Goal: Transaction & Acquisition: Purchase product/service

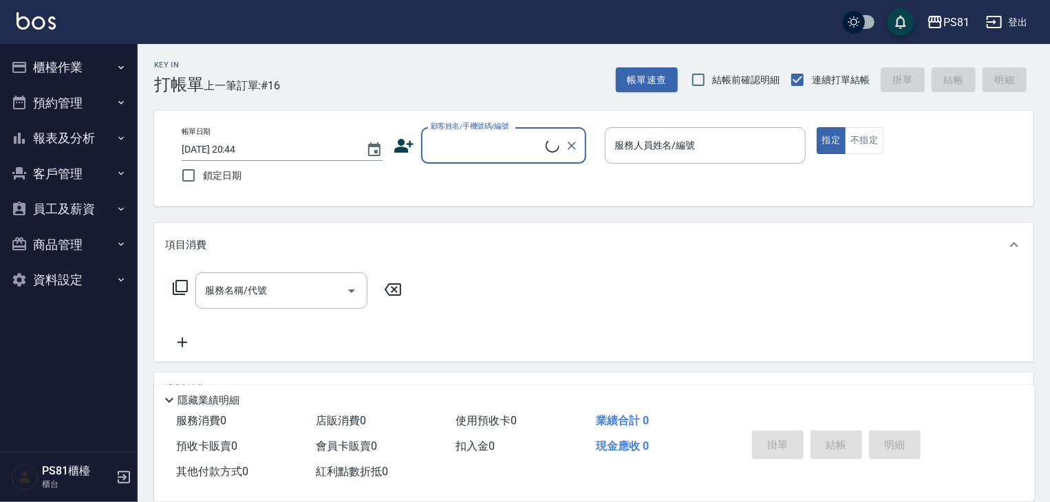
click at [85, 66] on button "櫃檯作業" at bounding box center [69, 68] width 127 height 36
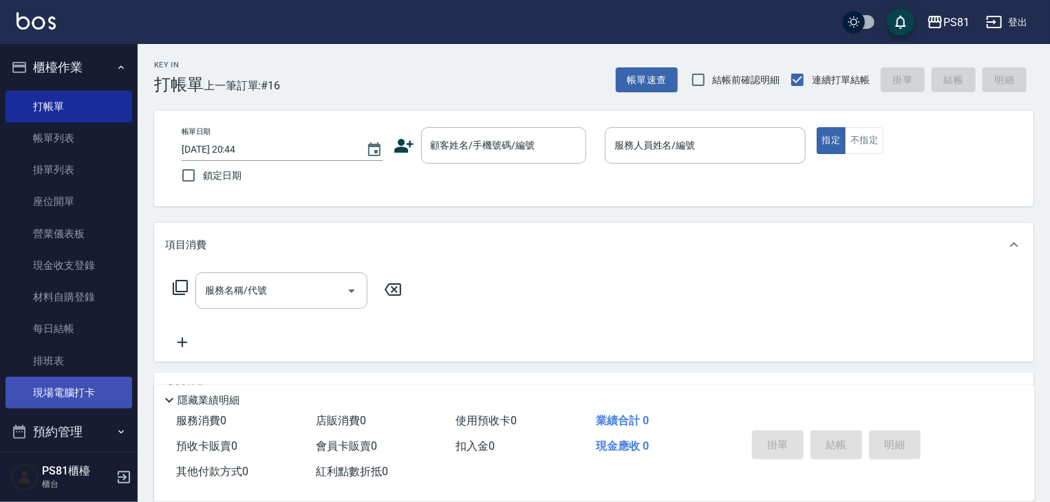
click at [48, 393] on link "現場電腦打卡" at bounding box center [69, 393] width 127 height 32
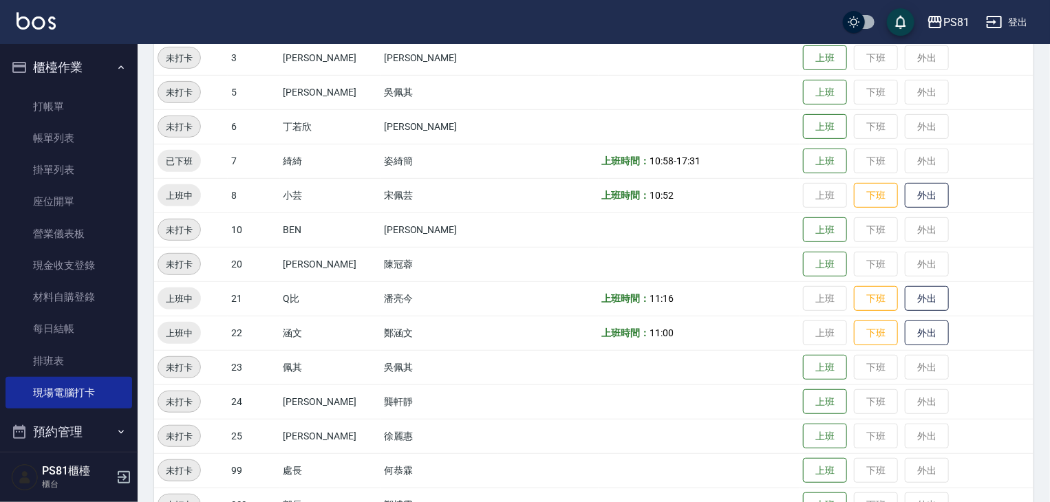
scroll to position [275, 0]
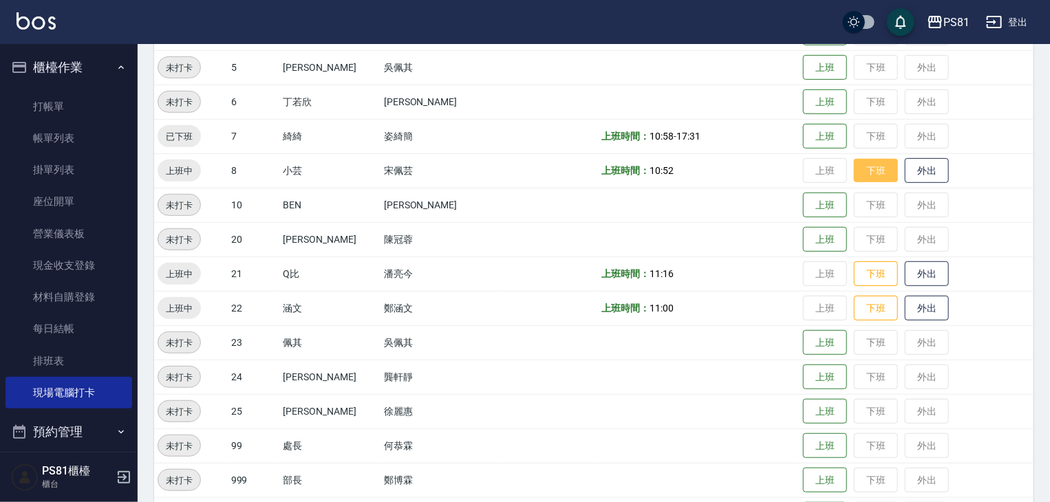
click at [855, 172] on button "下班" at bounding box center [876, 171] width 44 height 24
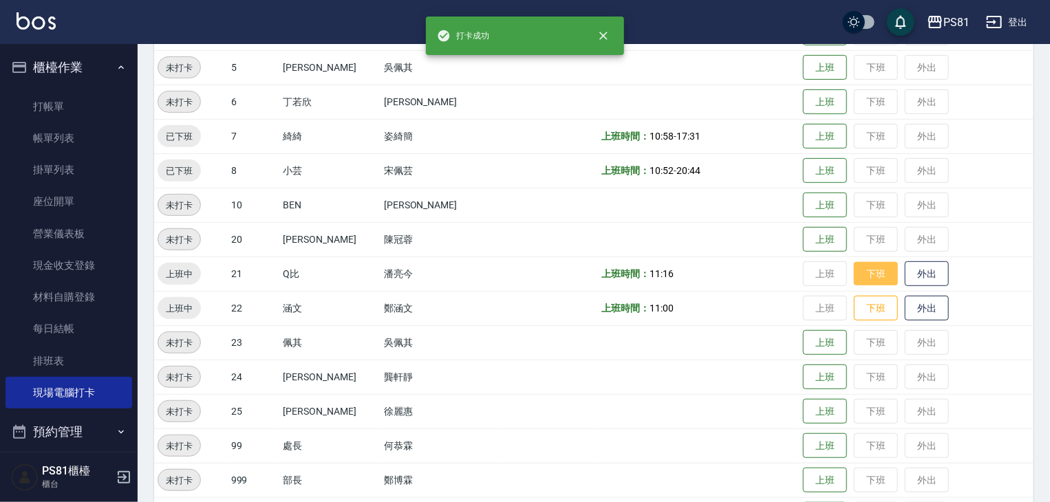
click at [854, 265] on button "下班" at bounding box center [876, 274] width 44 height 24
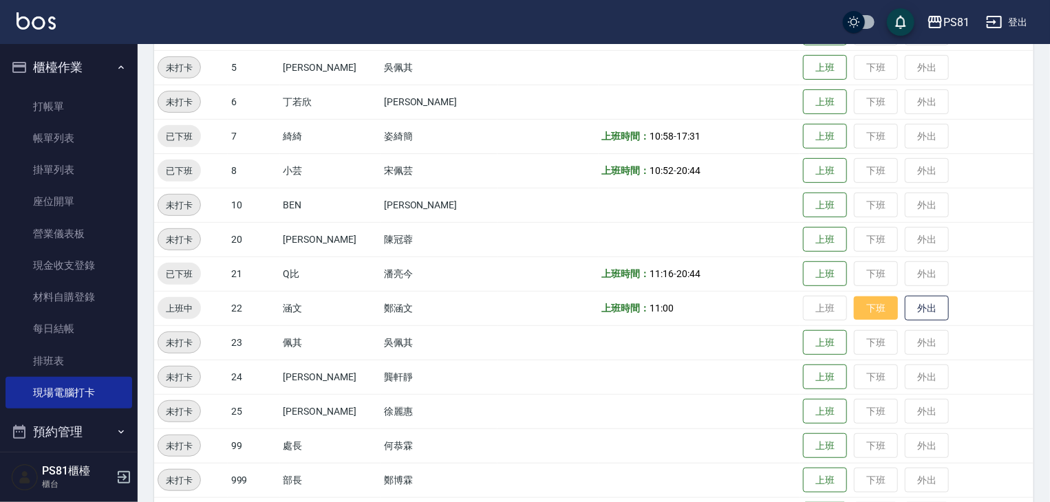
click at [871, 306] on button "下班" at bounding box center [876, 309] width 44 height 24
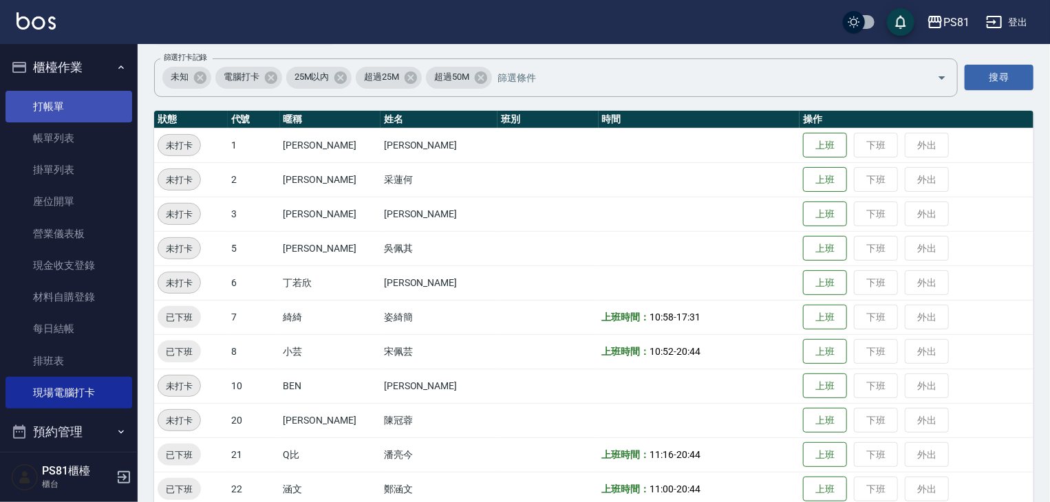
scroll to position [81, 0]
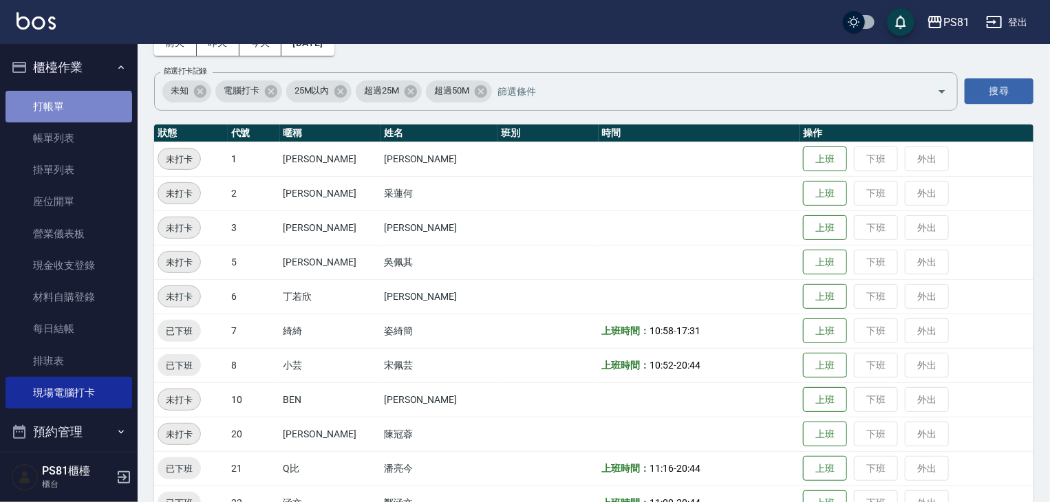
click at [69, 114] on link "打帳單" at bounding box center [69, 107] width 127 height 32
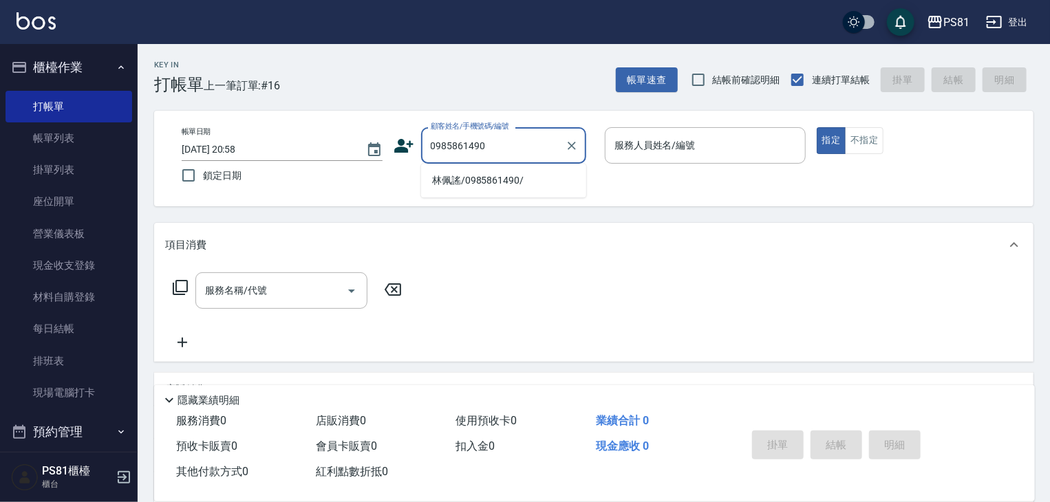
click at [489, 182] on li "林佩謠/0985861490/" at bounding box center [503, 180] width 165 height 23
type input "林佩謠/0985861490/"
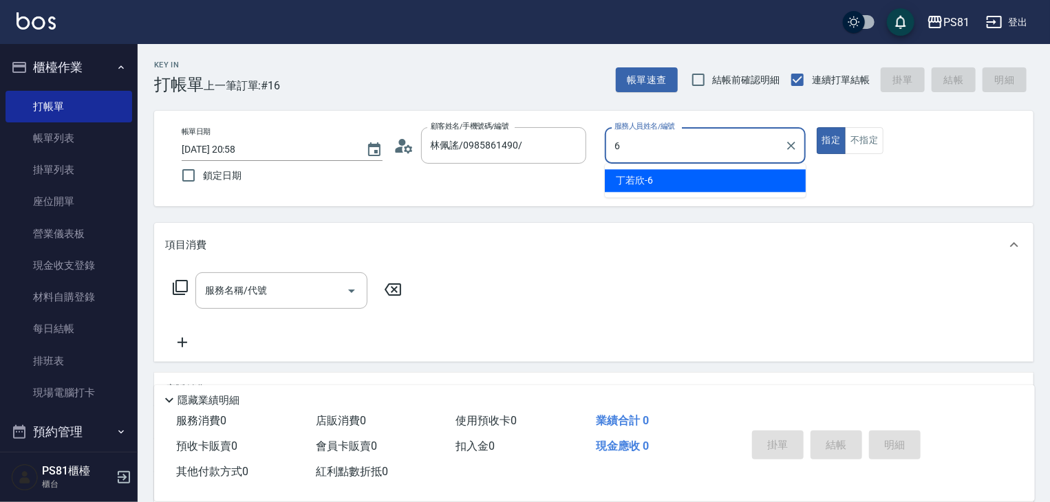
type input "[PERSON_NAME]-6"
type button "true"
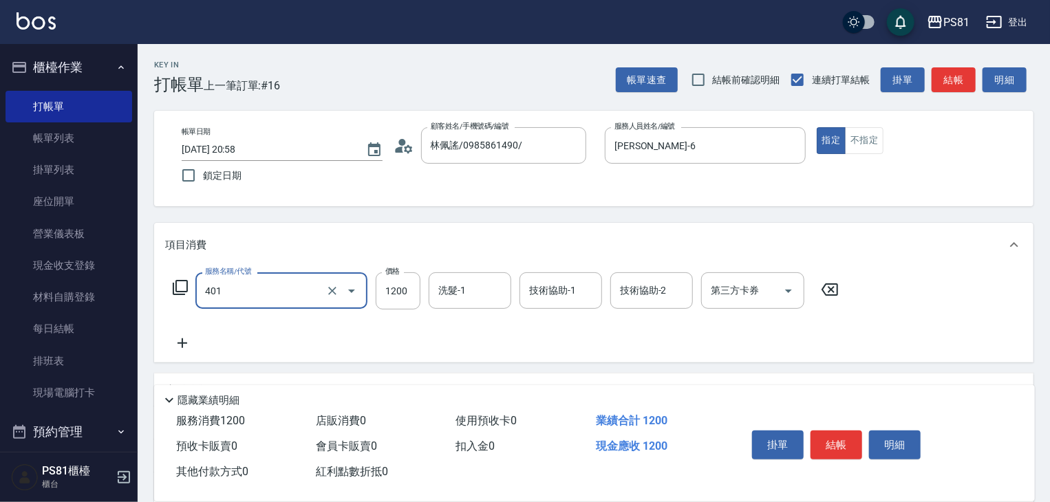
type input "基本染髮(401)"
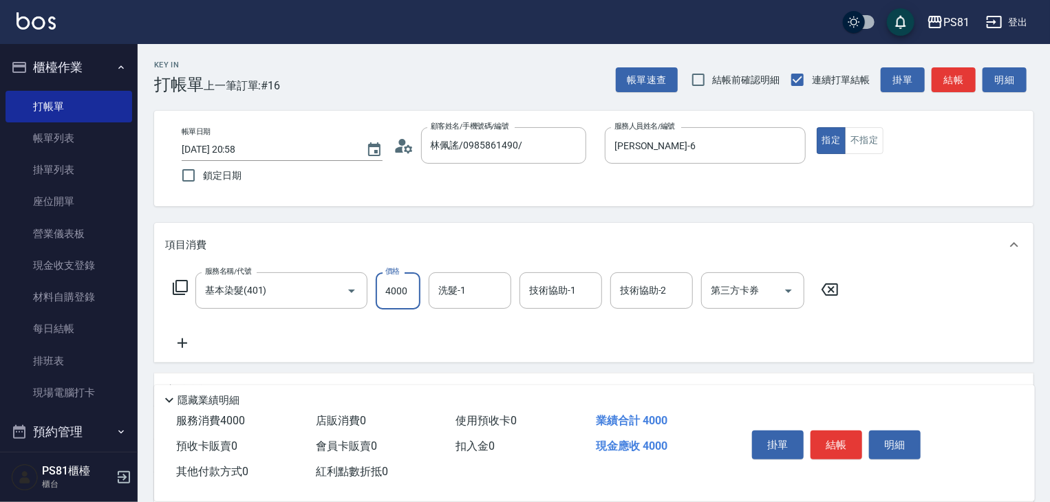
type input "4000"
type input "涵文-22"
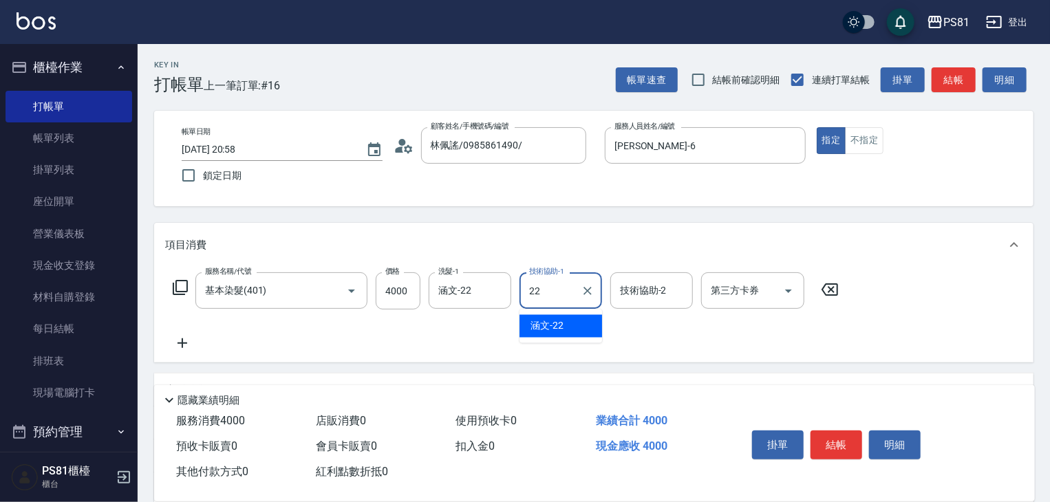
type input "涵文-22"
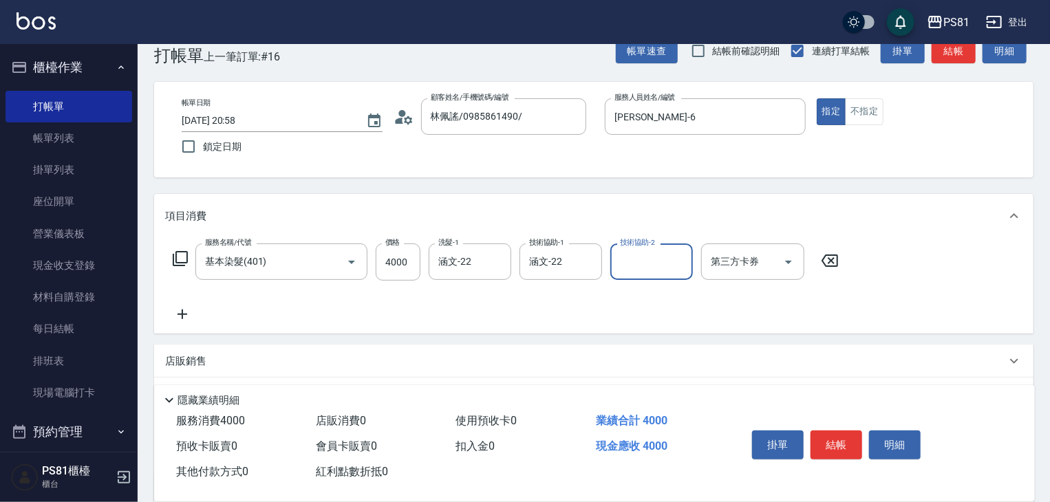
scroll to position [168, 0]
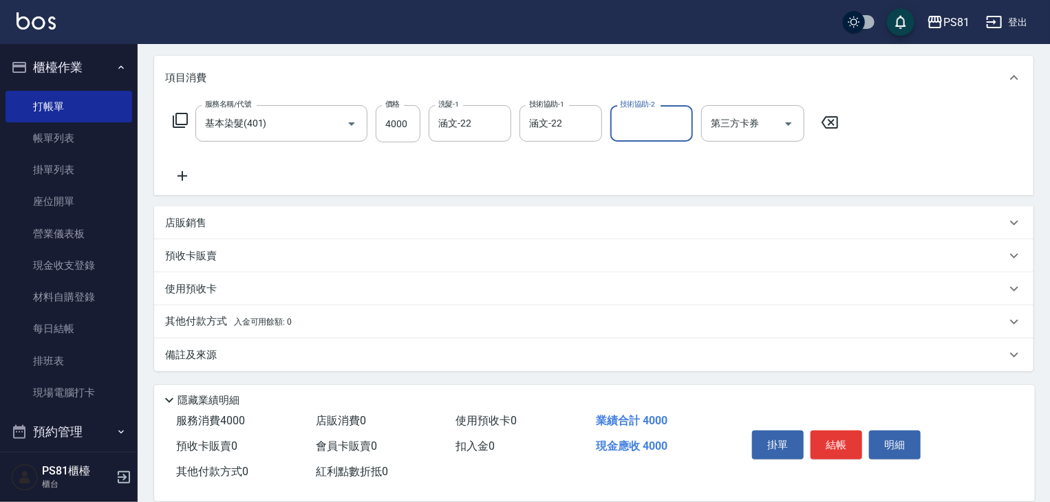
click at [251, 222] on div "店販銷售" at bounding box center [585, 223] width 841 height 14
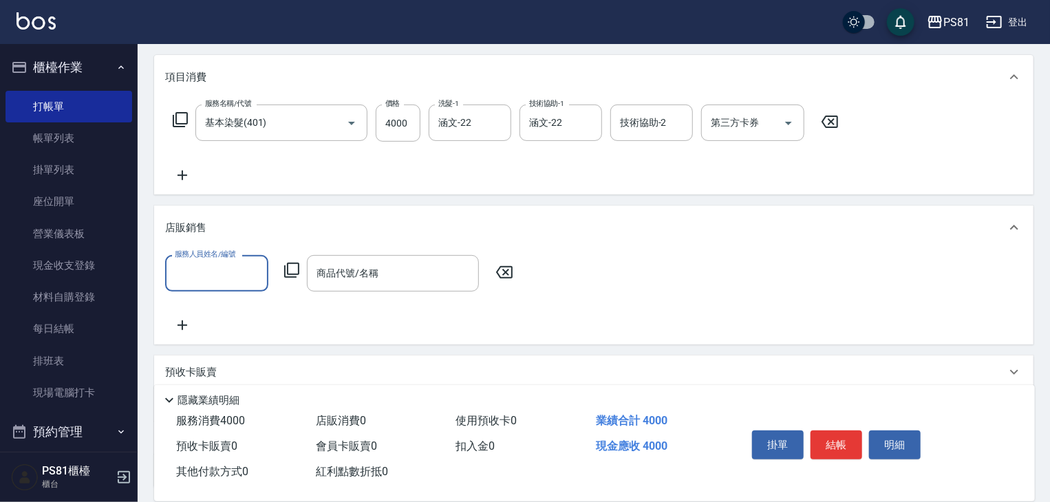
scroll to position [0, 0]
type input "[PERSON_NAME]-6"
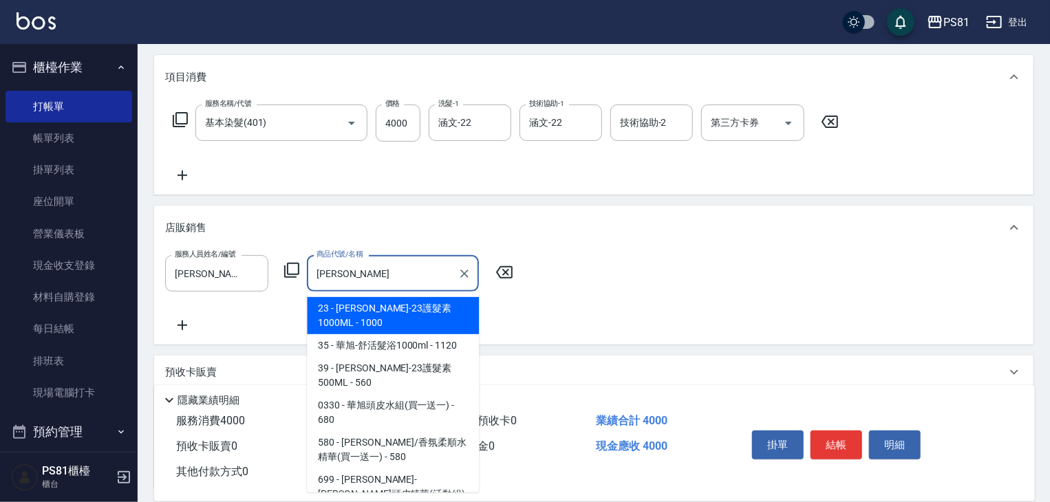
click at [402, 394] on span "0330 - 華旭頭皮水組(買一送一) - 680" at bounding box center [393, 412] width 172 height 37
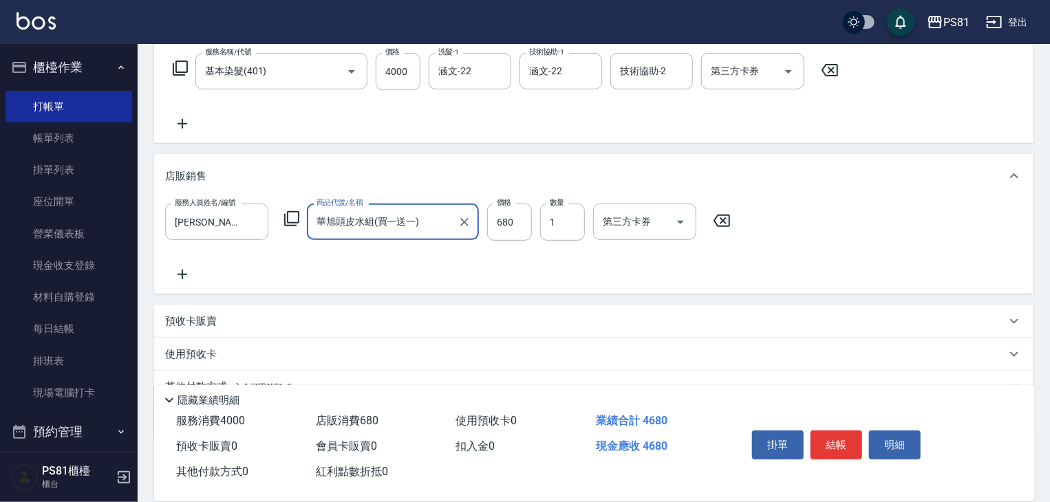
scroll to position [285, 0]
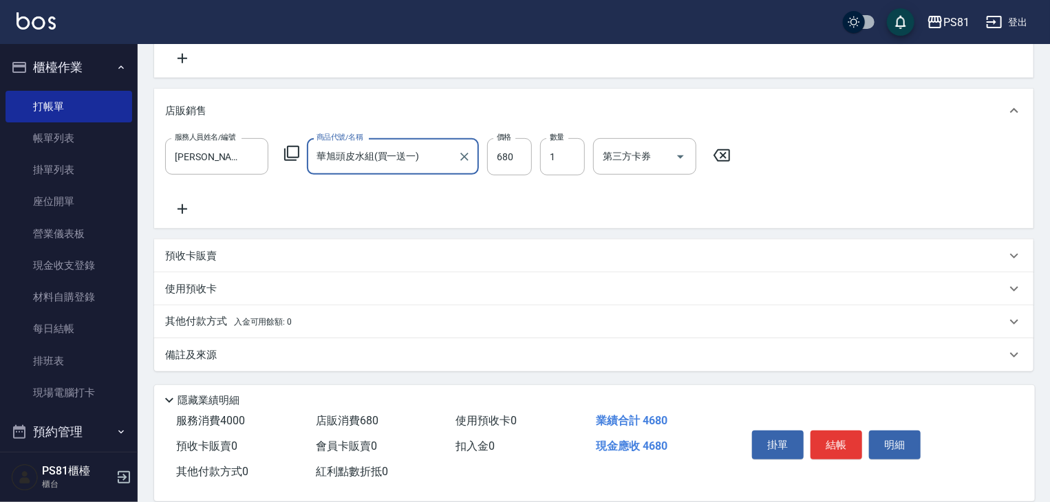
type input "華旭頭皮水組(買一送一)"
click at [256, 326] on span "入金可用餘額: 0" at bounding box center [263, 322] width 58 height 10
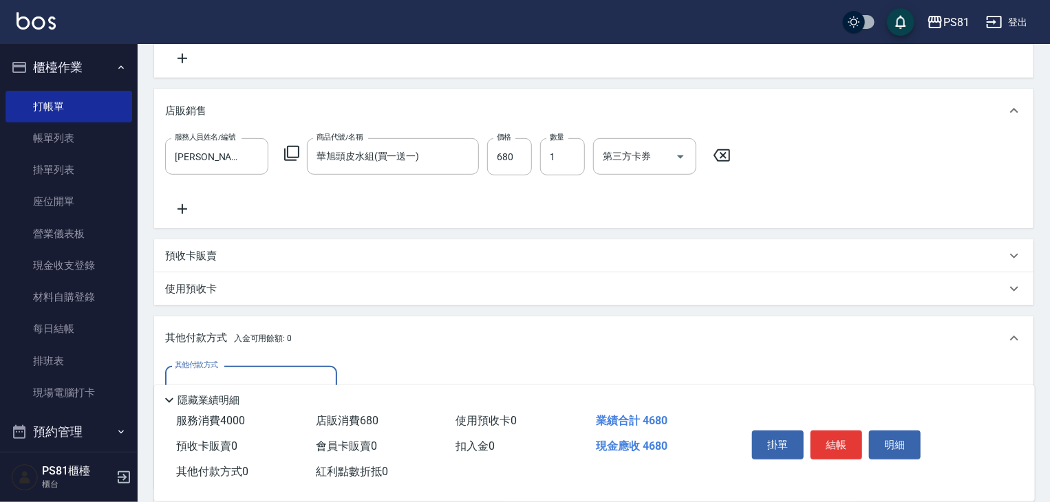
scroll to position [0, 0]
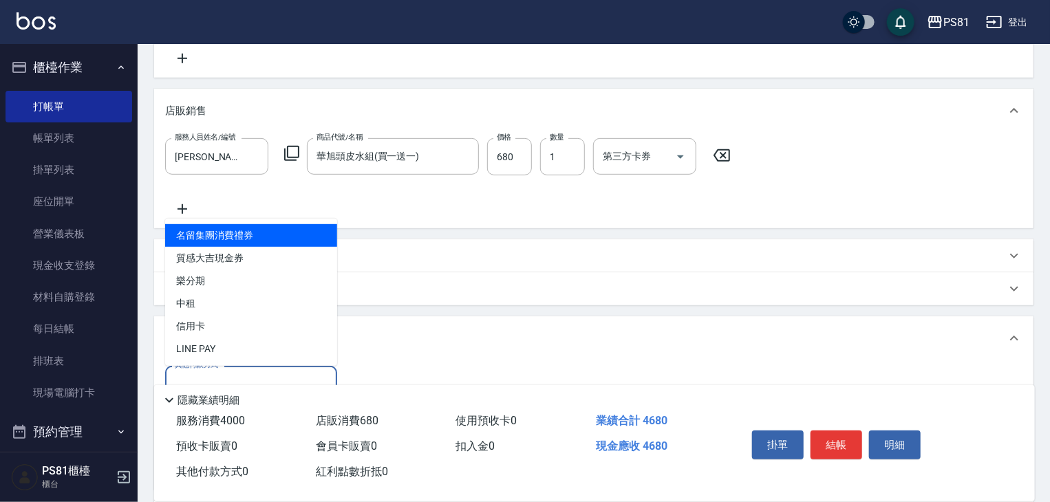
click at [219, 374] on input "其他付款方式" at bounding box center [251, 384] width 160 height 24
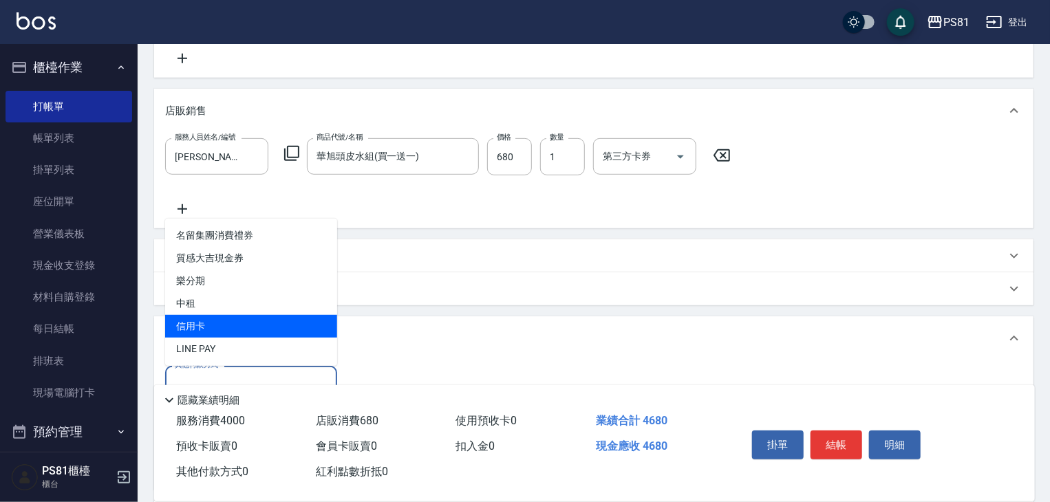
click at [209, 320] on span "信用卡" at bounding box center [251, 326] width 172 height 23
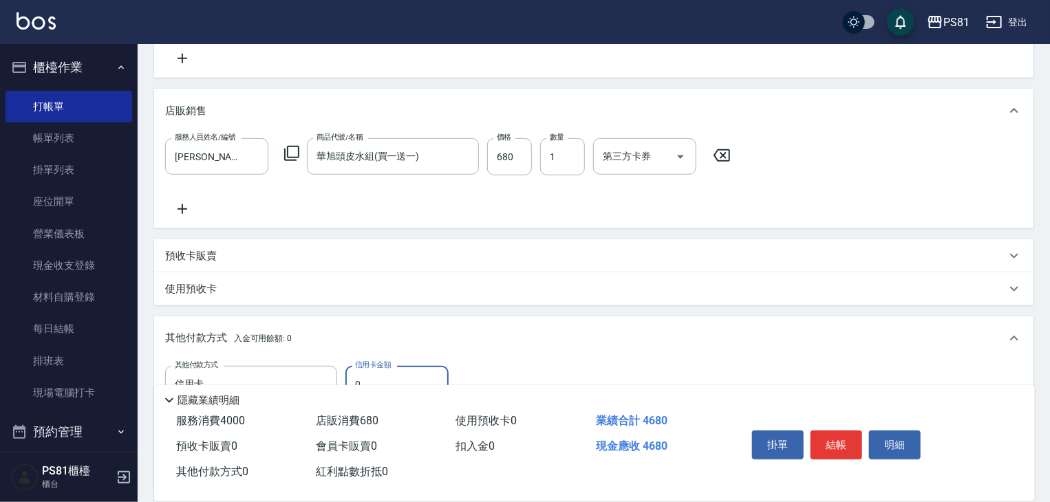
type input "信用卡"
click at [384, 385] on div "隱藏業績明細" at bounding box center [594, 396] width 881 height 23
click at [387, 378] on input "0" at bounding box center [396, 384] width 103 height 37
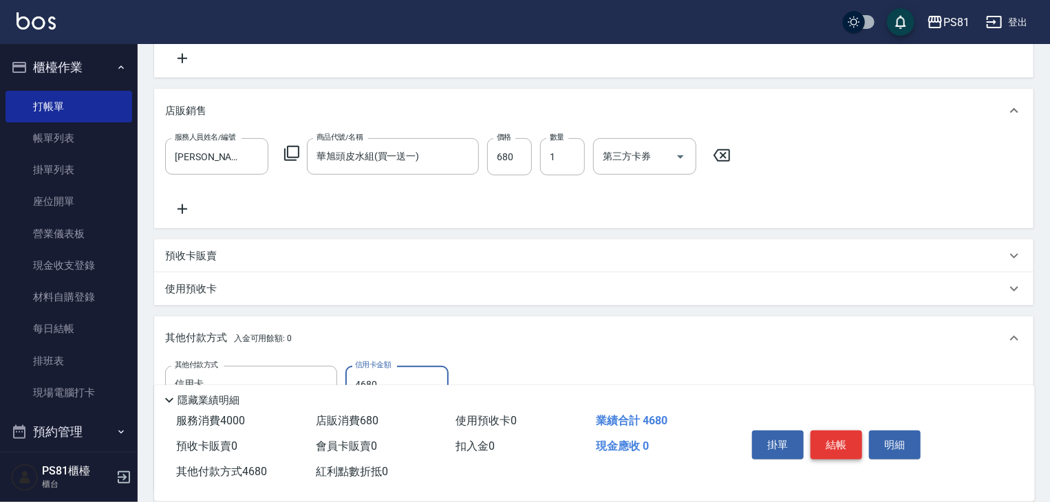
type input "4680"
drag, startPoint x: 818, startPoint y: 436, endPoint x: 800, endPoint y: 444, distance: 20.3
click at [818, 434] on button "結帳" at bounding box center [837, 445] width 52 height 29
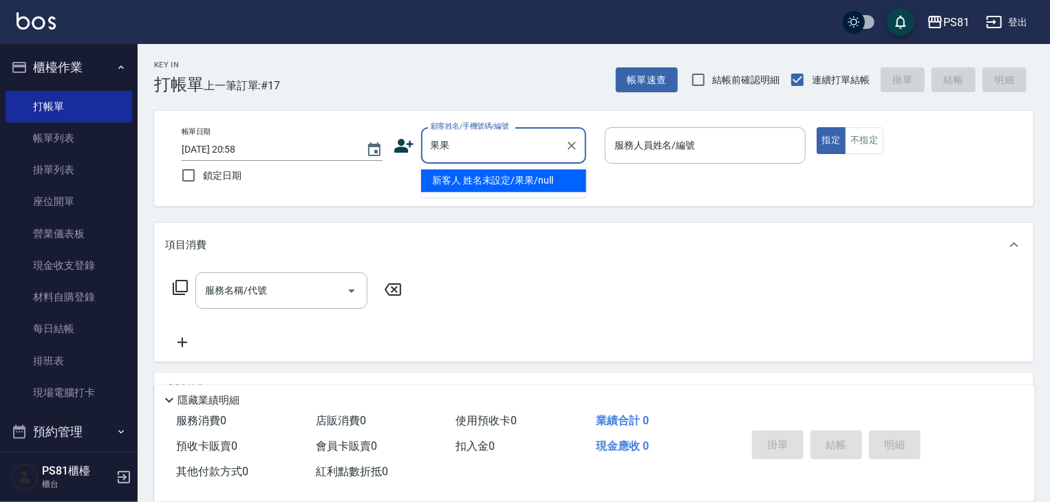
click at [519, 189] on li "新客人 姓名未設定/果果/null" at bounding box center [503, 180] width 165 height 23
type input "新客人 姓名未設定/果果/null"
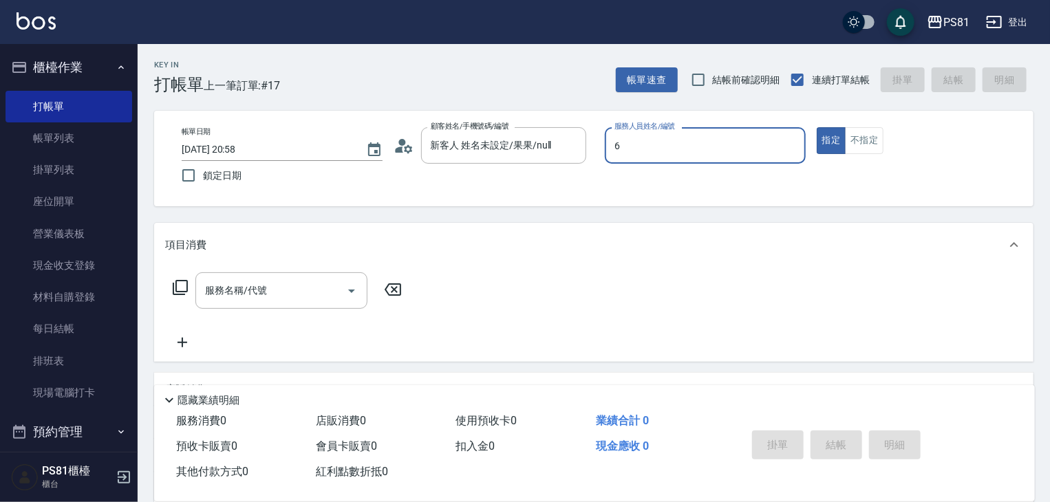
type input "[PERSON_NAME]-6"
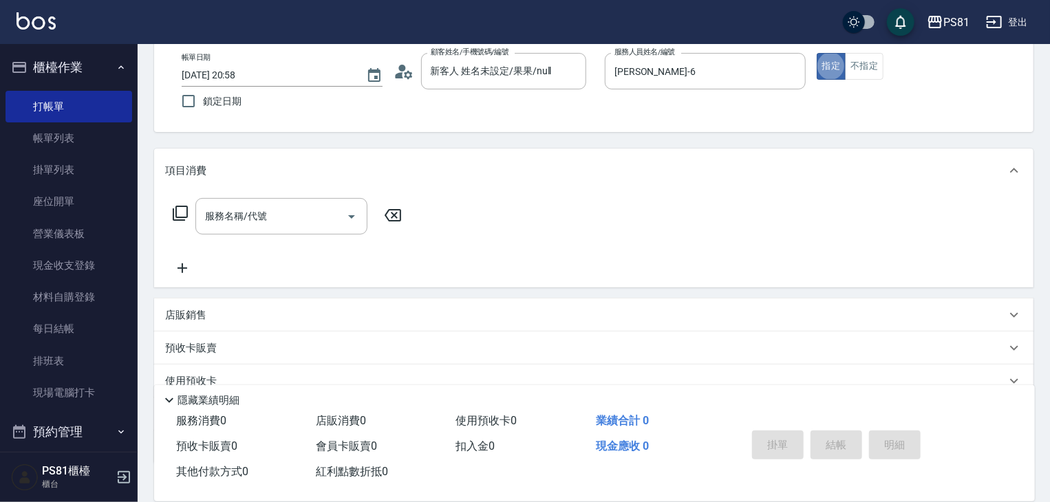
scroll to position [167, 0]
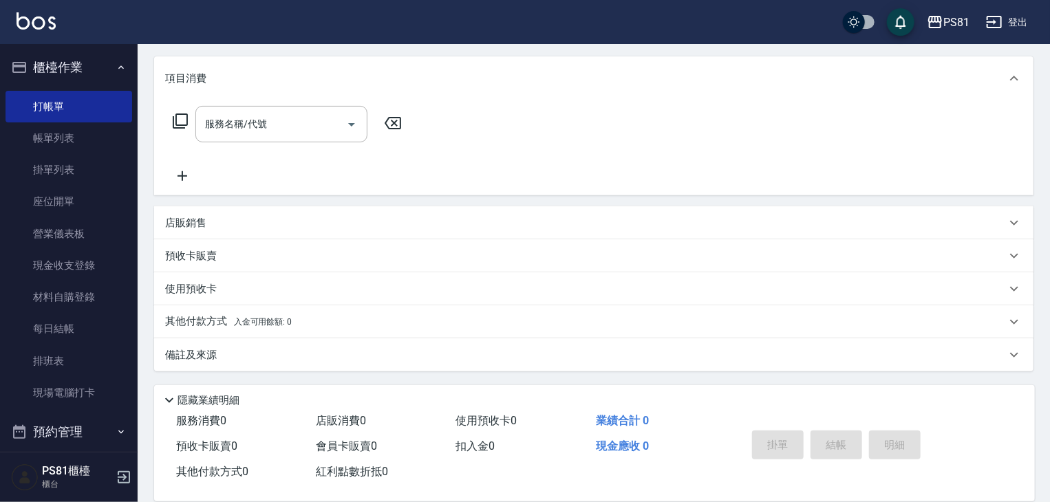
click at [330, 226] on div "店販銷售" at bounding box center [585, 223] width 841 height 14
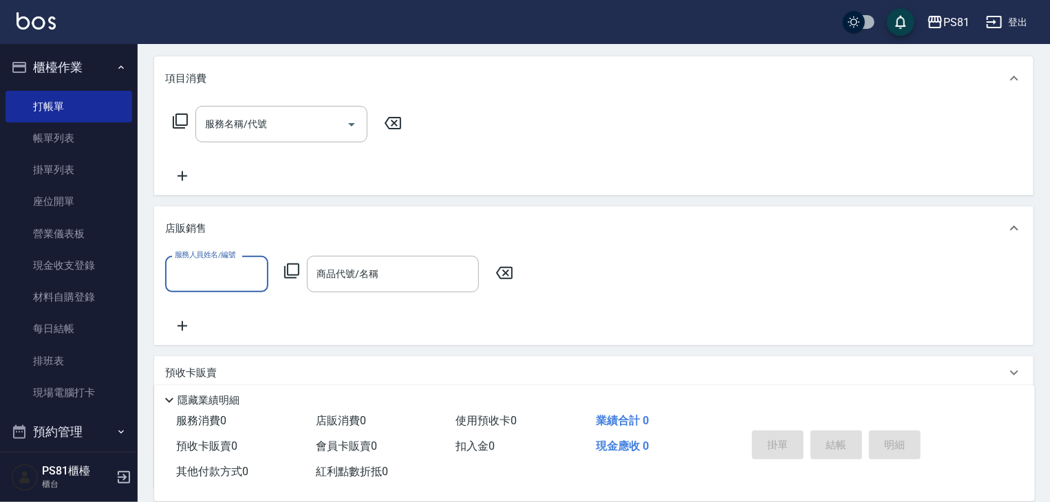
scroll to position [0, 0]
type input "[PERSON_NAME]-6"
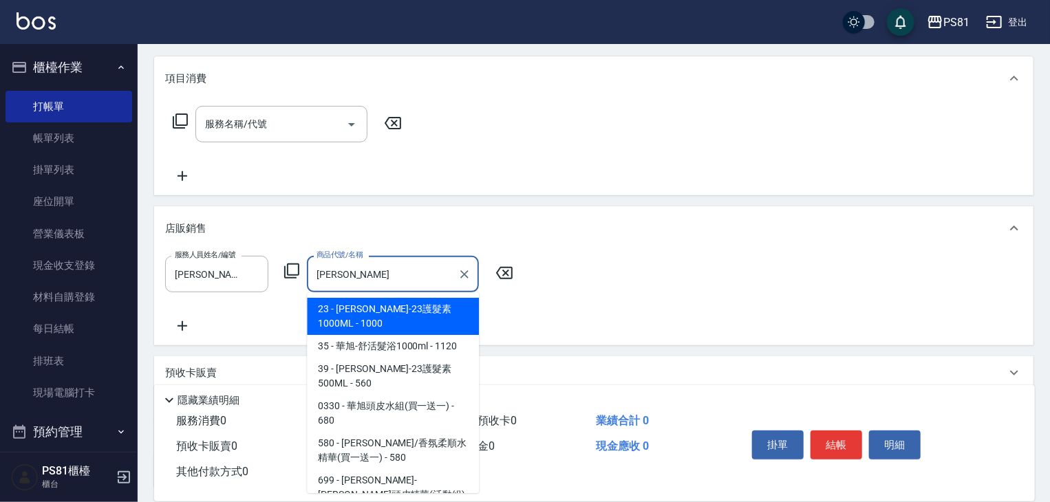
click at [403, 395] on span "0330 - 華旭頭皮水組(買一送一) - 680" at bounding box center [393, 413] width 172 height 37
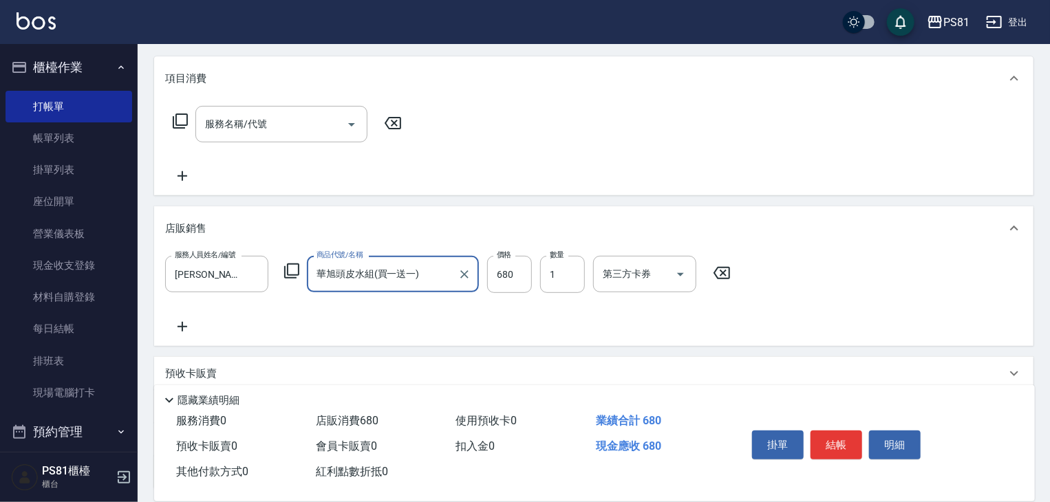
type input "華旭頭皮水組(買一送一)"
type input "2"
click at [827, 436] on button "結帳" at bounding box center [837, 445] width 52 height 29
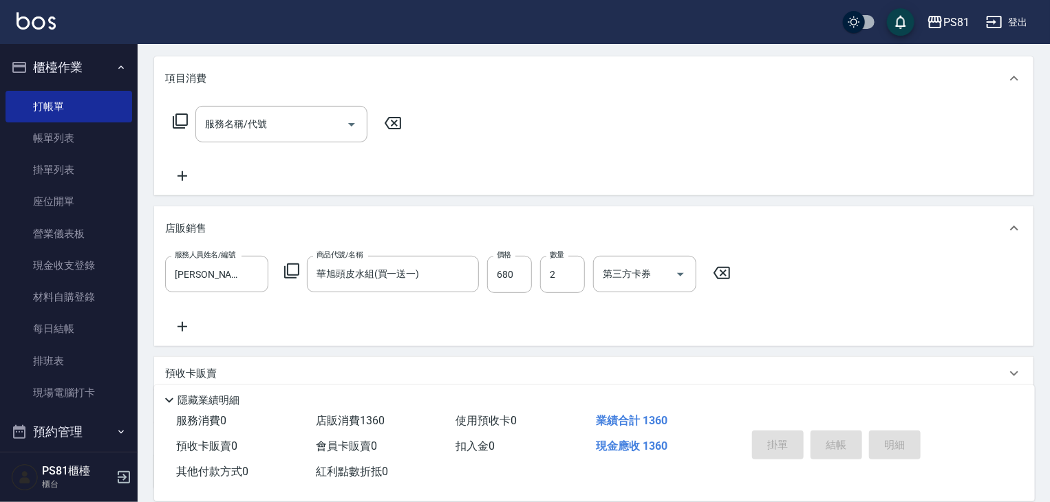
type input "[DATE] 20:59"
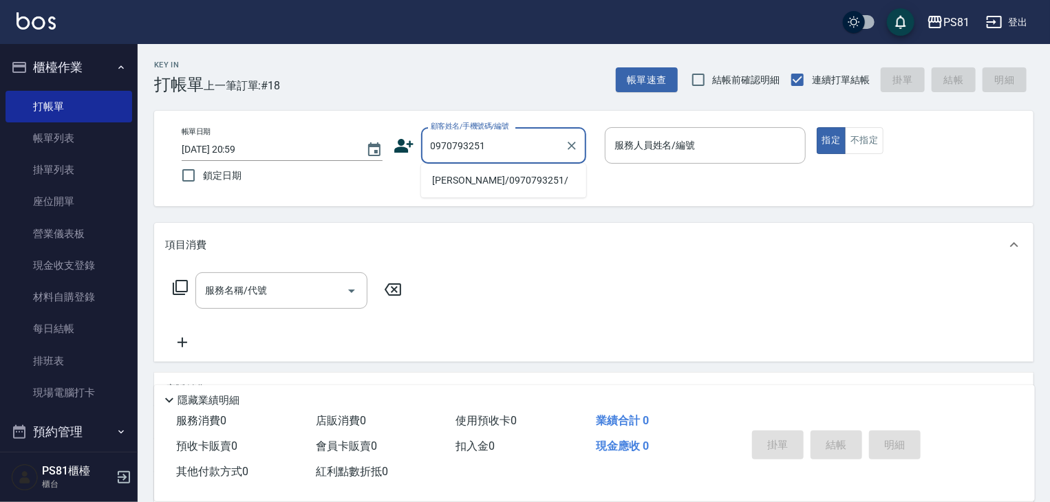
click at [500, 180] on li "[PERSON_NAME]/0970793251/" at bounding box center [503, 180] width 165 height 23
type input "[PERSON_NAME]/0970793251/"
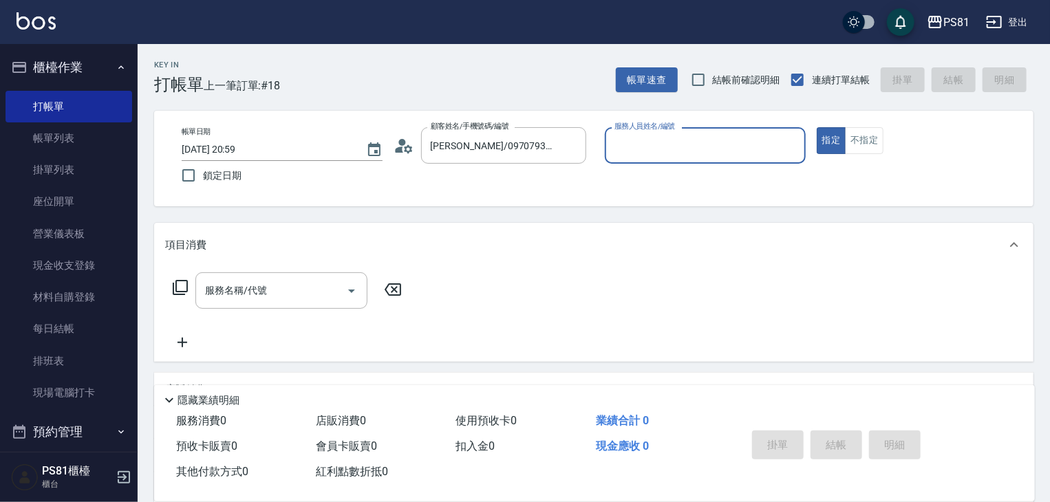
type input "[PERSON_NAME]-6"
click at [817, 127] on button "指定" at bounding box center [832, 140] width 30 height 27
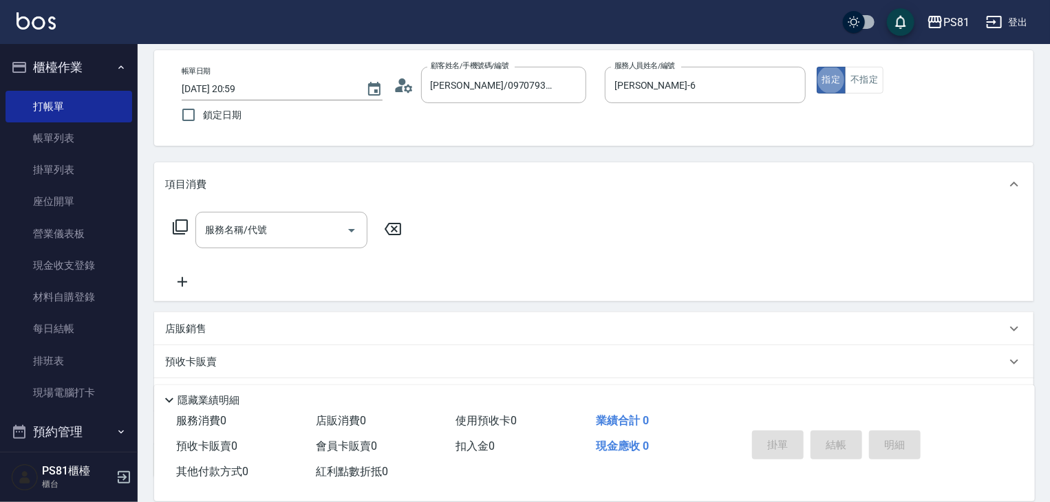
scroll to position [167, 0]
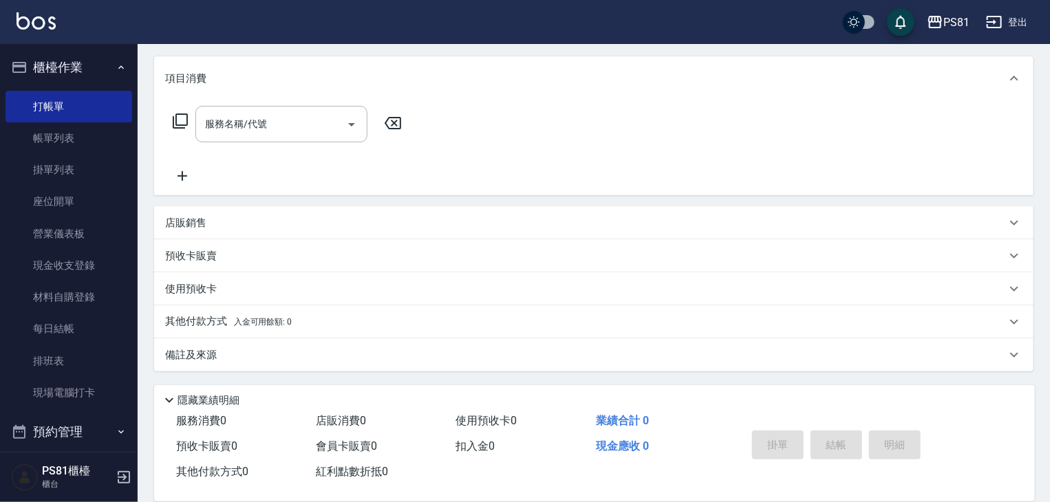
click at [281, 216] on div "店販銷售" at bounding box center [585, 223] width 841 height 14
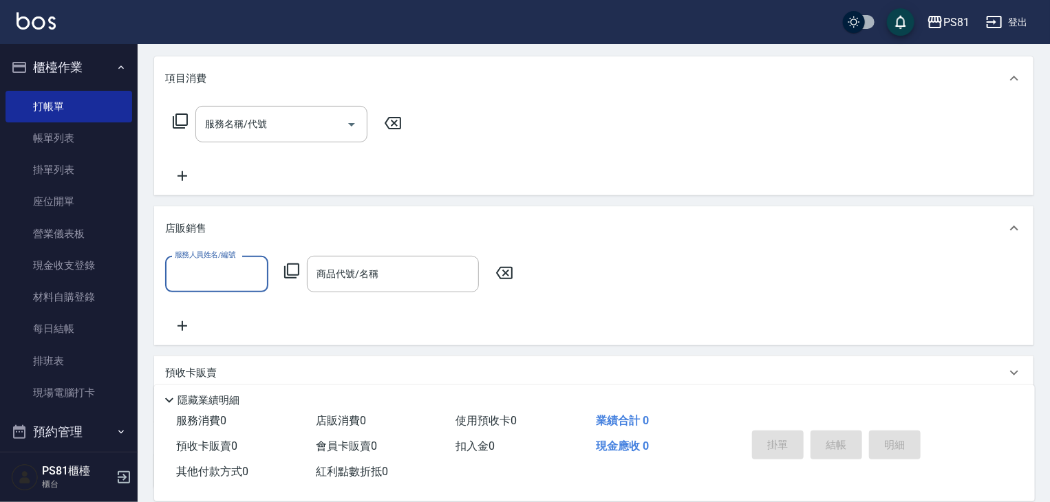
scroll to position [0, 0]
type input "[PERSON_NAME]-6"
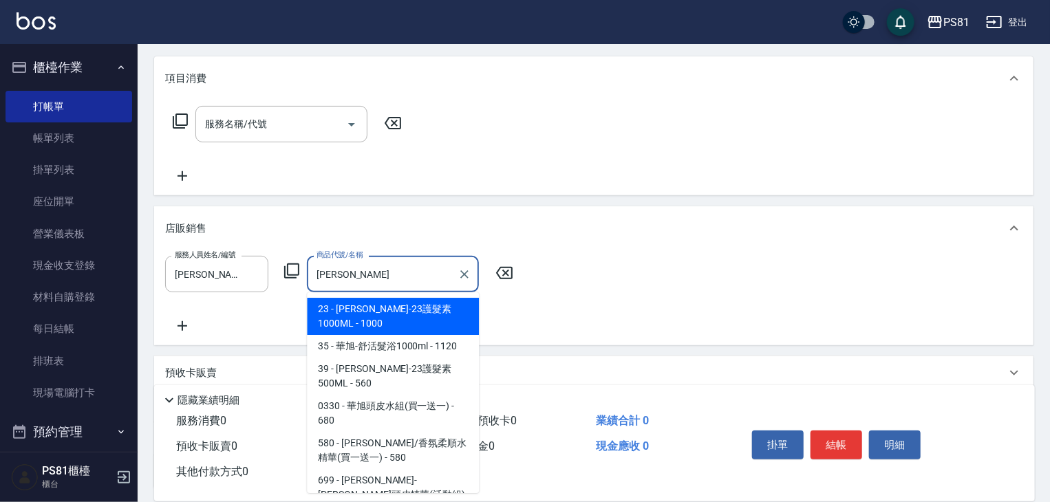
click at [380, 395] on span "0330 - 華旭頭皮水組(買一送一) - 680" at bounding box center [393, 413] width 172 height 37
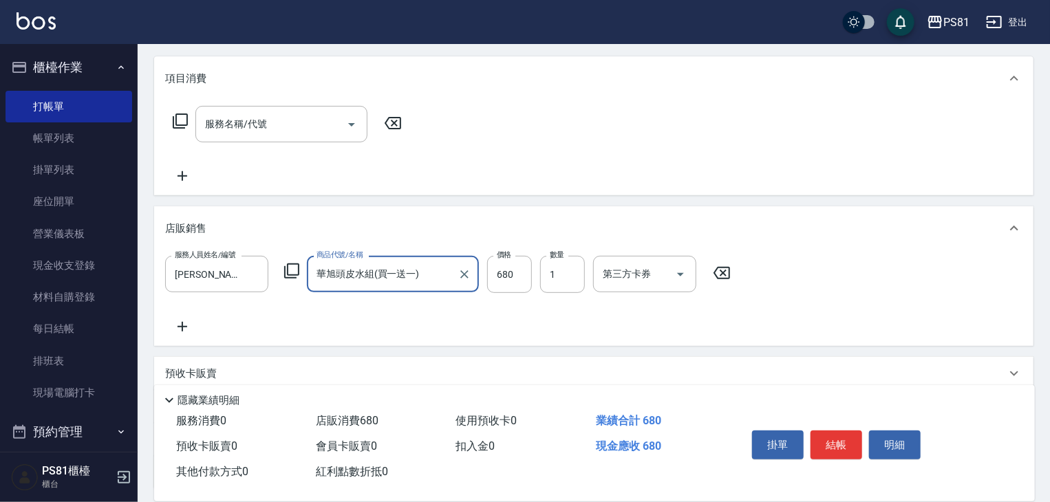
type input "華旭頭皮水組(買一送一)"
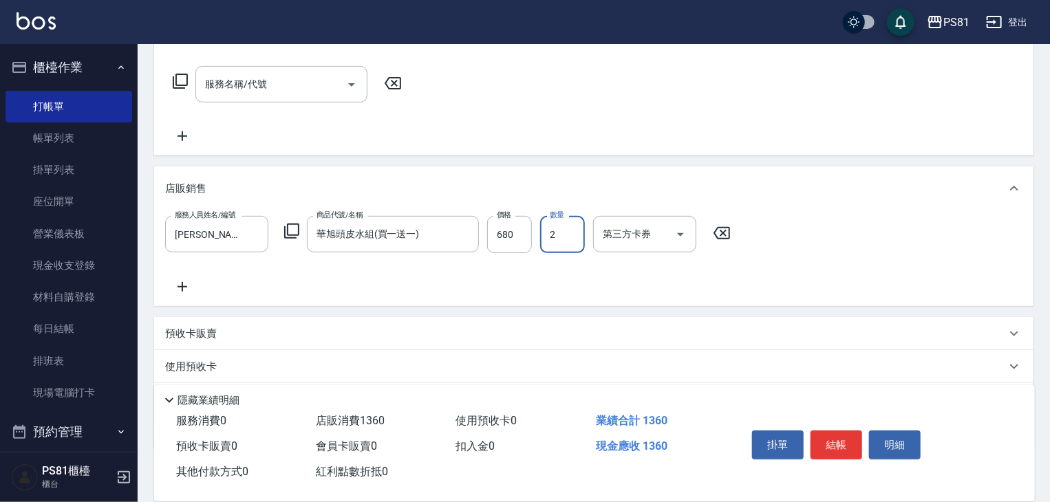
scroll to position [284, 0]
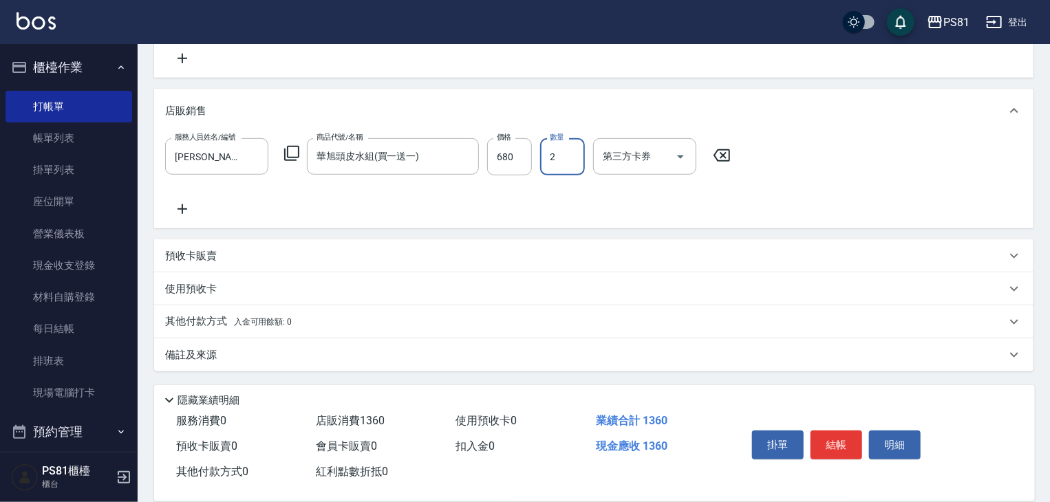
type input "2"
click at [226, 326] on p "其他付款方式 入金可用餘額: 0" at bounding box center [228, 322] width 127 height 15
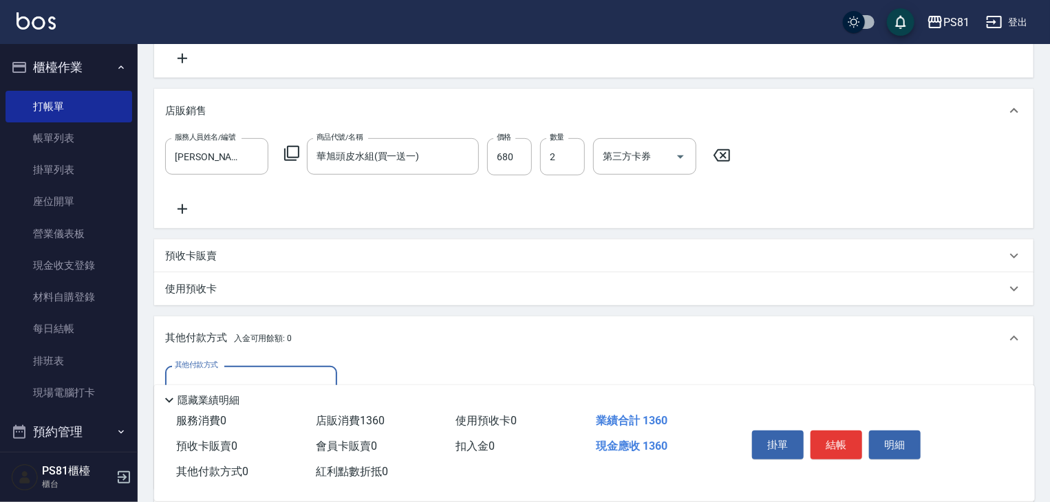
scroll to position [0, 0]
click at [223, 365] on div "其他付款方式 其他付款方式 入金剩餘： 0元 0 ​ 整筆扣入金 0元 異動入金" at bounding box center [594, 425] width 880 height 129
click at [221, 376] on input "其他付款方式" at bounding box center [251, 384] width 160 height 24
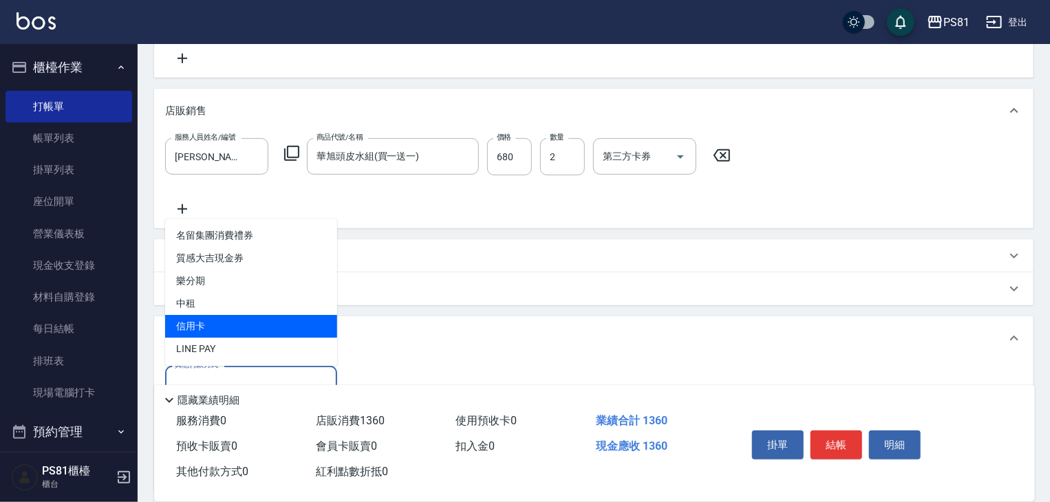
click at [210, 319] on span "信用卡" at bounding box center [251, 326] width 172 height 23
type input "信用卡"
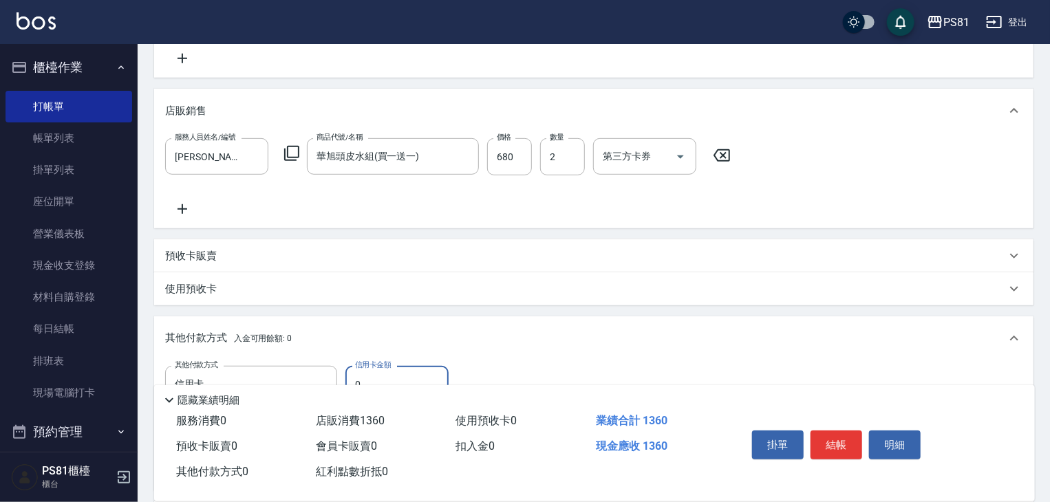
click at [370, 373] on input "0" at bounding box center [396, 384] width 103 height 37
click at [366, 373] on input "0" at bounding box center [396, 384] width 103 height 37
type input "1360"
click at [846, 445] on button "結帳" at bounding box center [837, 445] width 52 height 29
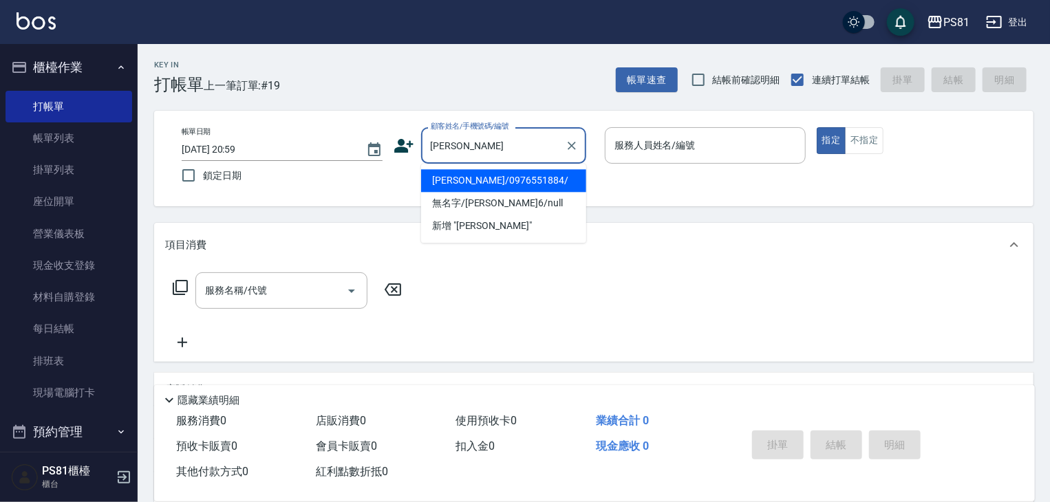
click at [504, 181] on li "[PERSON_NAME]/0976551884/" at bounding box center [503, 180] width 165 height 23
type input "[PERSON_NAME]/0976551884/"
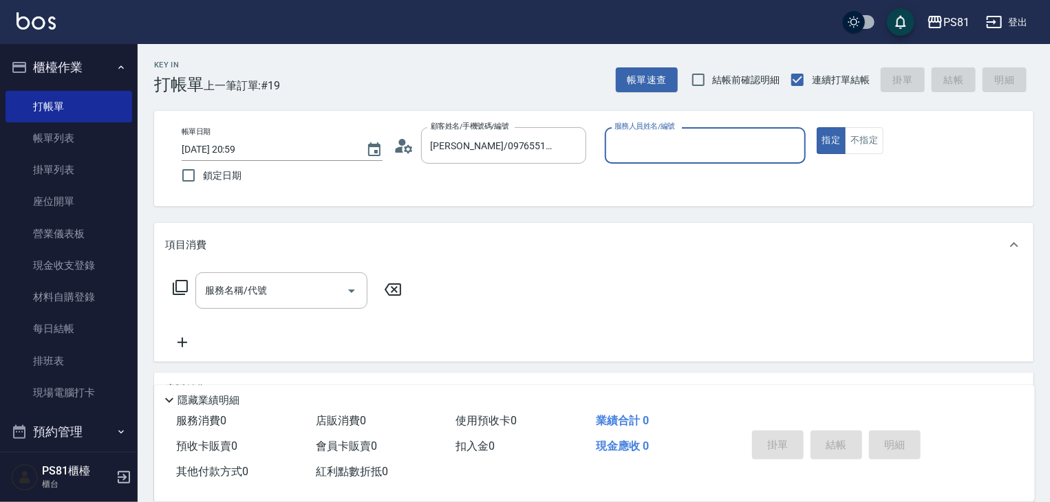
type input "[PERSON_NAME]-6"
click at [817, 127] on button "指定" at bounding box center [832, 140] width 30 height 27
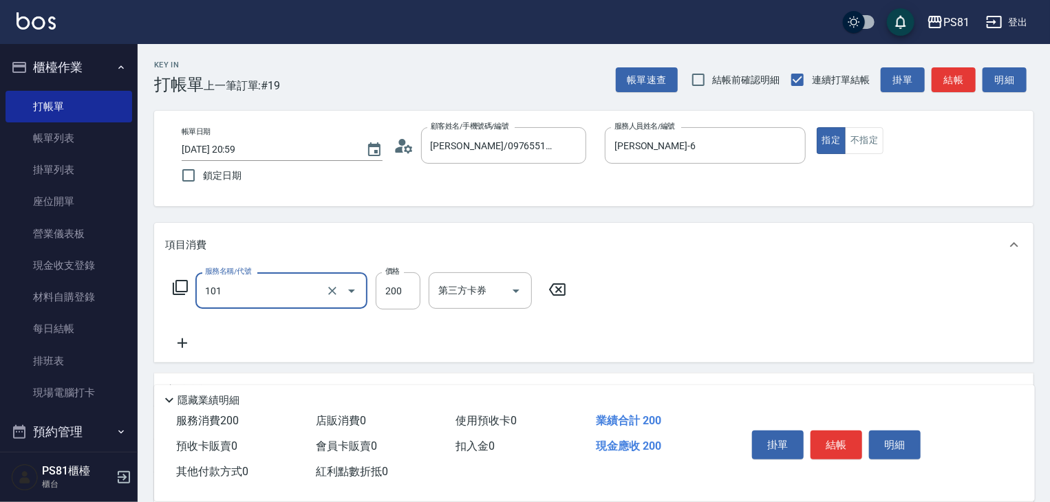
type input "一般洗髮(101)"
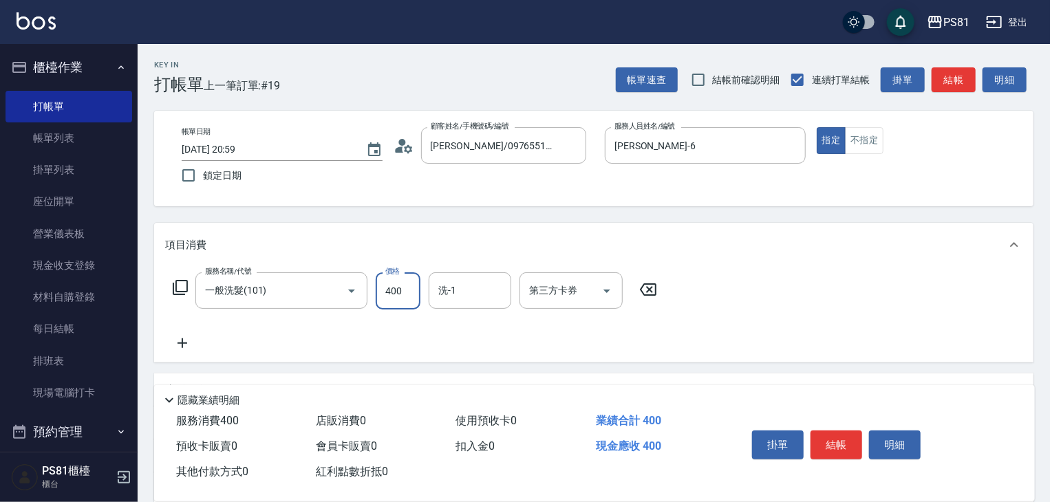
type input "400"
type input "Q比-21"
drag, startPoint x: 840, startPoint y: 440, endPoint x: 831, endPoint y: 466, distance: 27.4
click at [840, 440] on button "結帳" at bounding box center [837, 445] width 52 height 29
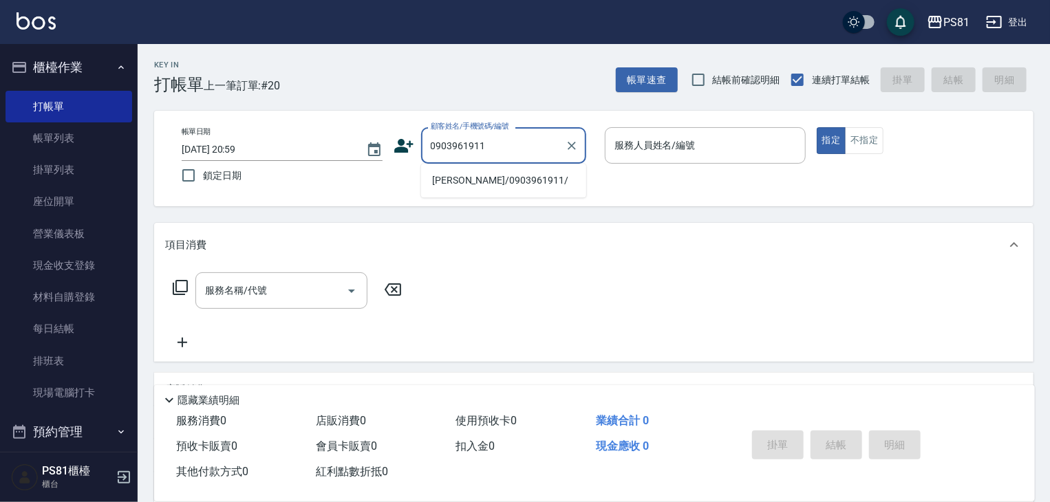
click at [471, 181] on li "[PERSON_NAME]/0903961911/" at bounding box center [503, 180] width 165 height 23
type input "[PERSON_NAME]/0903961911/"
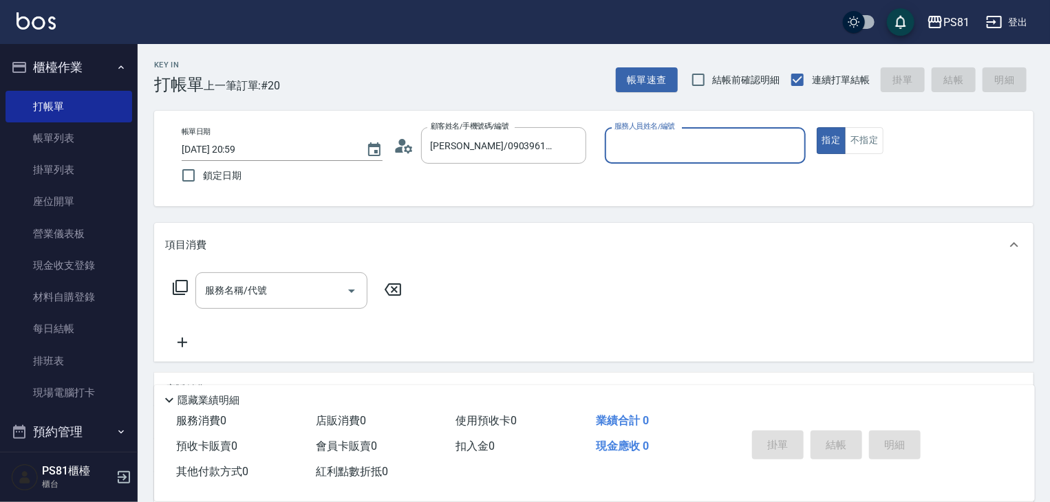
type input "[PERSON_NAME]-6"
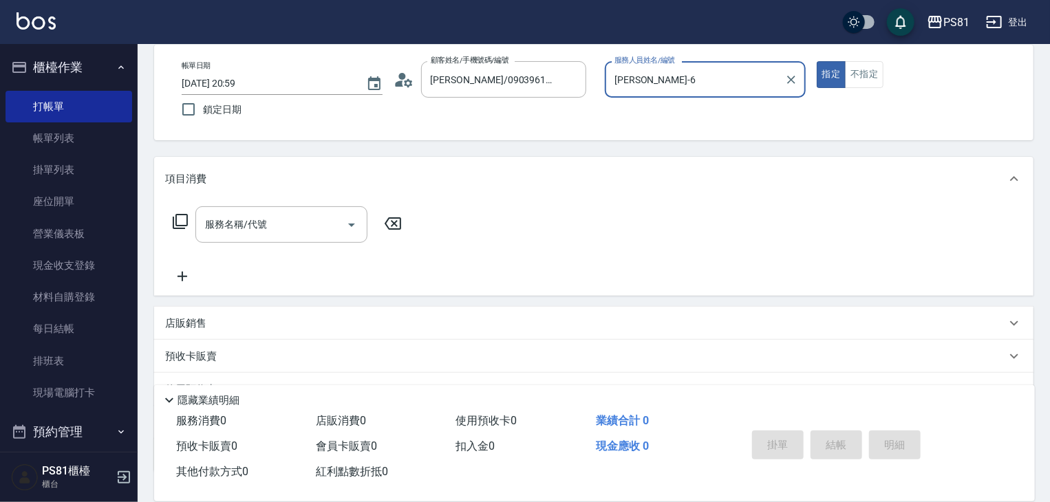
scroll to position [167, 0]
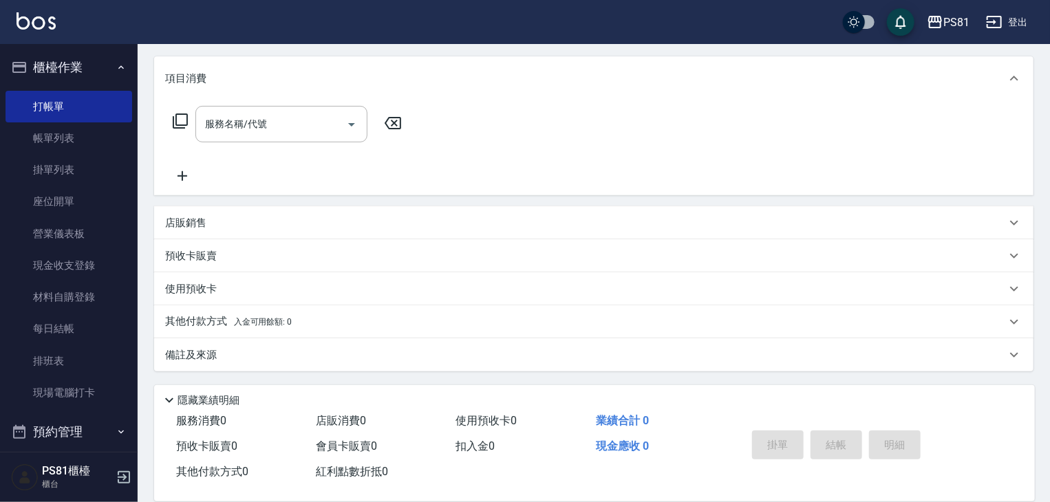
click at [292, 220] on div "店販銷售" at bounding box center [585, 223] width 841 height 14
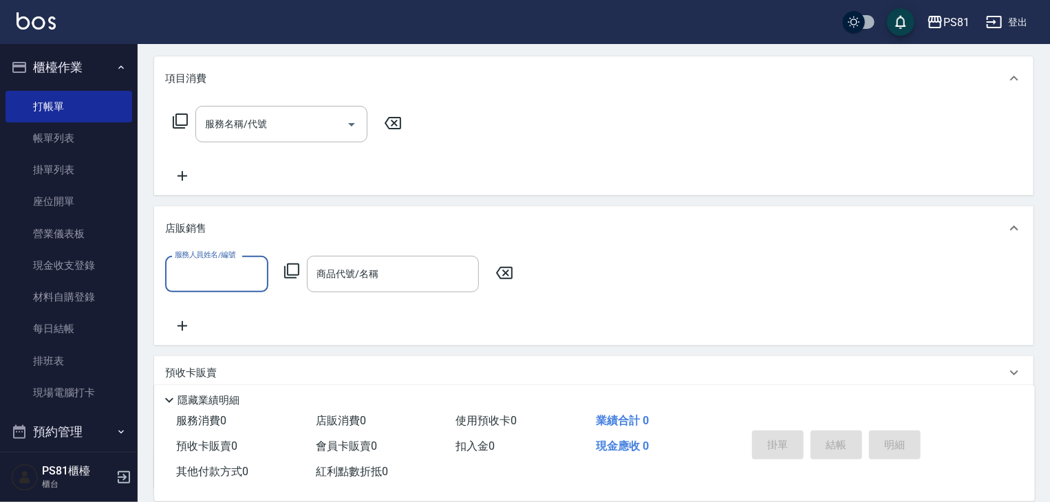
scroll to position [0, 0]
type input "[PERSON_NAME]-6"
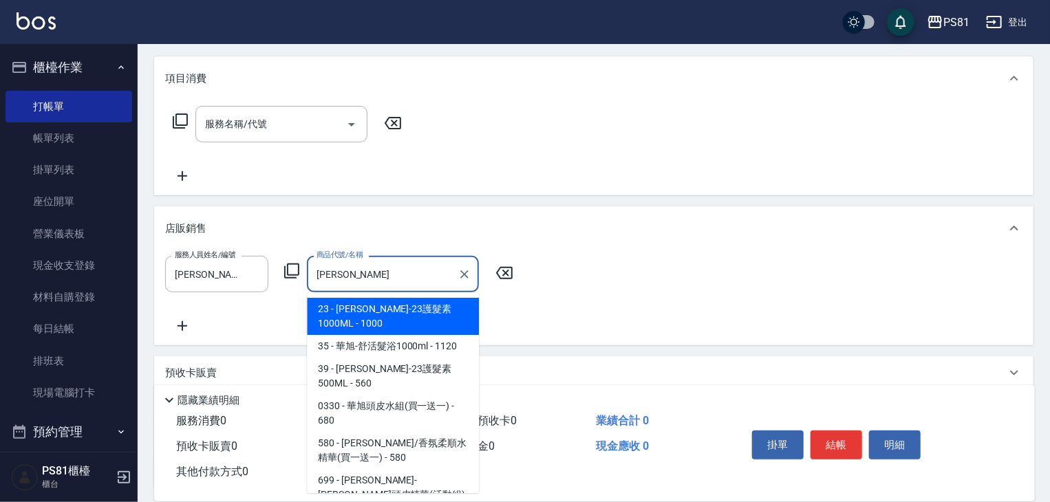
click at [425, 395] on span "0330 - 華旭頭皮水組(買一送一) - 680" at bounding box center [393, 413] width 172 height 37
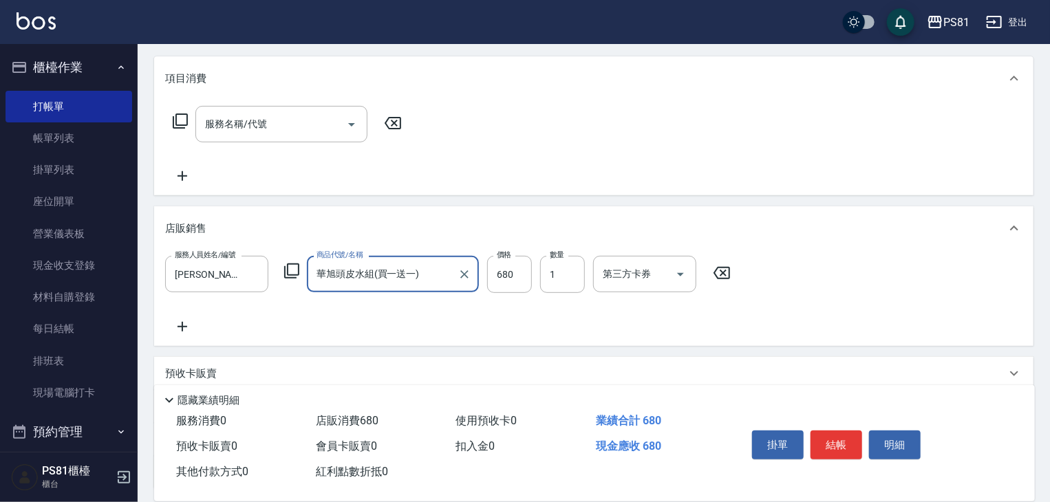
type input "華旭頭皮水組(買一送一)"
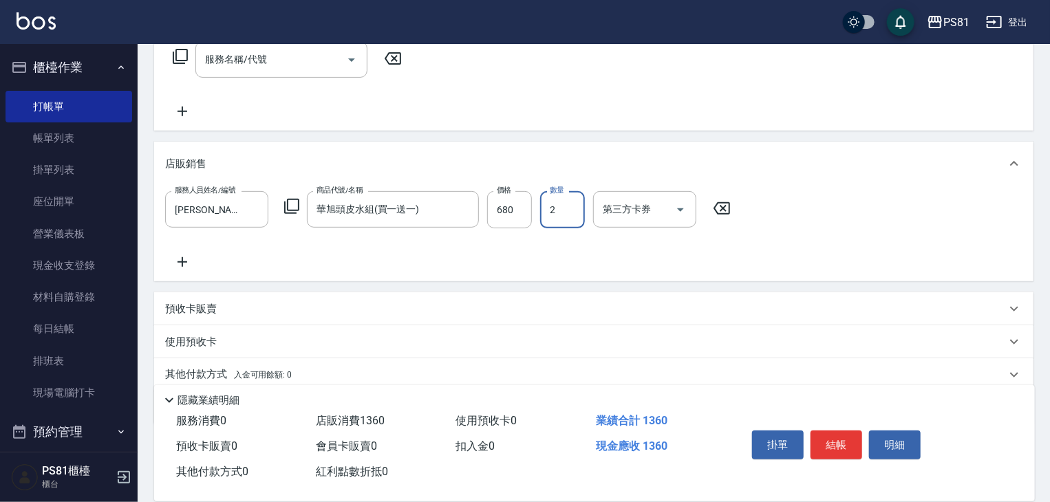
scroll to position [284, 0]
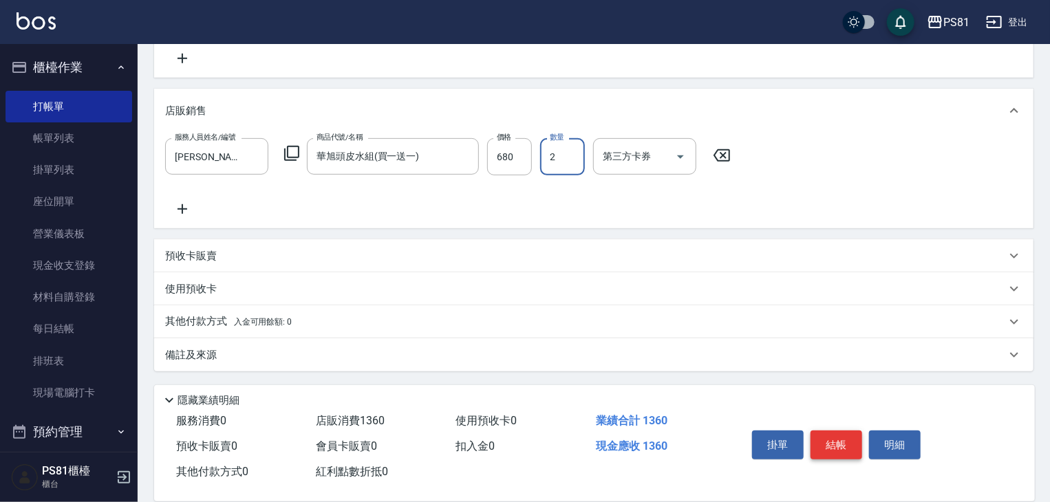
type input "2"
drag, startPoint x: 829, startPoint y: 441, endPoint x: 826, endPoint y: 430, distance: 11.3
click at [828, 432] on button "結帳" at bounding box center [837, 445] width 52 height 29
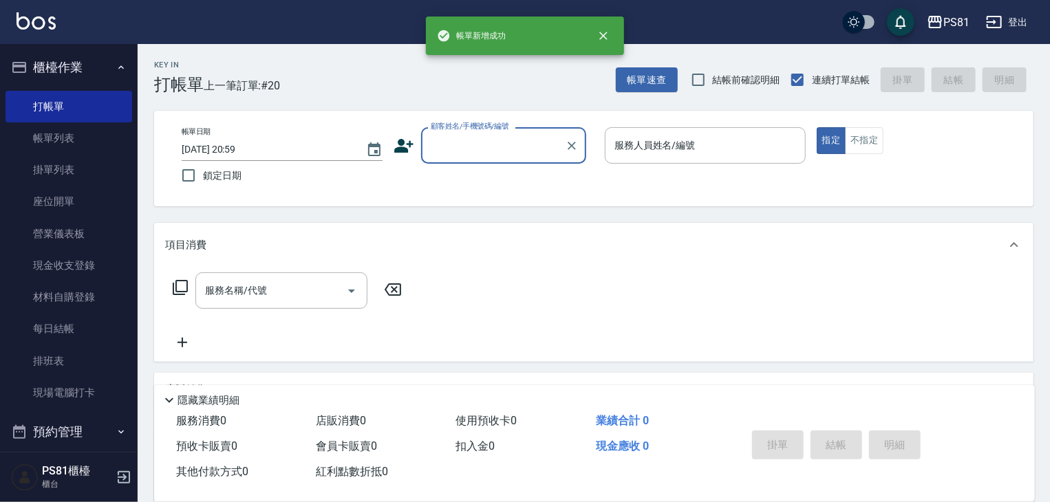
scroll to position [0, 0]
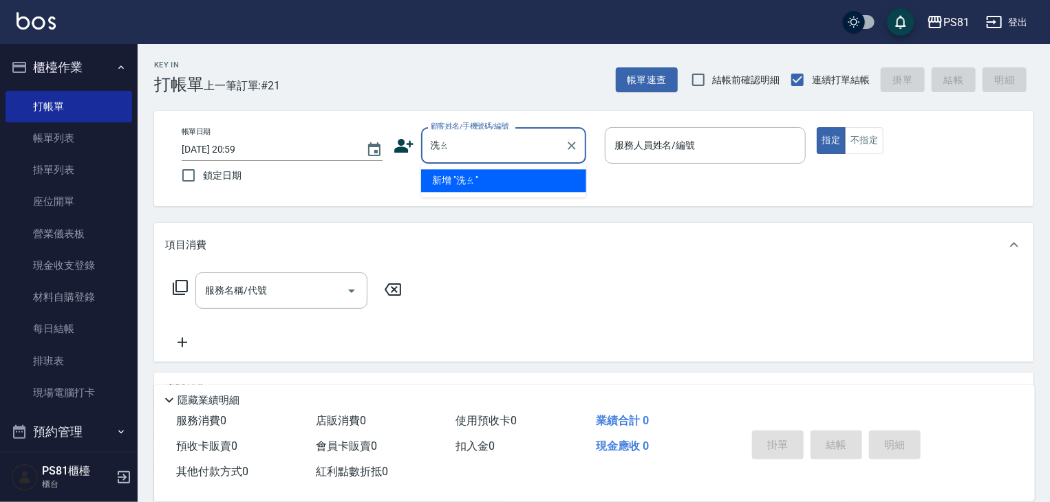
type input "洗"
click at [557, 180] on li "新客人 姓名未設定/小波/null" at bounding box center [503, 180] width 165 height 23
type input "新客人 姓名未設定/小波/null"
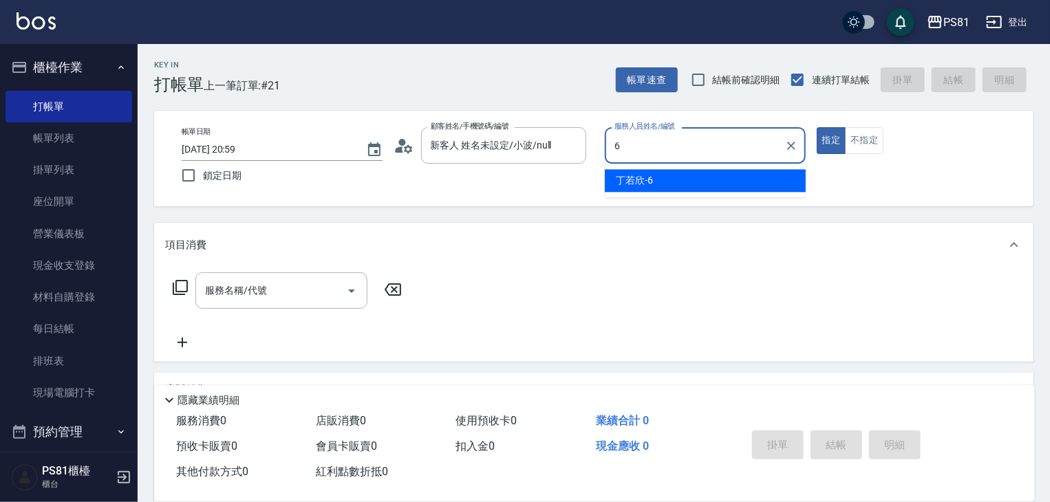
type input "[PERSON_NAME]-6"
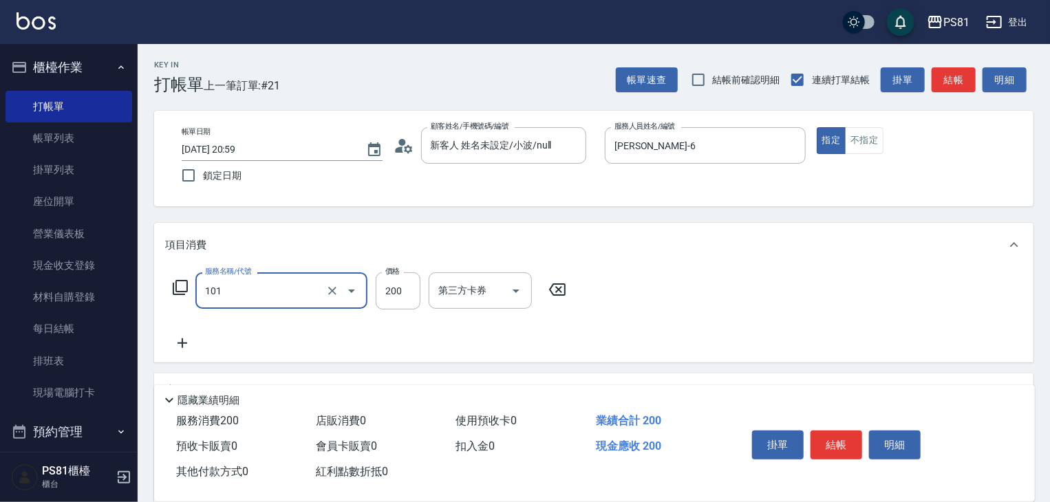
type input "一般洗髮(101)"
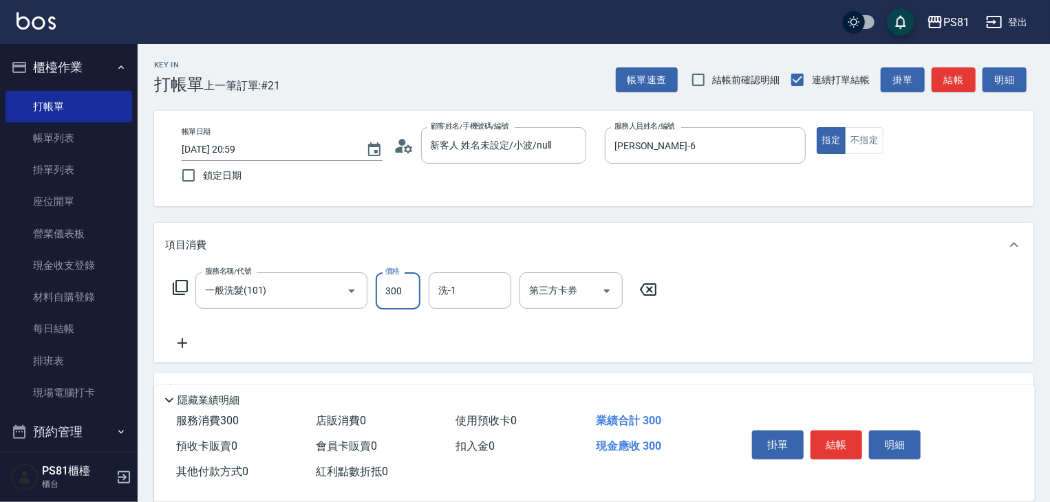
type input "300"
type input "涵文-22"
click at [850, 443] on button "結帳" at bounding box center [837, 445] width 52 height 29
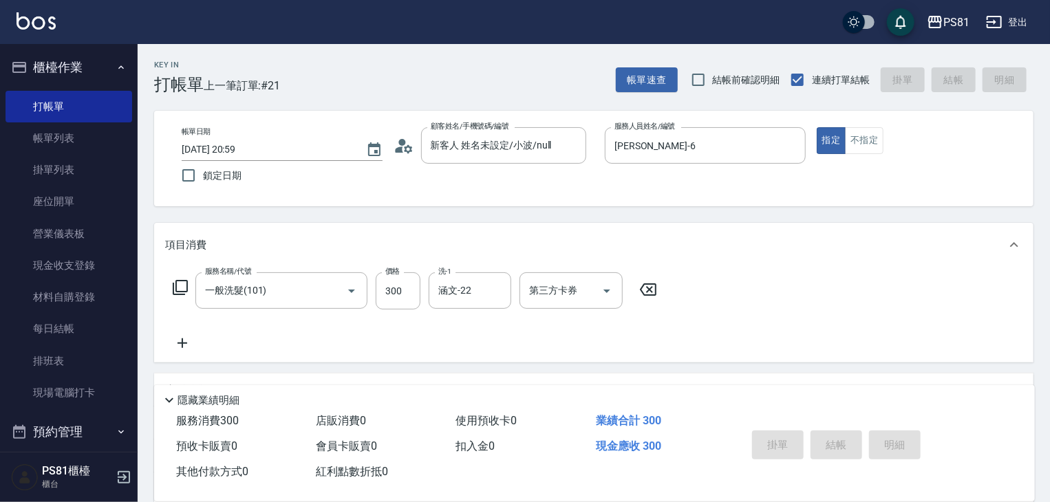
type input "[DATE] 21:00"
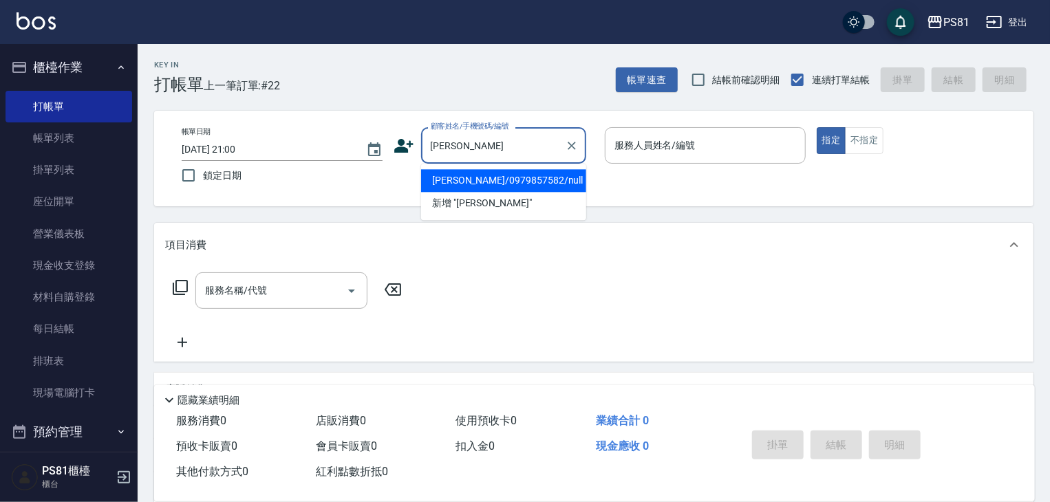
click at [484, 173] on li "[PERSON_NAME]/0979857582/null" at bounding box center [503, 180] width 165 height 23
type input "[PERSON_NAME]/0979857582/null"
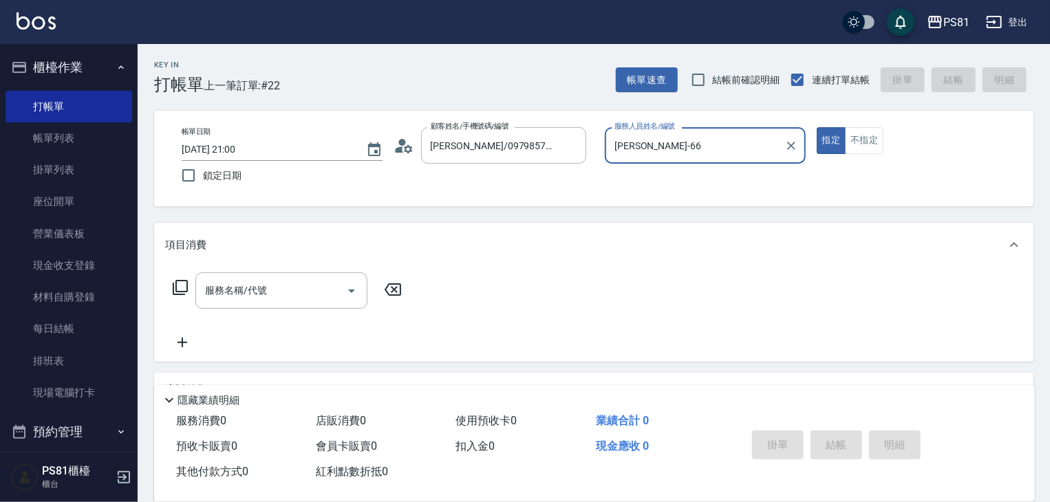
type input "[PERSON_NAME]-6"
click at [817, 127] on button "指定" at bounding box center [832, 140] width 30 height 27
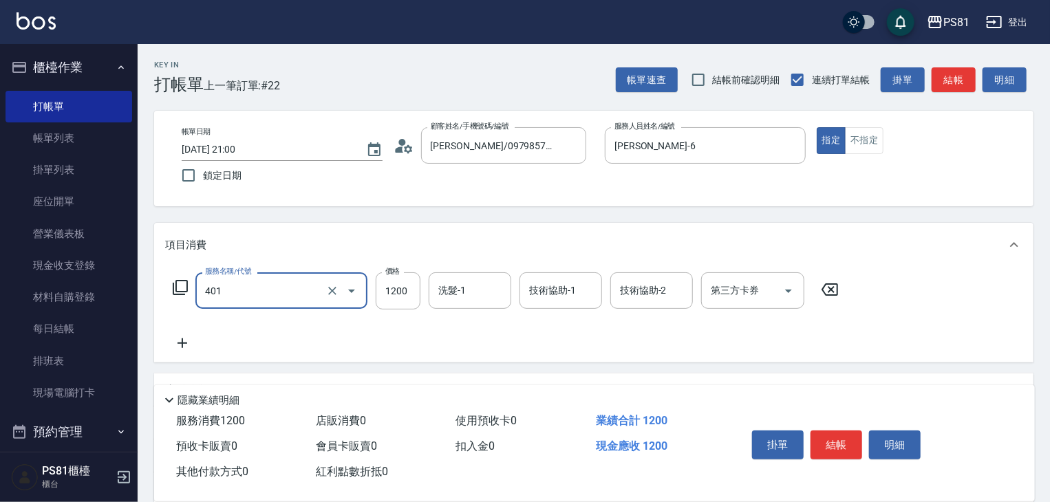
type input "基本染髮(401)"
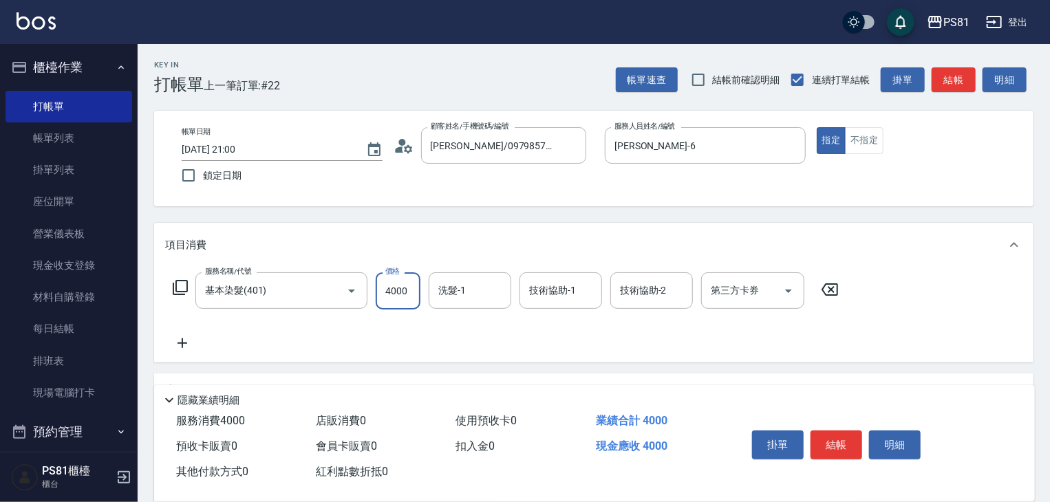
type input "4000"
type input "涵文-22"
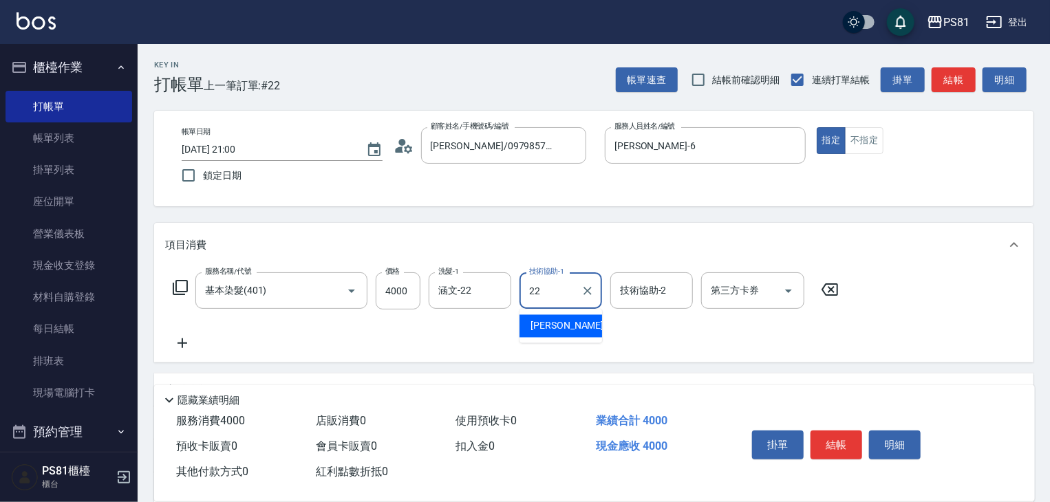
type input "涵文-22"
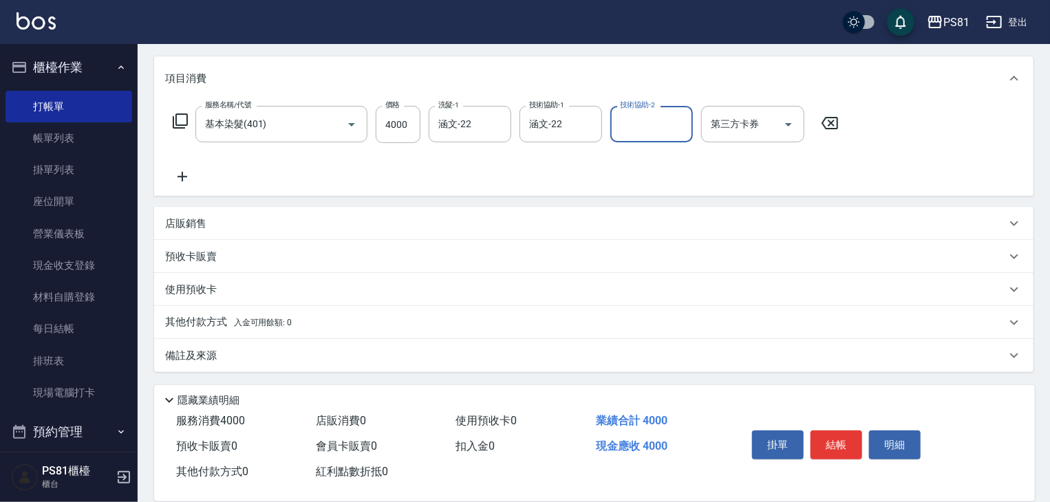
scroll to position [168, 0]
drag, startPoint x: 190, startPoint y: 321, endPoint x: 197, endPoint y: 319, distance: 7.2
click at [191, 320] on p "其他付款方式 入金可用餘額: 0" at bounding box center [228, 322] width 127 height 15
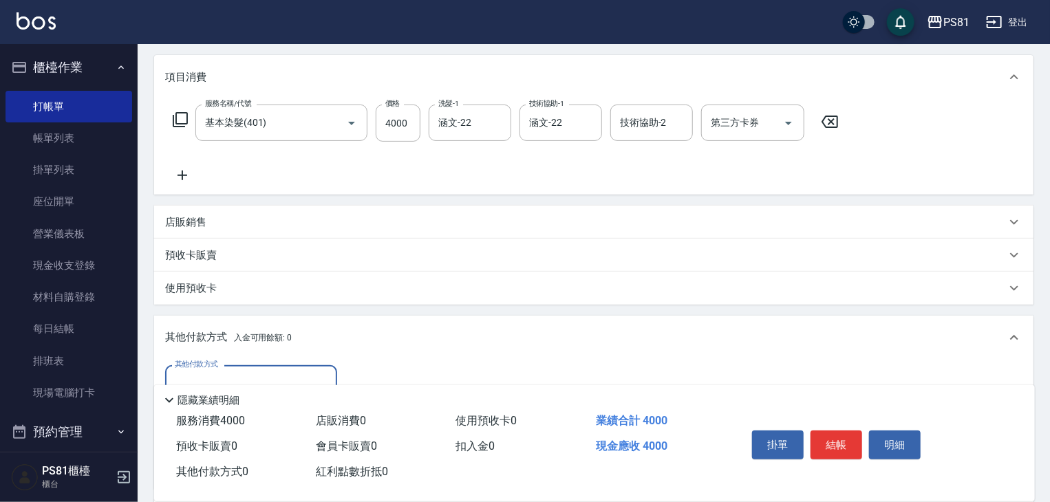
scroll to position [0, 0]
click at [256, 232] on div "店販銷售" at bounding box center [594, 222] width 880 height 33
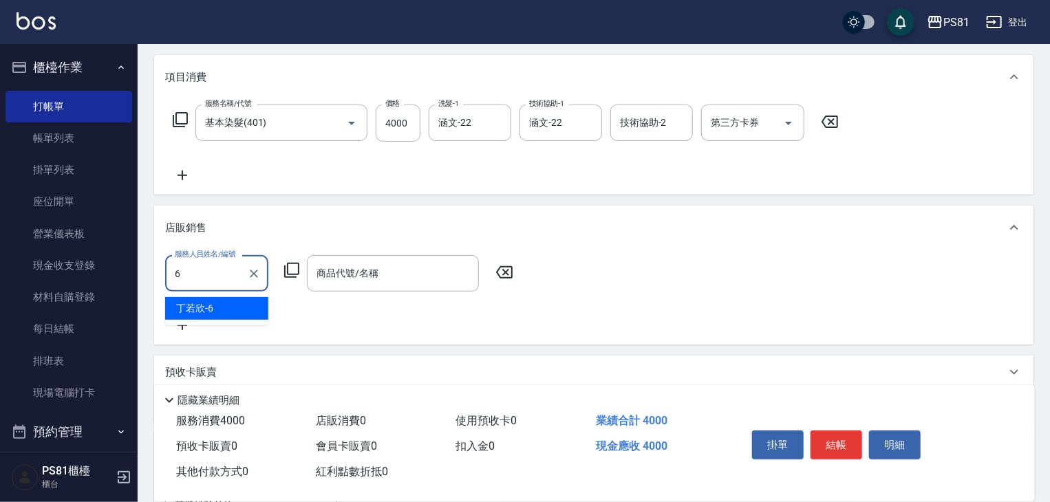
type input "[PERSON_NAME]-6"
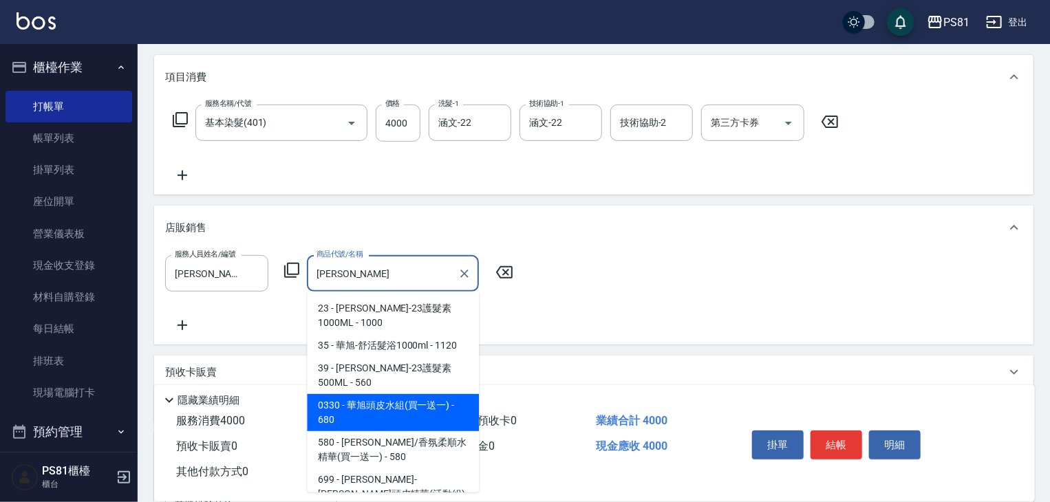
click at [413, 394] on span "0330 - 華旭頭皮水組(買一送一) - 680" at bounding box center [393, 412] width 172 height 37
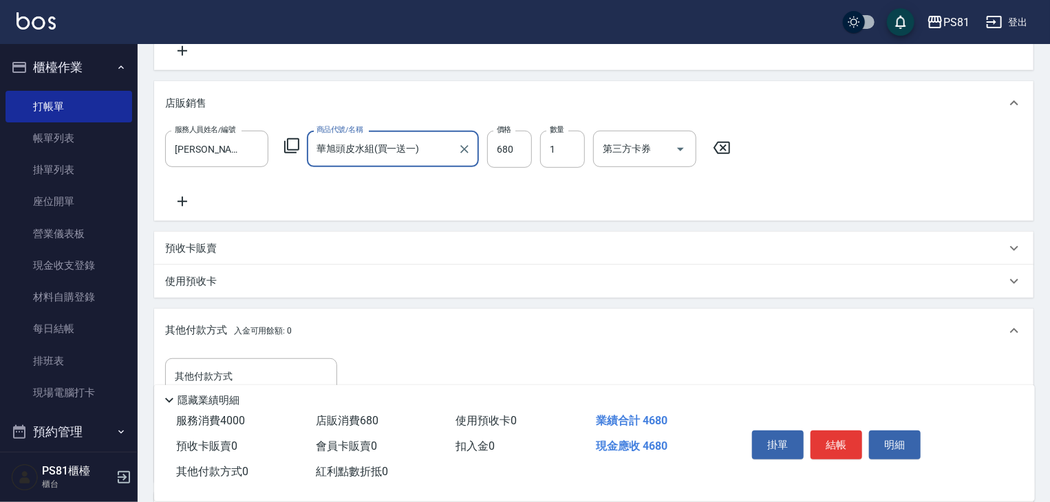
scroll to position [447, 0]
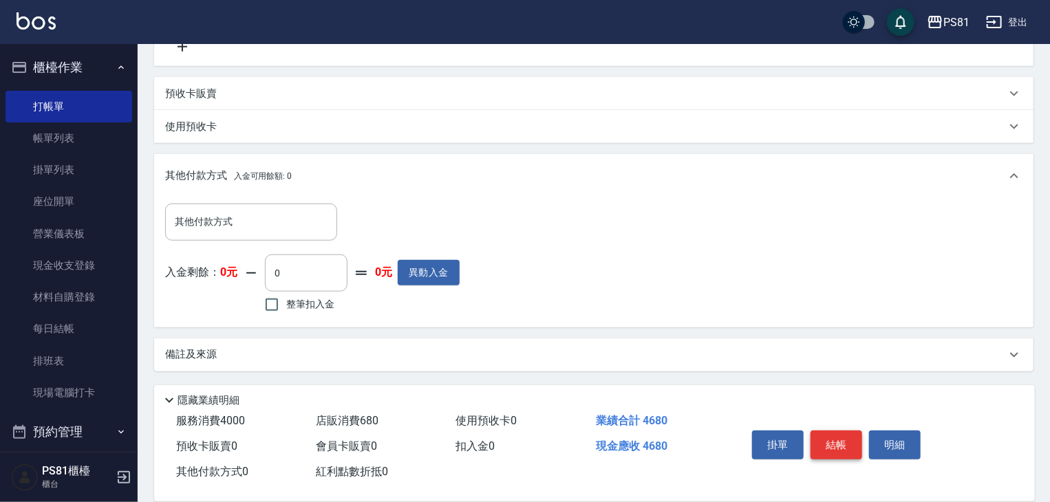
type input "華旭頭皮水組(買一送一)"
click at [837, 444] on button "結帳" at bounding box center [837, 445] width 52 height 29
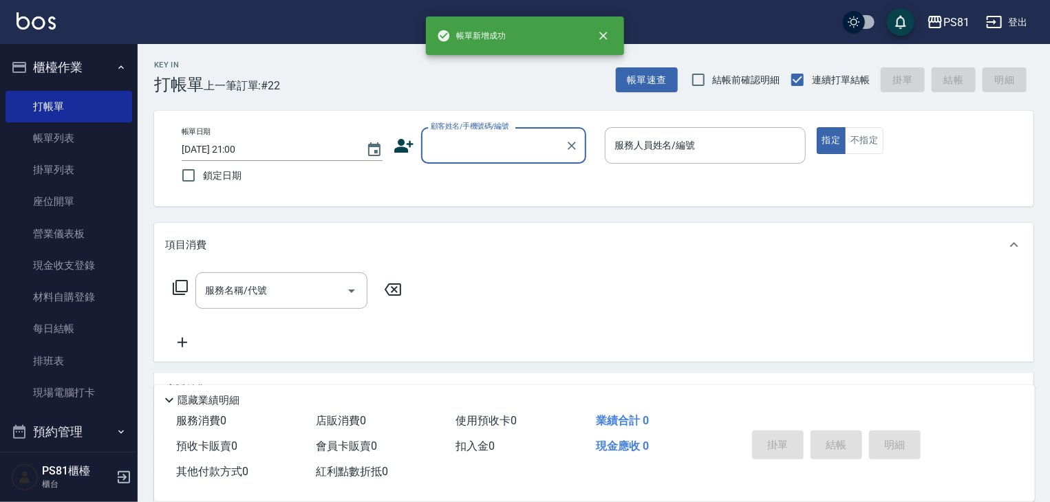
scroll to position [0, 0]
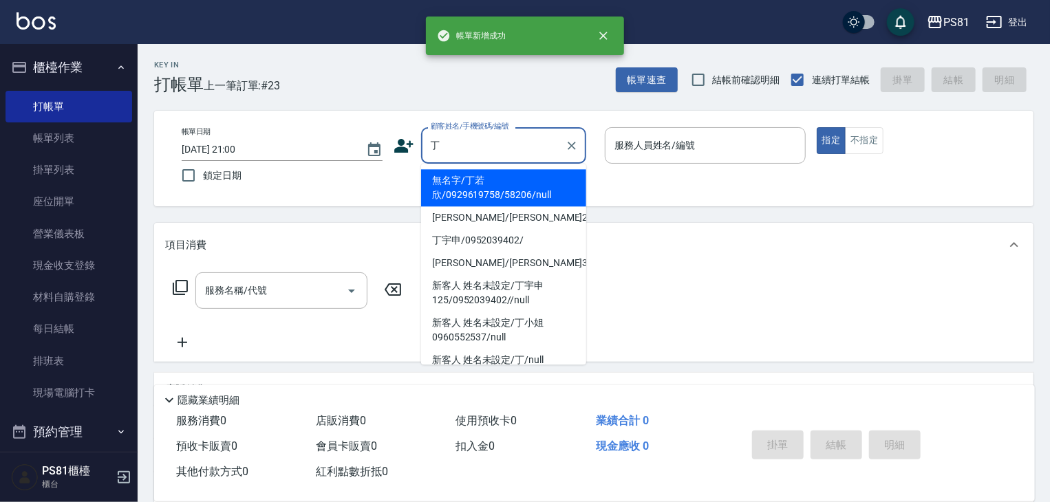
click at [527, 186] on li "無名字/丁若欣/0929619758/58206/null" at bounding box center [503, 187] width 165 height 37
type input "無名字/丁若欣/0929619758/58206/null"
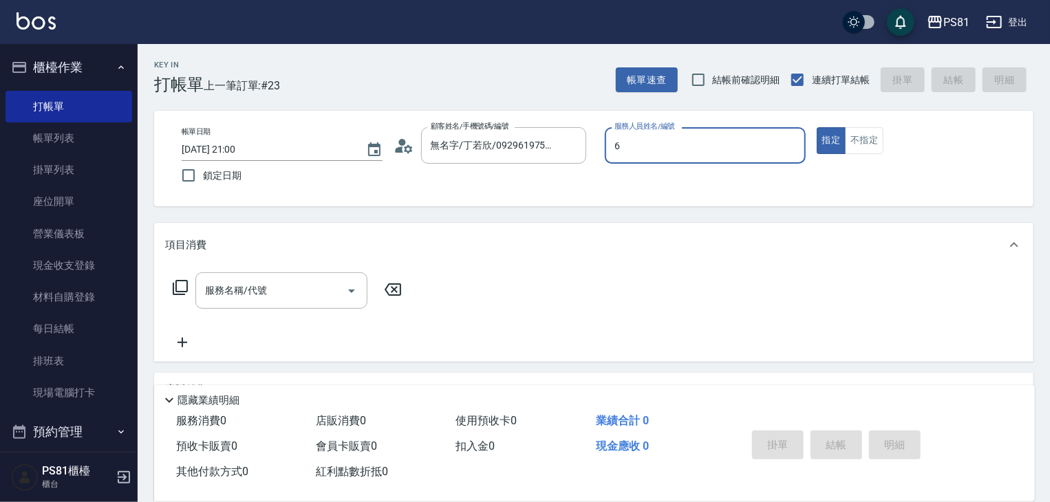
type input "[PERSON_NAME]-6"
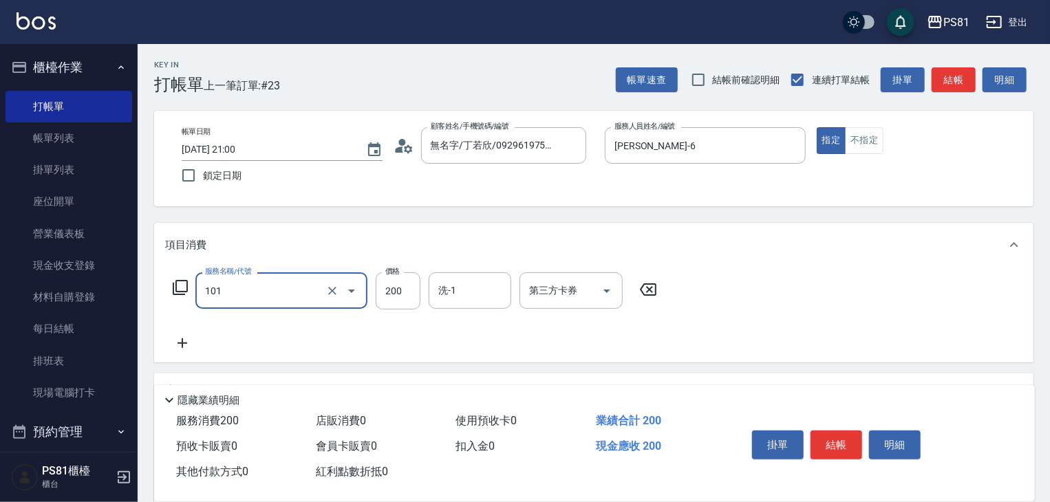
type input "一般洗髮(101)"
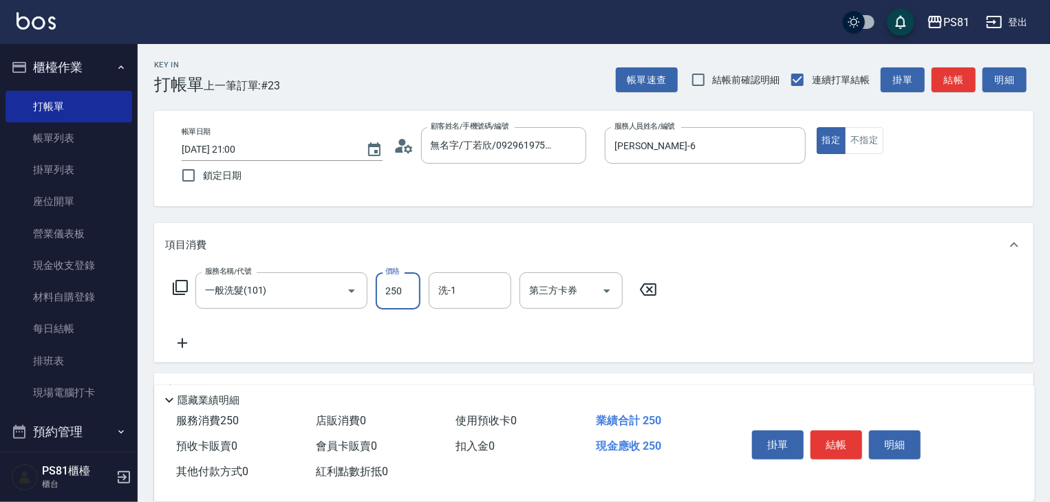
type input "250"
type input "涵文-22"
drag, startPoint x: 844, startPoint y: 440, endPoint x: 842, endPoint y: 469, distance: 28.2
click at [844, 440] on button "結帳" at bounding box center [837, 445] width 52 height 29
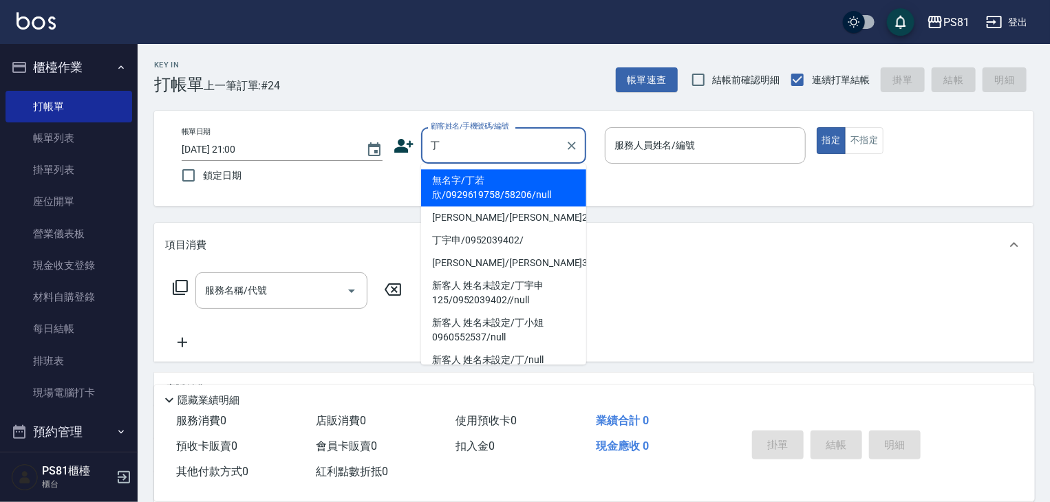
click at [520, 199] on li "無名字/丁若欣/0929619758/58206/null" at bounding box center [503, 187] width 165 height 37
type input "無名字/丁若欣/0929619758/58206/null"
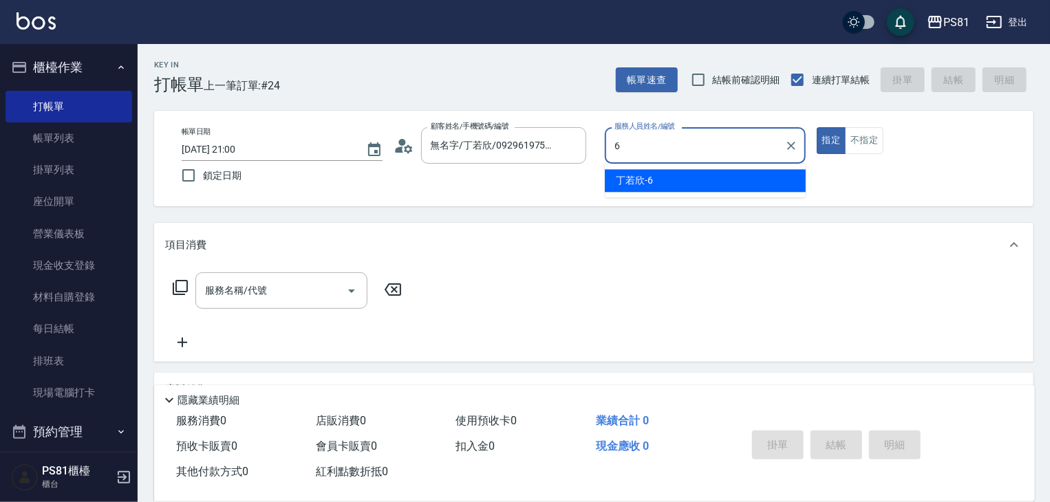
type input "[PERSON_NAME]-6"
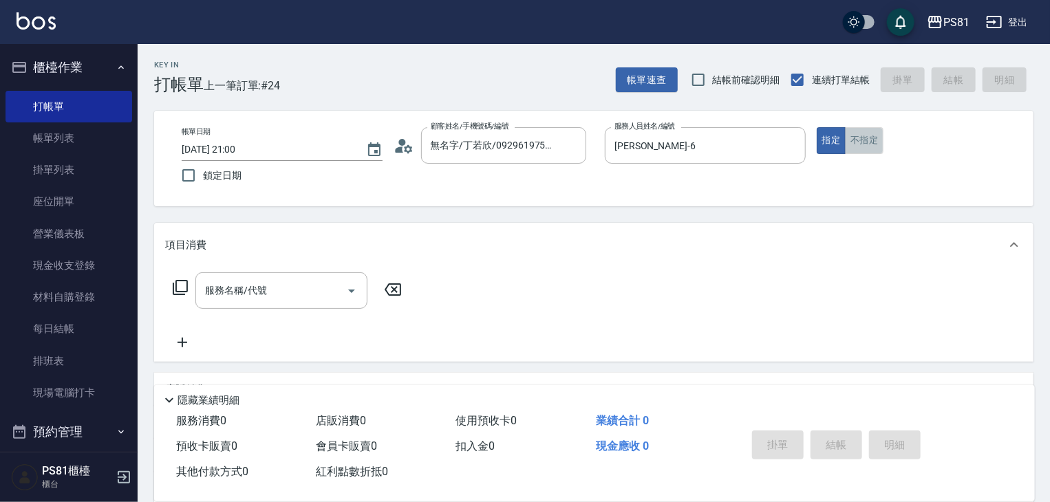
click at [874, 147] on button "不指定" at bounding box center [864, 140] width 39 height 27
click at [318, 296] on input "服務名稱/代號" at bounding box center [271, 291] width 139 height 24
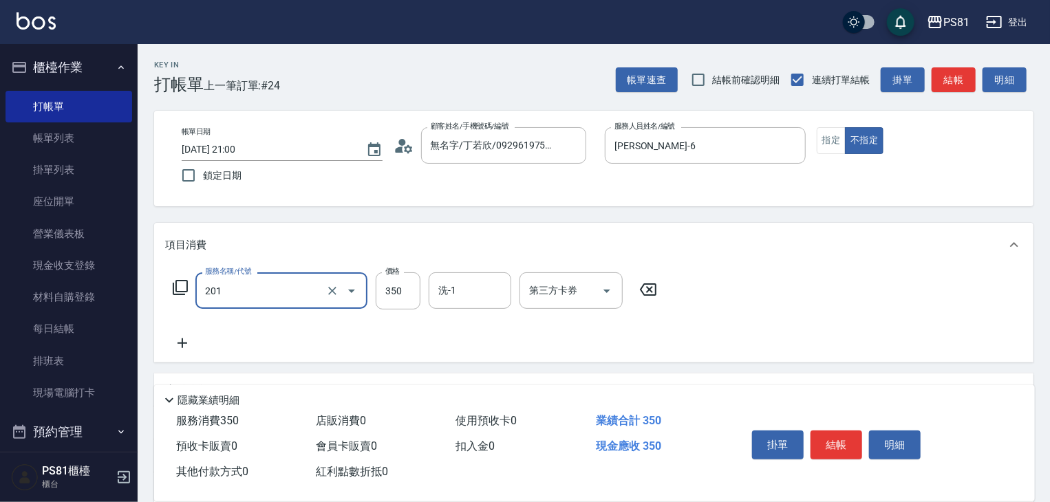
type input "洗剪350(201)"
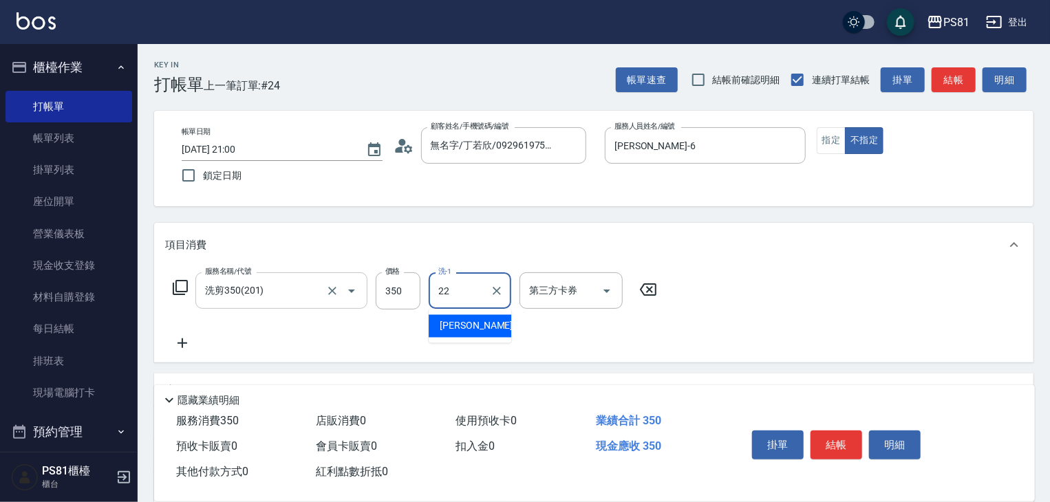
type input "涵文-22"
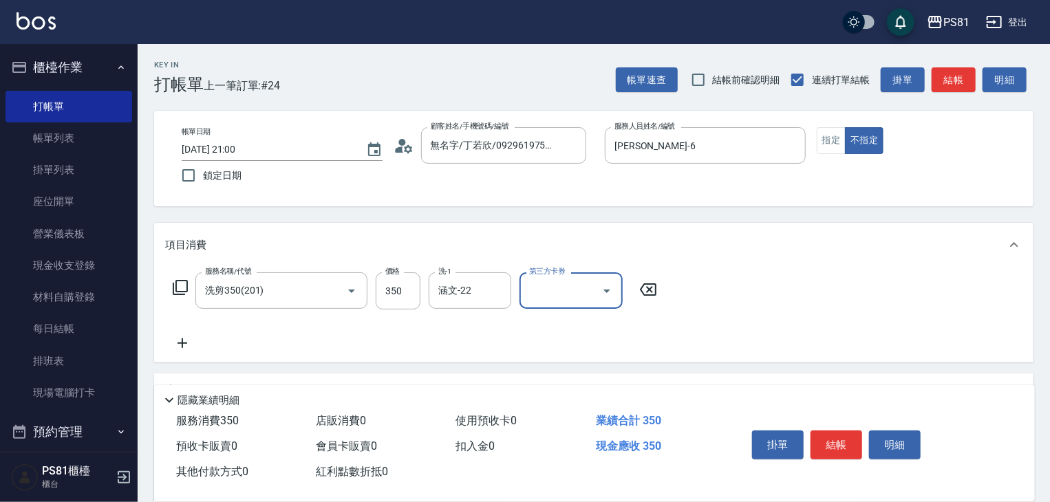
drag, startPoint x: 840, startPoint y: 440, endPoint x: 842, endPoint y: 452, distance: 11.9
click at [840, 440] on button "結帳" at bounding box center [837, 445] width 52 height 29
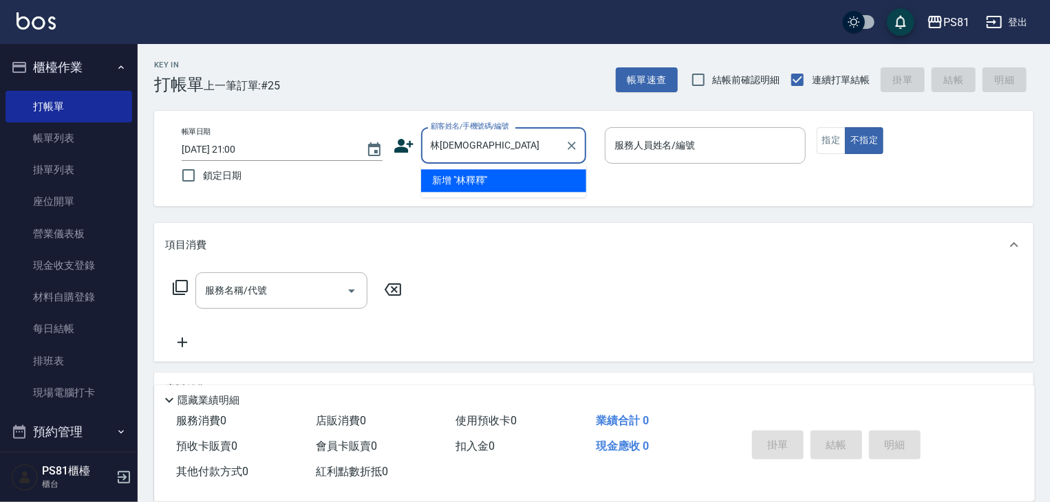
click at [500, 186] on li "新增 "林釋釋"" at bounding box center [503, 180] width 165 height 23
click at [513, 153] on input "林[DEMOGRAPHIC_DATA]" at bounding box center [493, 146] width 132 height 24
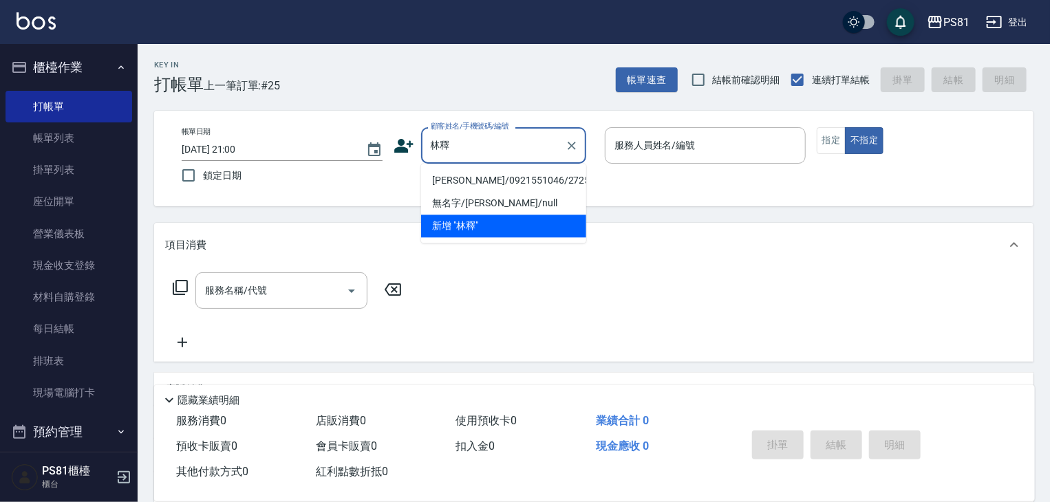
click at [517, 181] on li "[PERSON_NAME]/0921551046/2725" at bounding box center [503, 180] width 165 height 23
type input "[PERSON_NAME]/0921551046/2725"
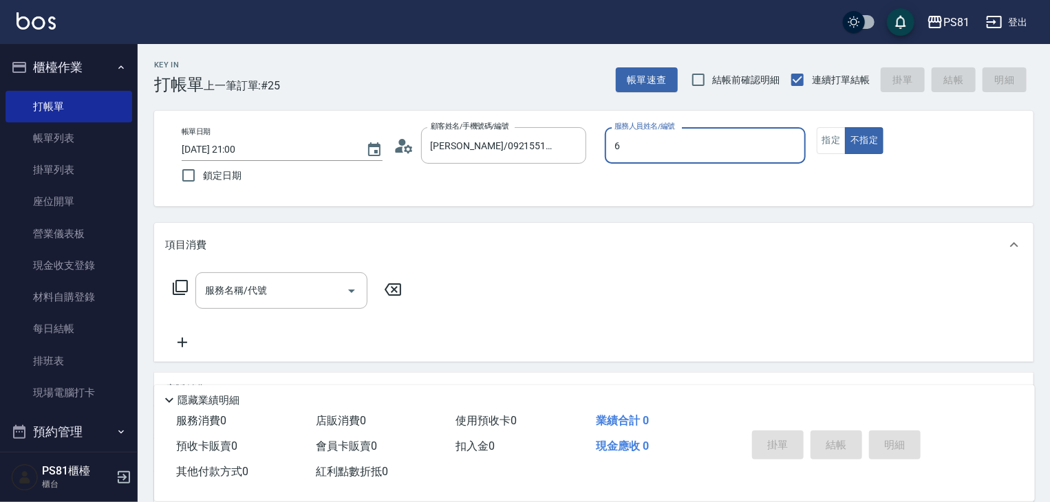
type input "[PERSON_NAME]-6"
type button "false"
click at [843, 143] on button "指定" at bounding box center [832, 140] width 30 height 27
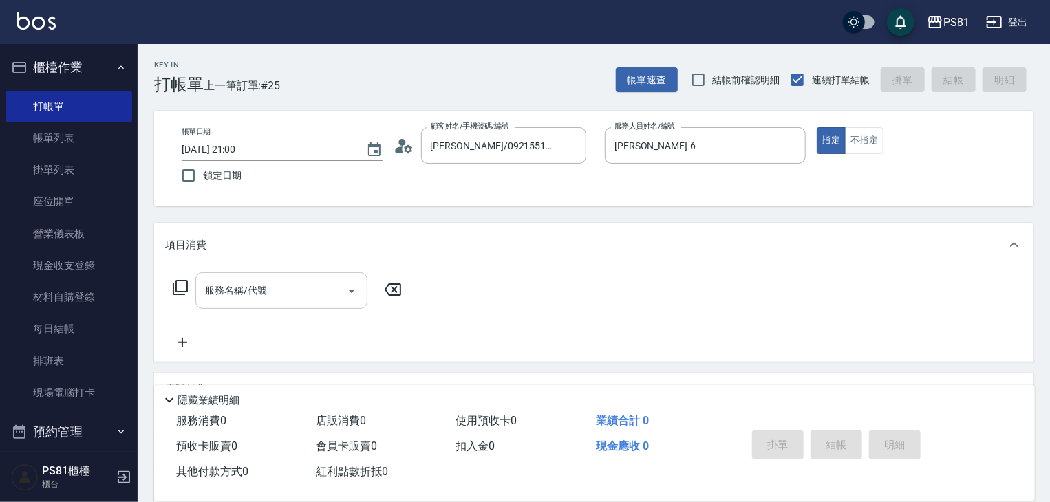
click at [292, 300] on input "服務名稱/代號" at bounding box center [271, 291] width 139 height 24
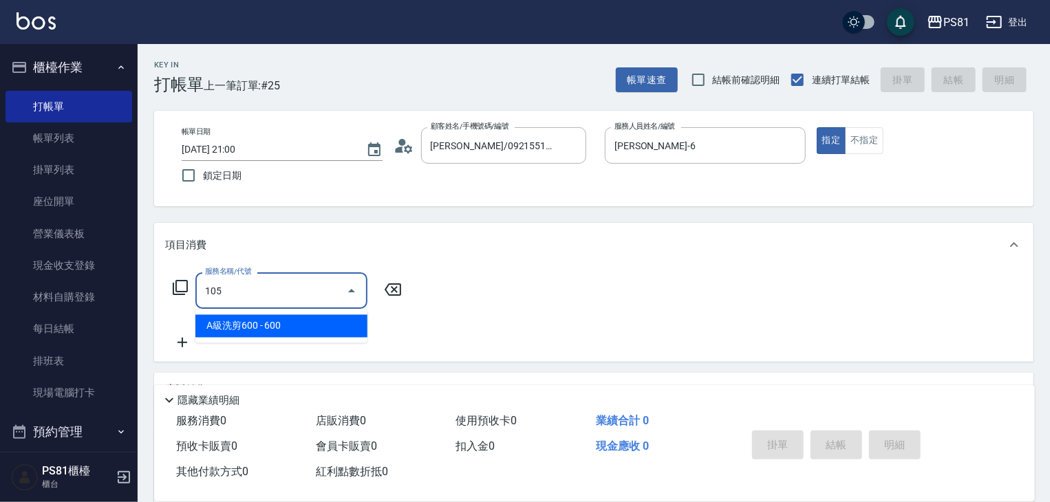
type input "A級洗剪600(105)"
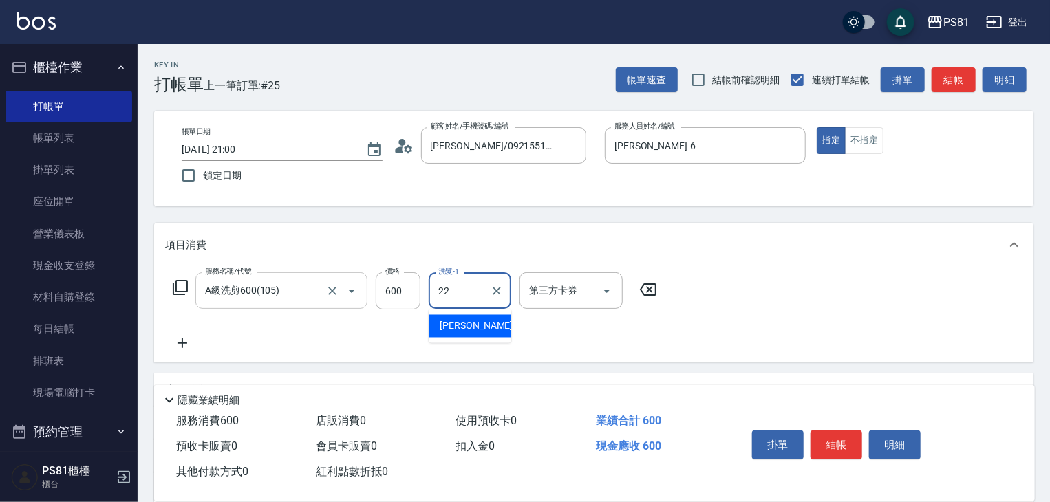
type input "涵文-22"
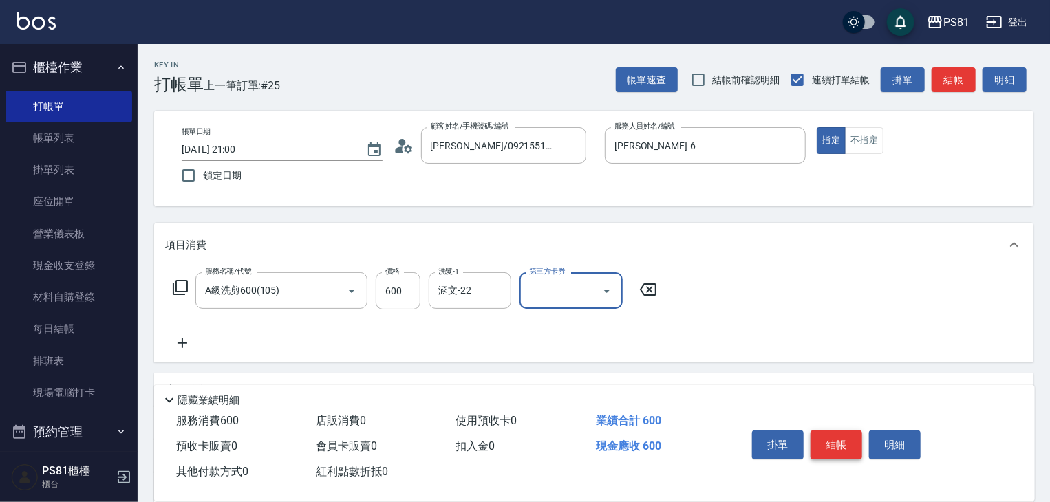
click at [838, 441] on button "結帳" at bounding box center [837, 445] width 52 height 29
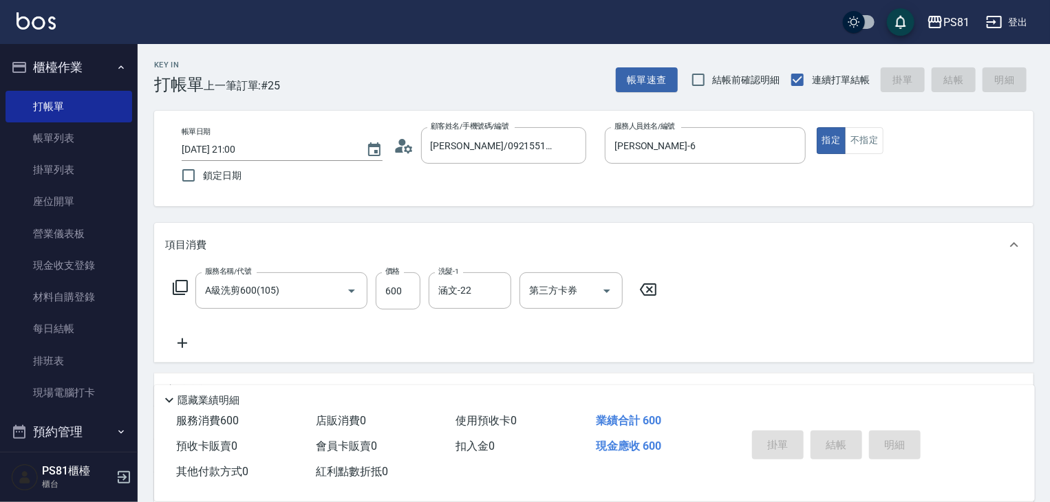
type input "[DATE] 21:01"
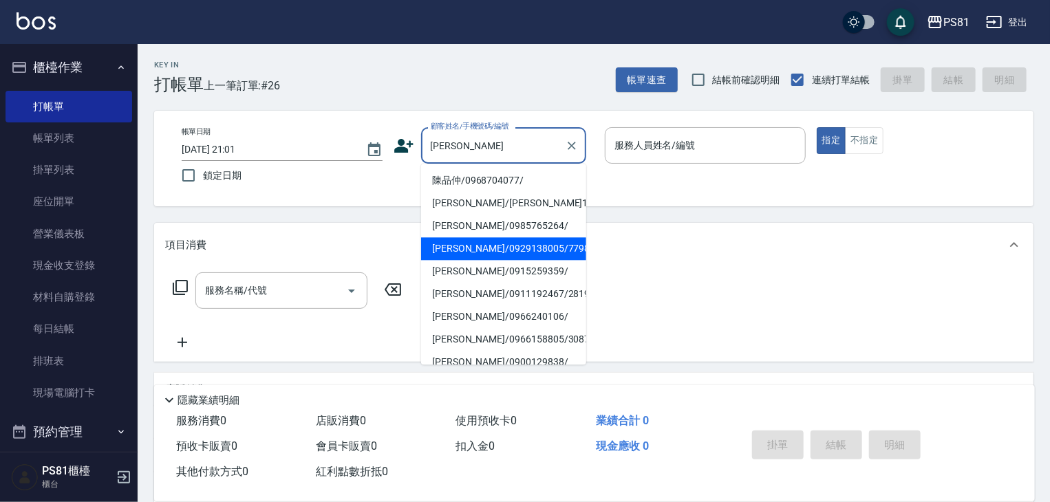
type input "[PERSON_NAME]"
click at [511, 255] on div "項目消費" at bounding box center [594, 245] width 880 height 44
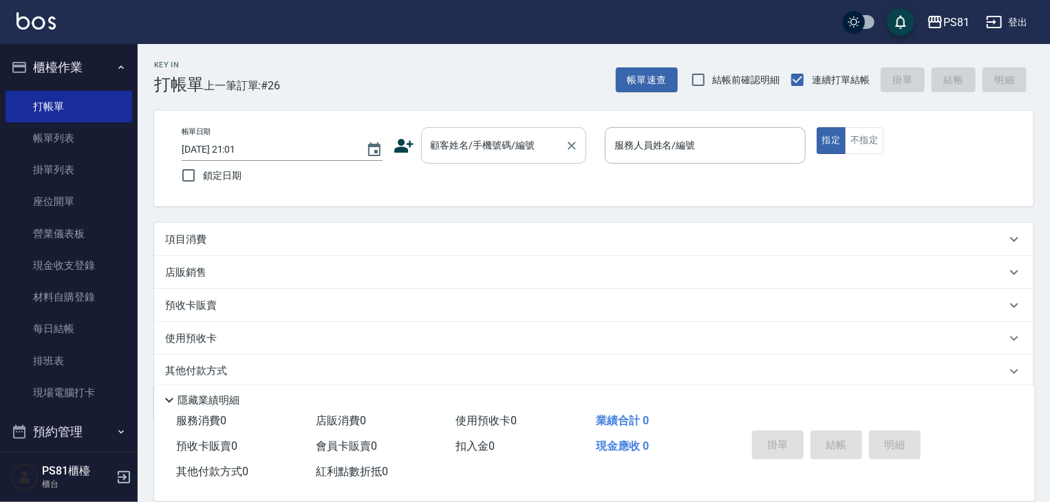
click at [487, 153] on input "顧客姓名/手機號碼/編號" at bounding box center [493, 146] width 132 height 24
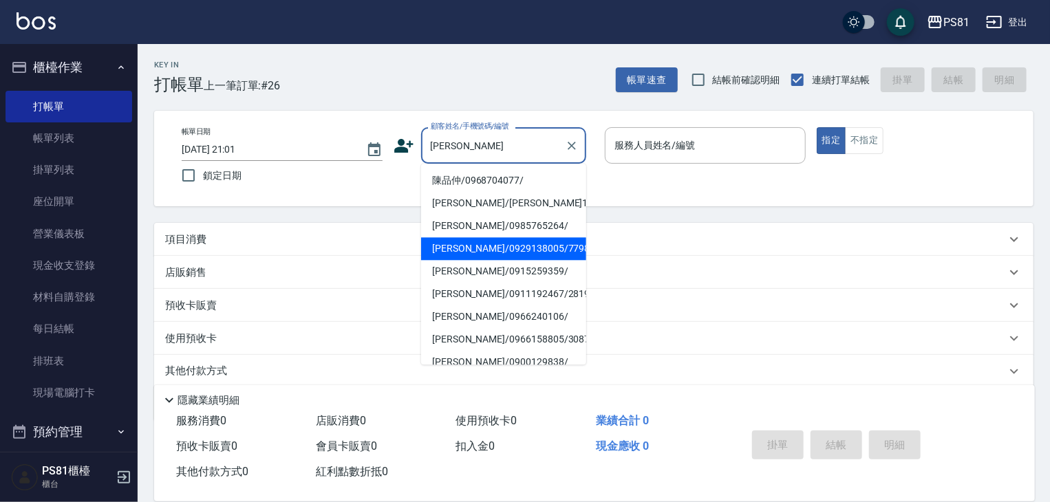
click at [509, 240] on li "[PERSON_NAME]/0929138005/7798" at bounding box center [503, 248] width 165 height 23
type input "[PERSON_NAME]/0929138005/7798"
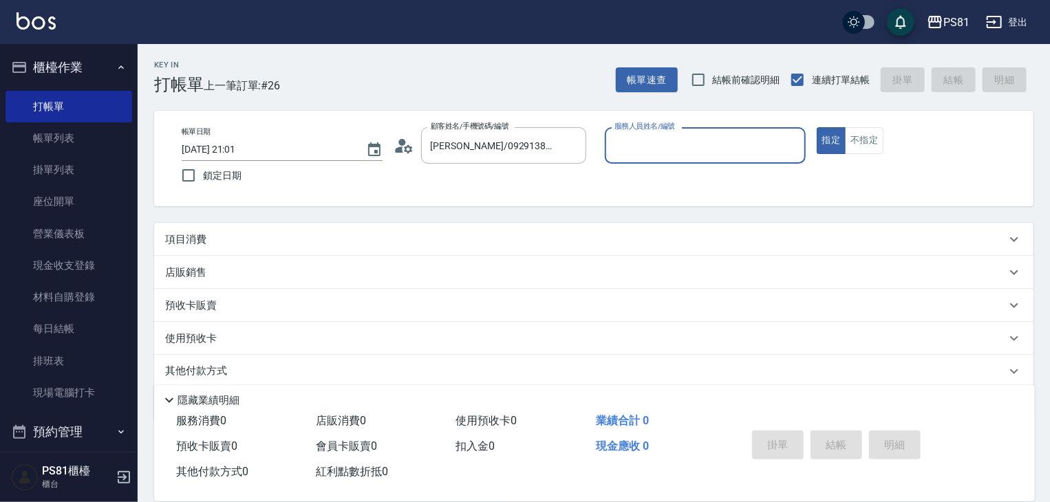
type input "[PERSON_NAME]-6"
click at [817, 127] on button "指定" at bounding box center [832, 140] width 30 height 27
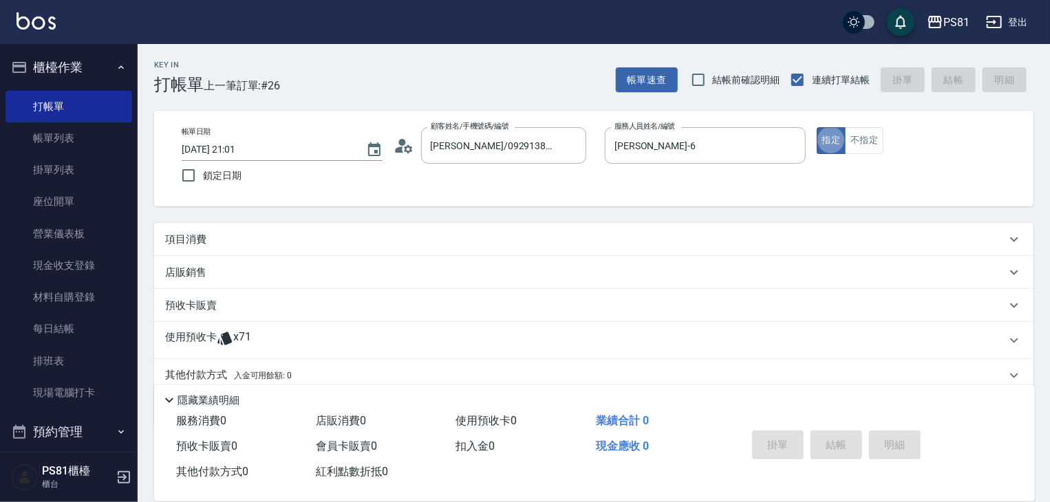
click at [817, 127] on button "指定" at bounding box center [832, 140] width 30 height 27
click at [509, 240] on div "項目消費" at bounding box center [585, 240] width 841 height 14
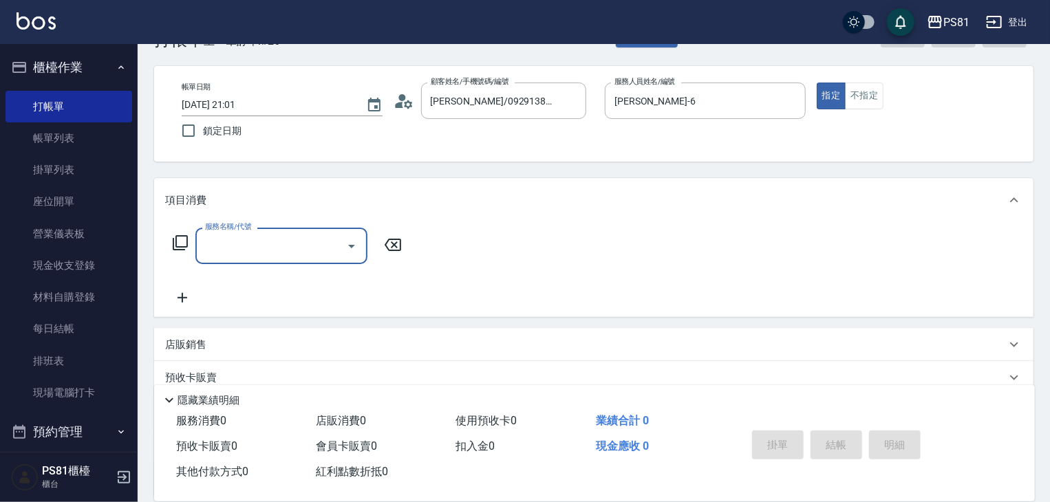
scroll to position [69, 0]
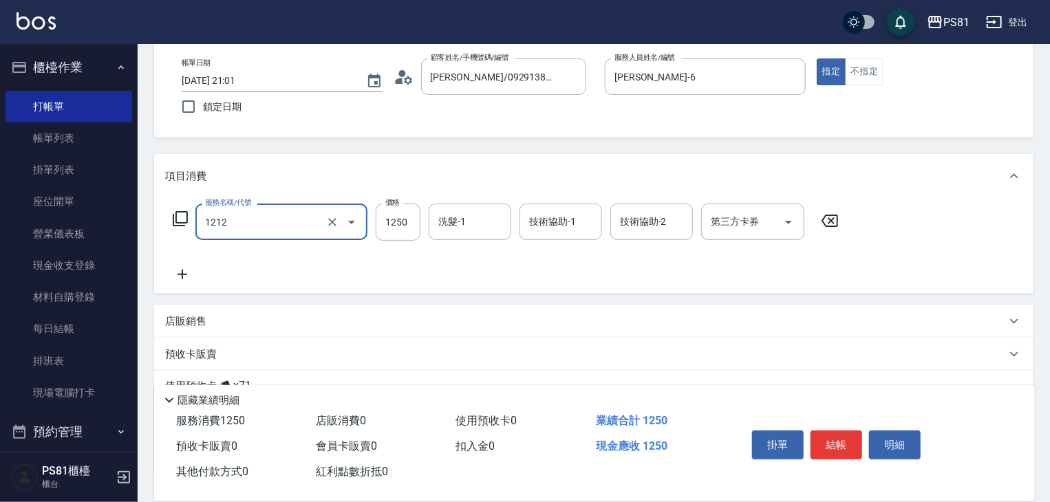
type input "頭皮卡使用(2024)(1212)"
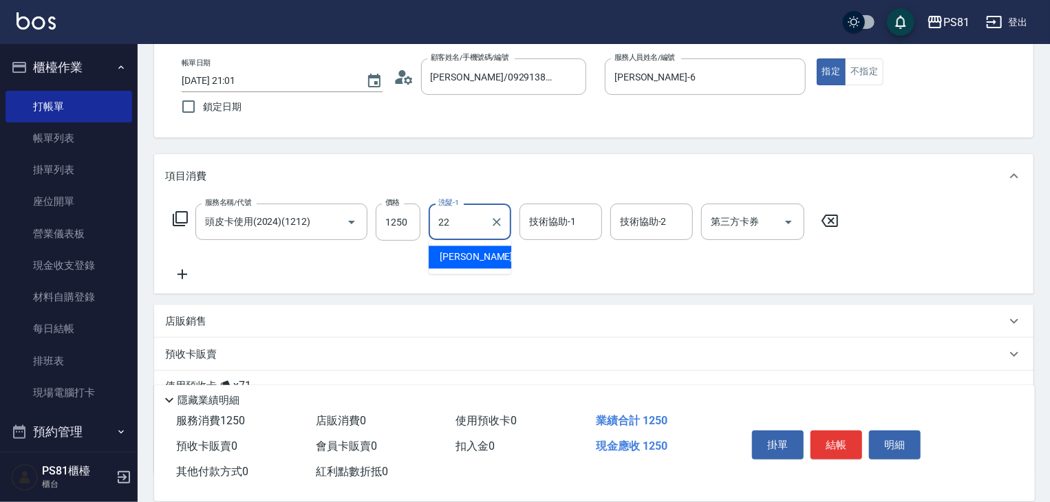
type input "涵文-22"
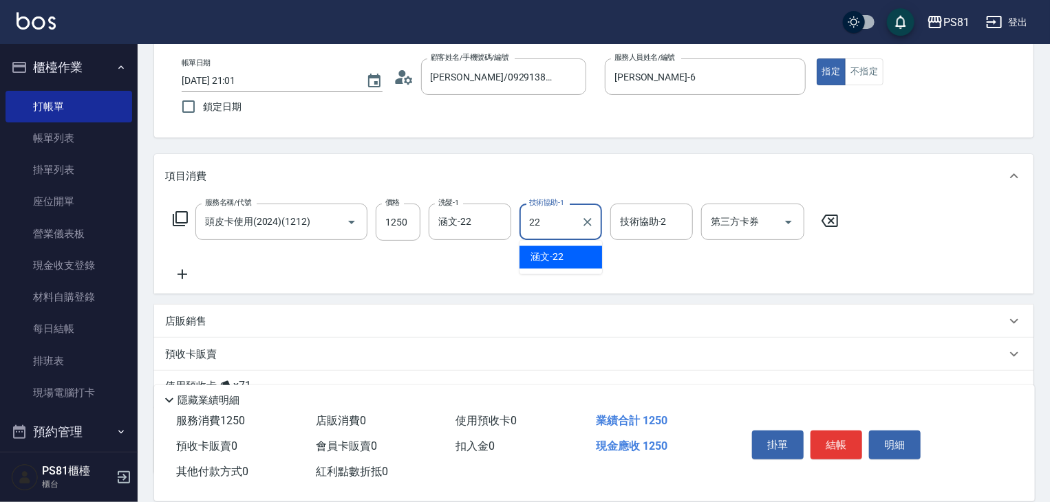
type input "涵文-22"
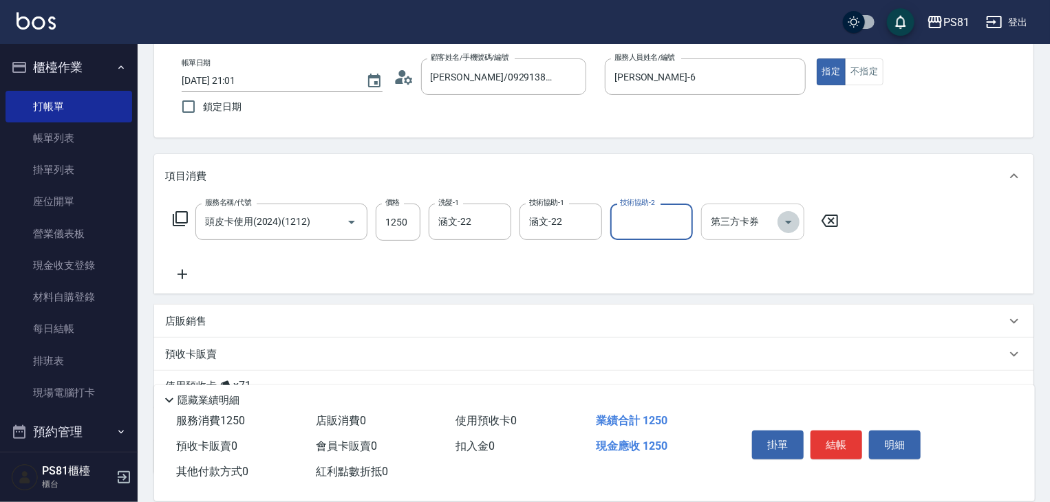
drag, startPoint x: 788, startPoint y: 226, endPoint x: 773, endPoint y: 234, distance: 16.9
click at [787, 226] on icon "Open" at bounding box center [788, 222] width 17 height 17
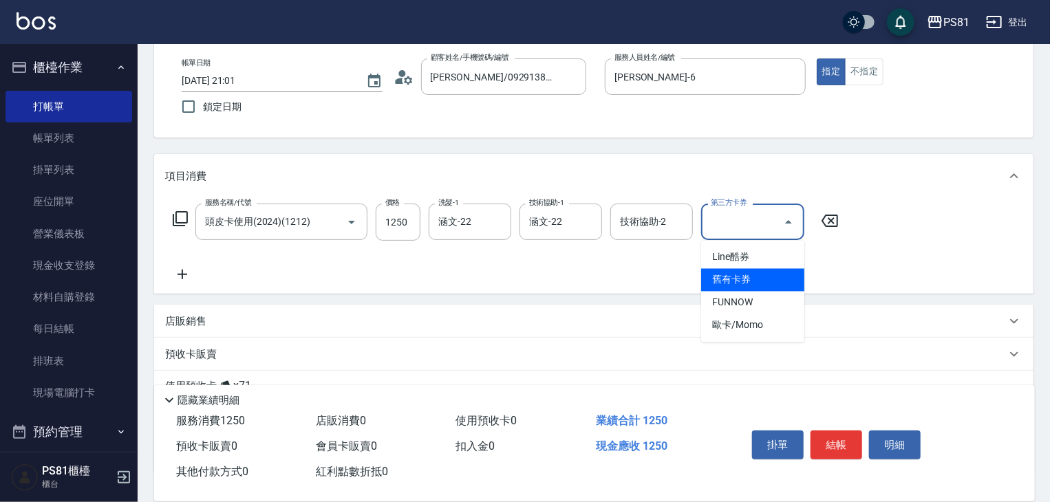
click at [729, 275] on span "舊有卡券" at bounding box center [752, 280] width 103 height 23
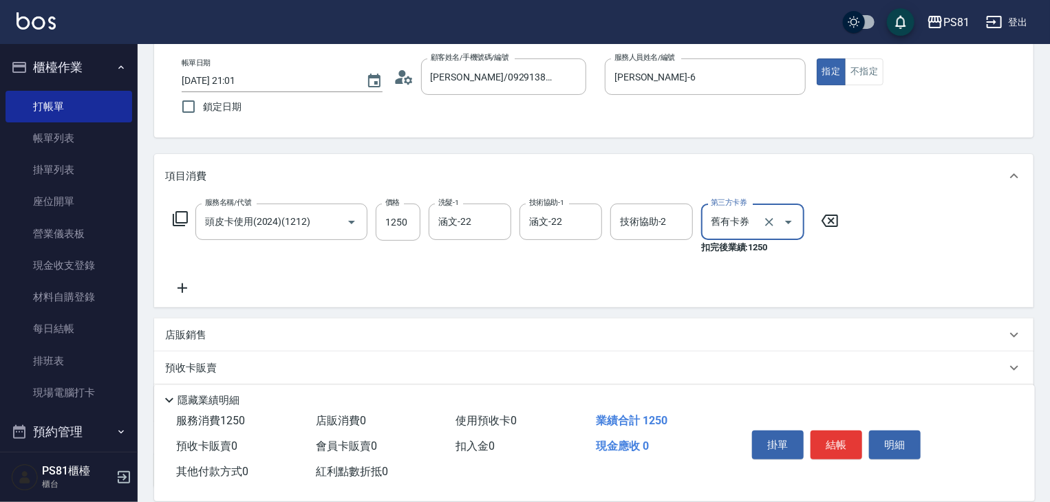
type input "舊有卡券"
click at [191, 288] on icon at bounding box center [182, 288] width 34 height 17
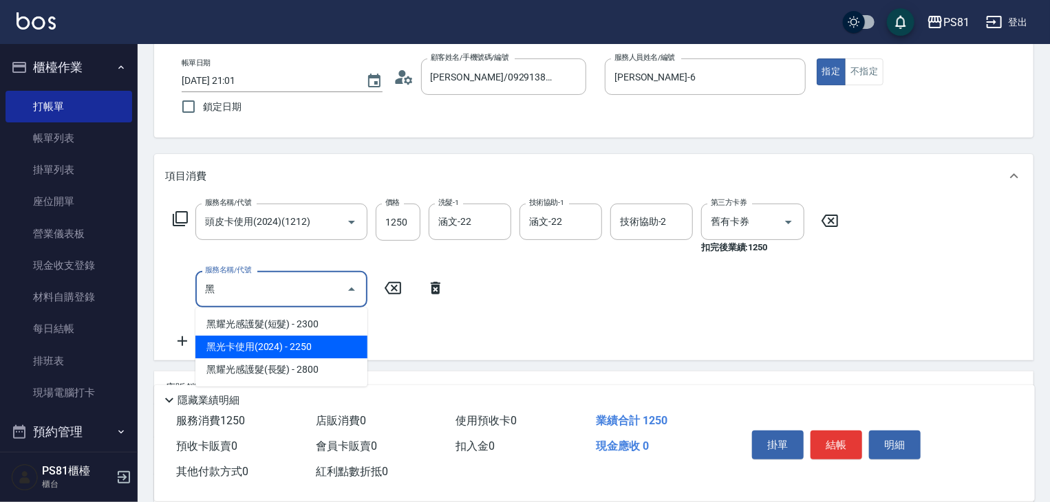
click at [303, 348] on span "黑光卡使用(2024) - 2250" at bounding box center [281, 347] width 172 height 23
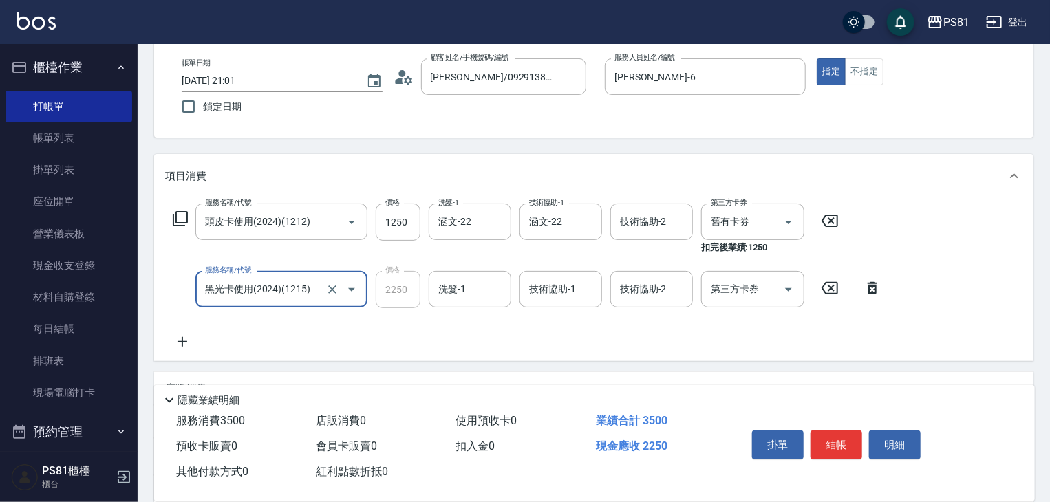
type input "黑光卡使用(2024)(1215)"
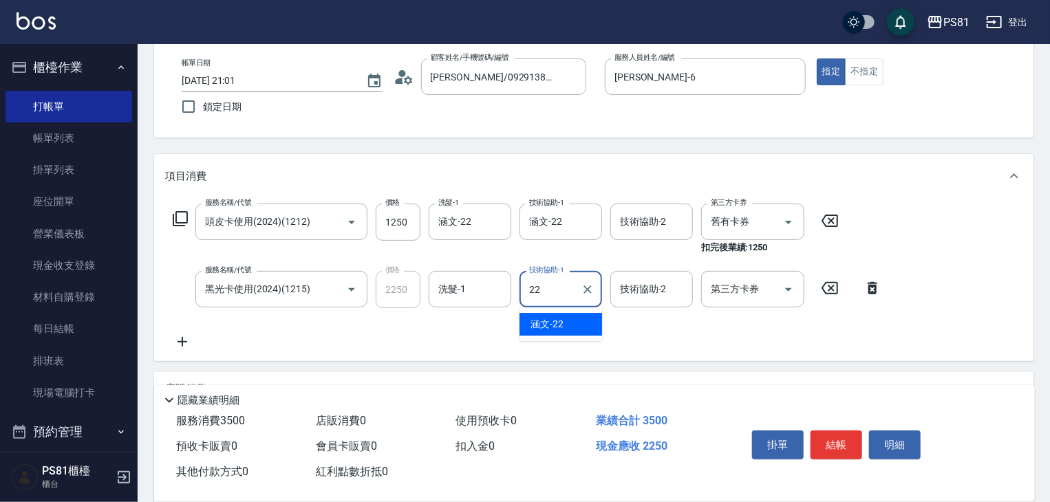
type input "涵文-22"
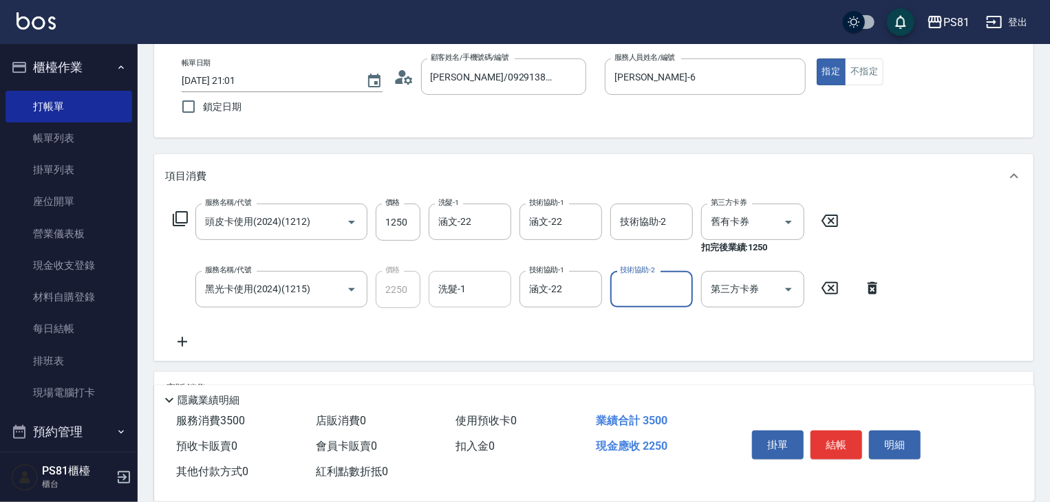
click at [471, 296] on input "洗髮-1" at bounding box center [470, 289] width 70 height 24
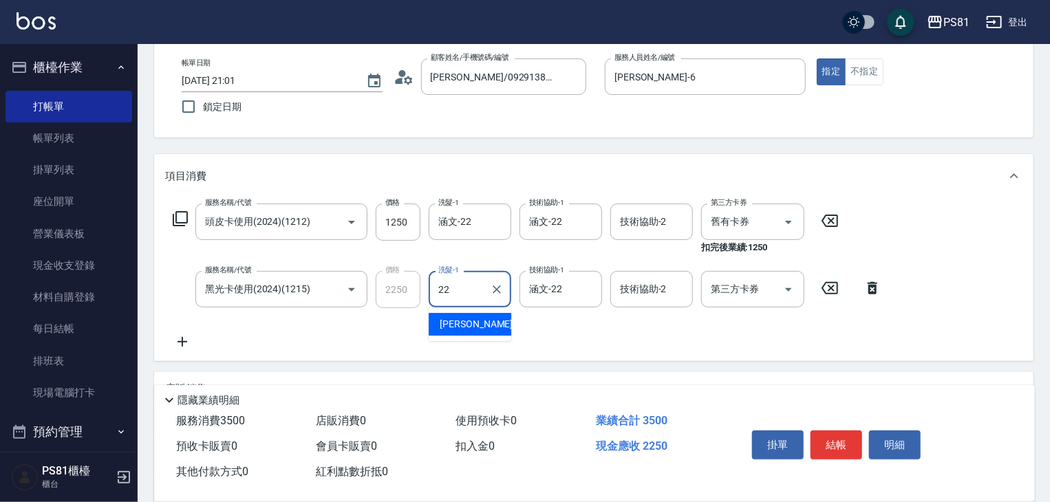
type input "涵文-22"
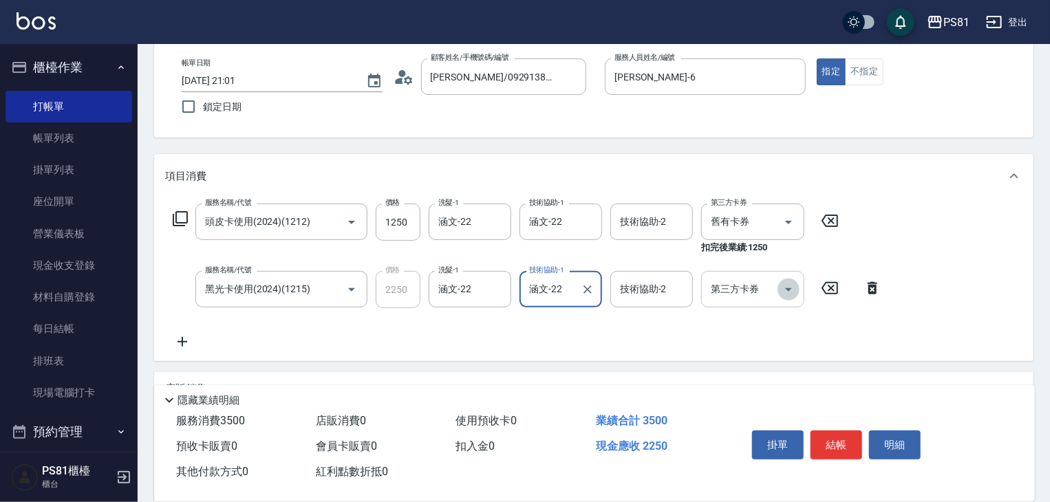
click at [790, 283] on icon "Open" at bounding box center [788, 289] width 17 height 17
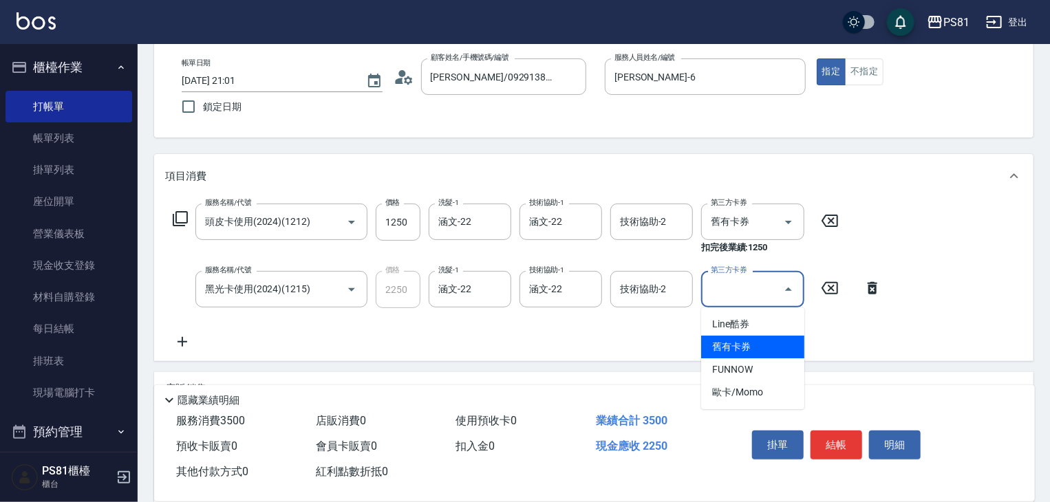
click at [757, 343] on span "舊有卡券" at bounding box center [752, 347] width 103 height 23
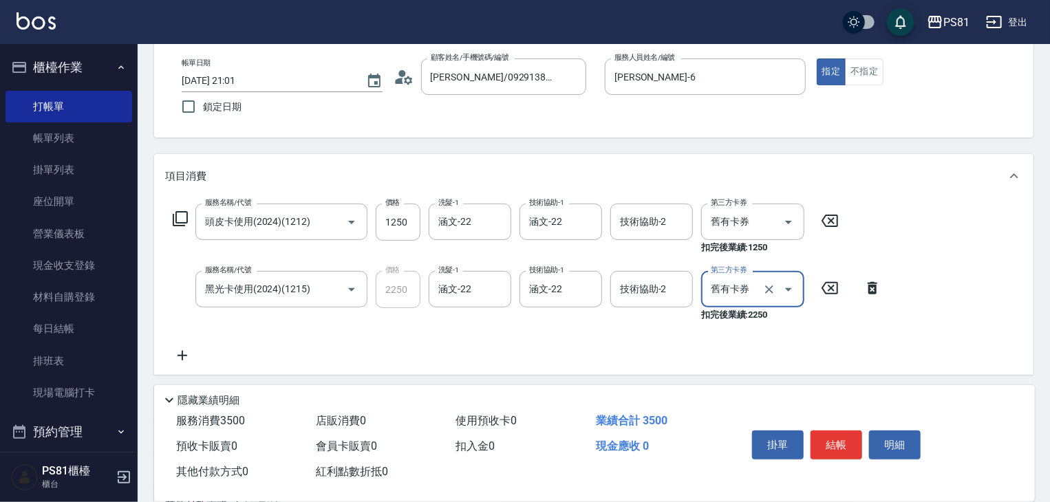
type input "舊有卡券"
click at [825, 445] on button "結帳" at bounding box center [837, 445] width 52 height 29
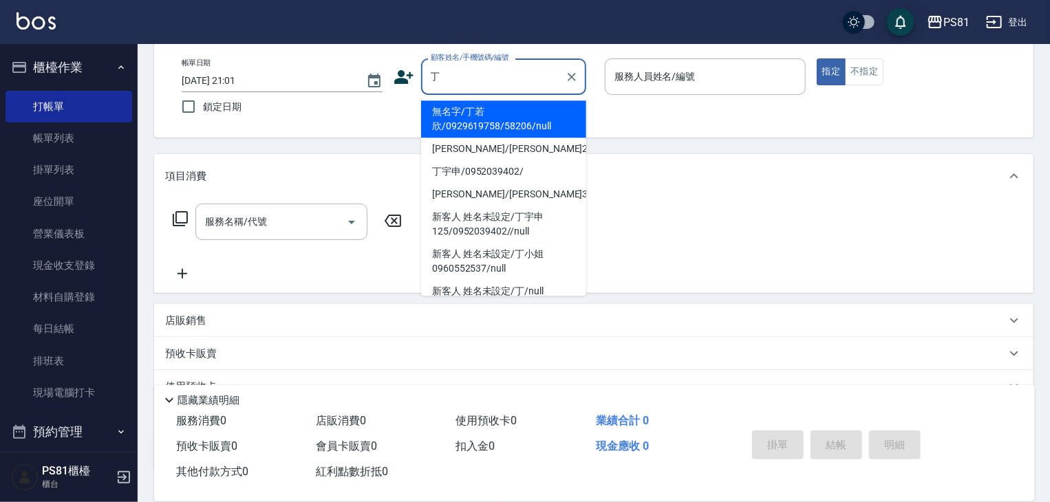
click at [535, 134] on li "無名字/丁若欣/0929619758/58206/null" at bounding box center [503, 118] width 165 height 37
type input "無名字/丁若欣/0929619758/58206/null"
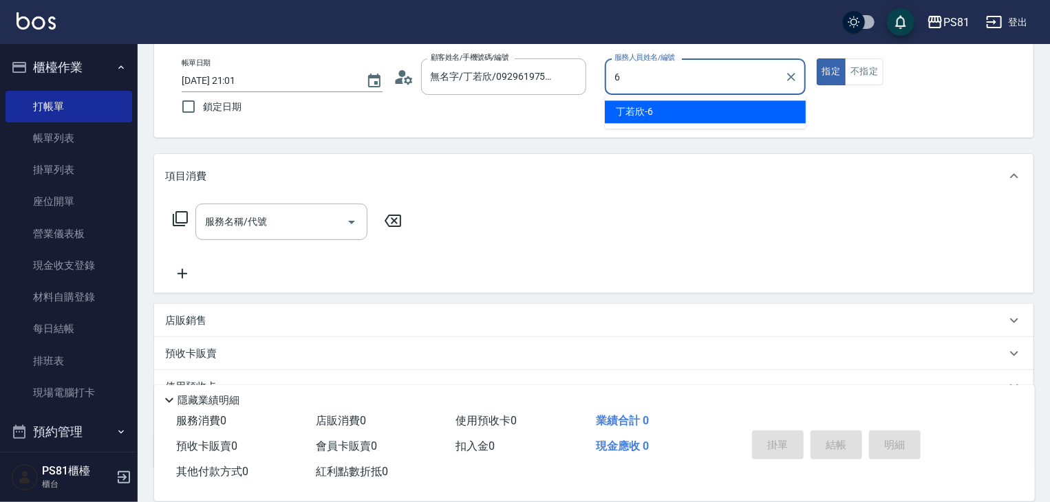
type input "[PERSON_NAME]-6"
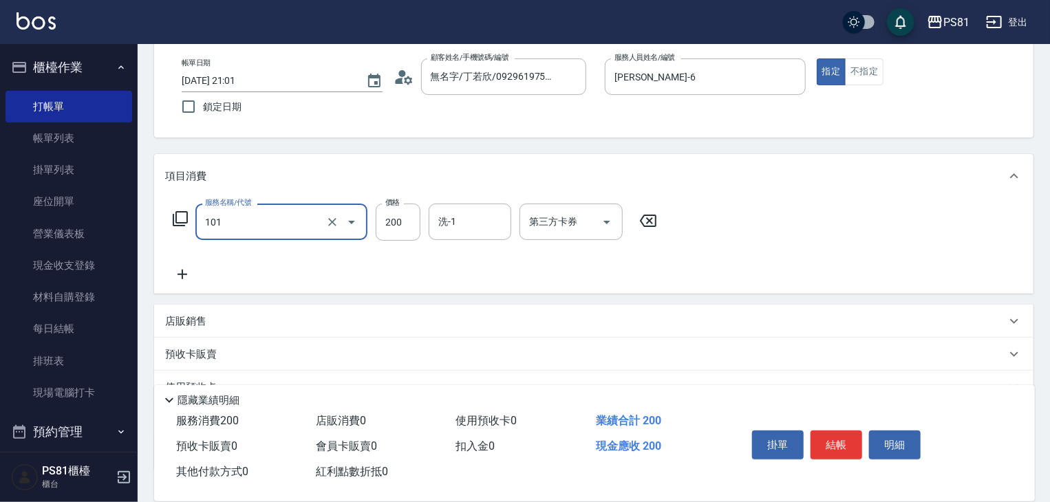
type input "一般洗髮(101)"
type input "300"
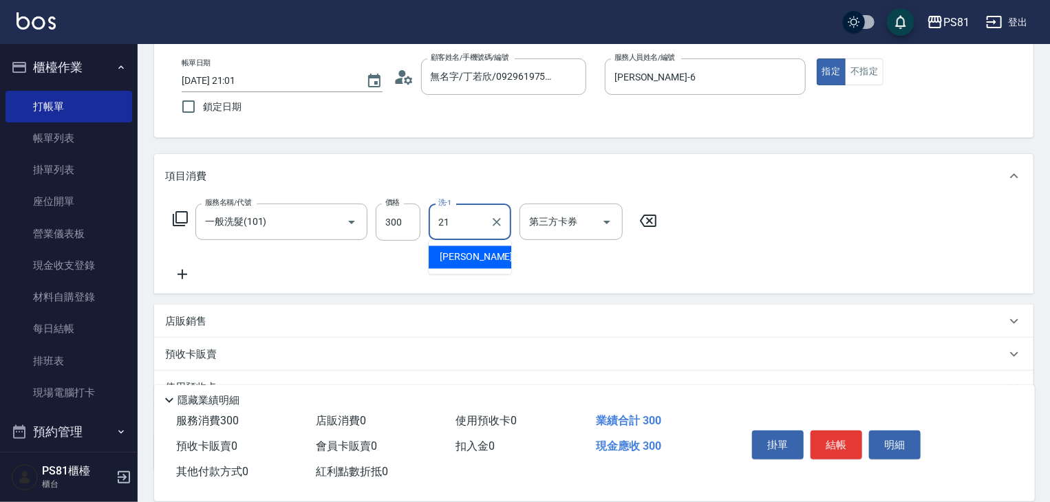
type input "Q比-21"
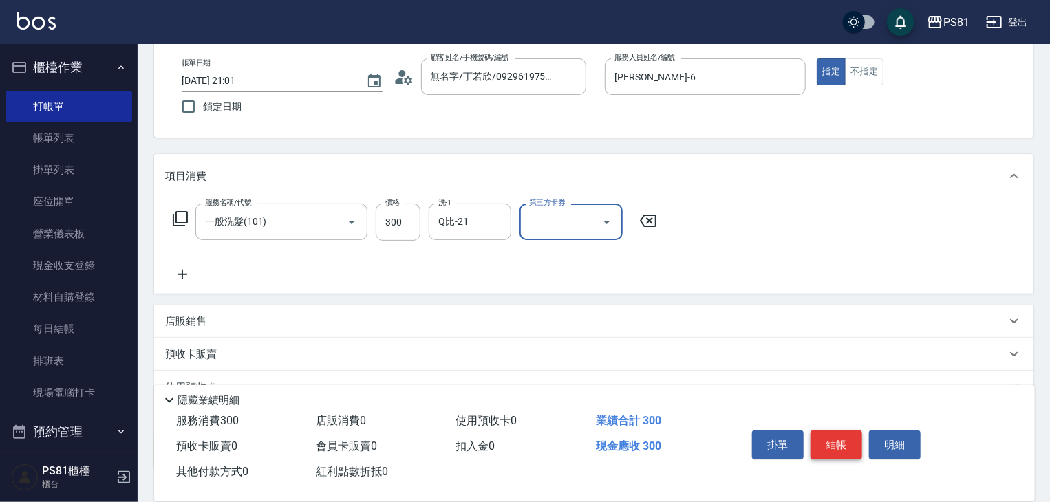
click at [849, 443] on button "結帳" at bounding box center [837, 445] width 52 height 29
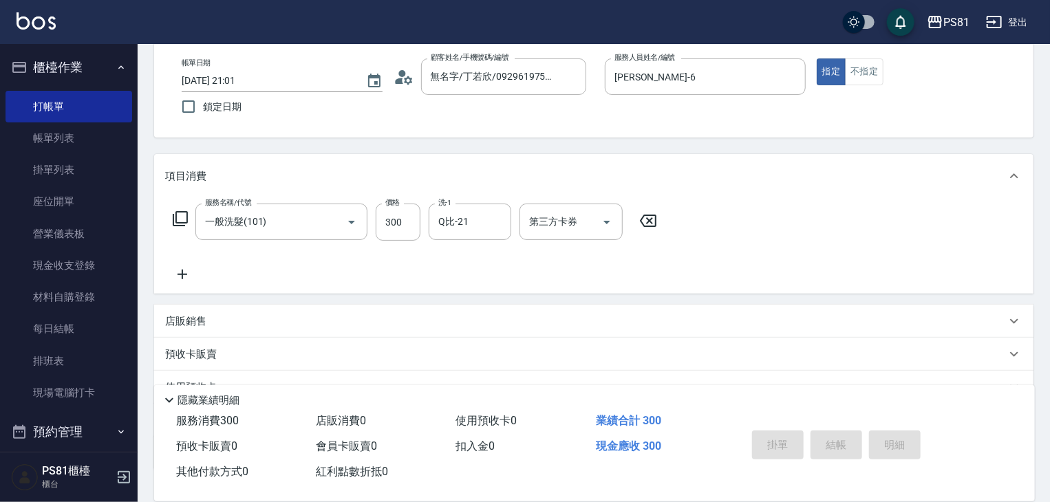
type input "[DATE] 21:02"
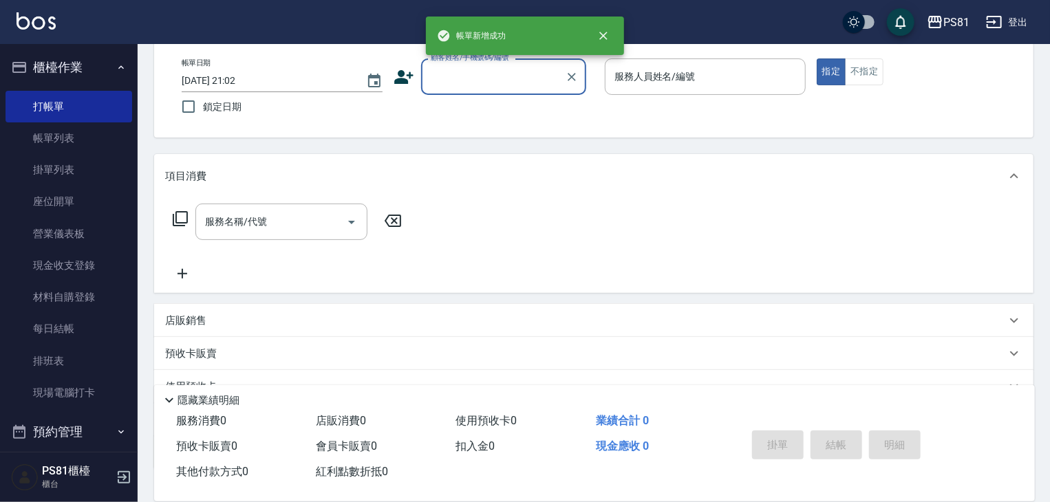
scroll to position [0, 0]
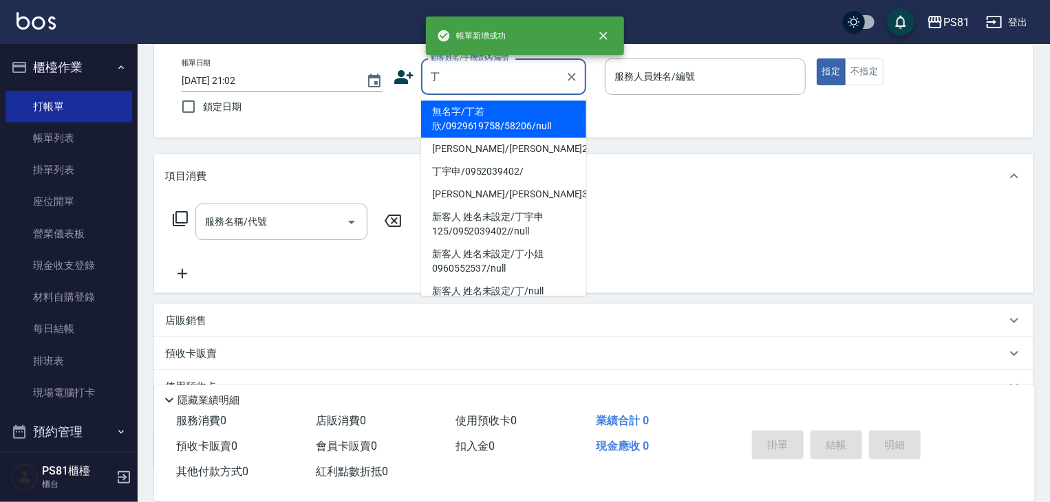
click at [522, 131] on li "無名字/丁若欣/0929619758/58206/null" at bounding box center [503, 118] width 165 height 37
type input "無名字/丁若欣/0929619758/58206/null"
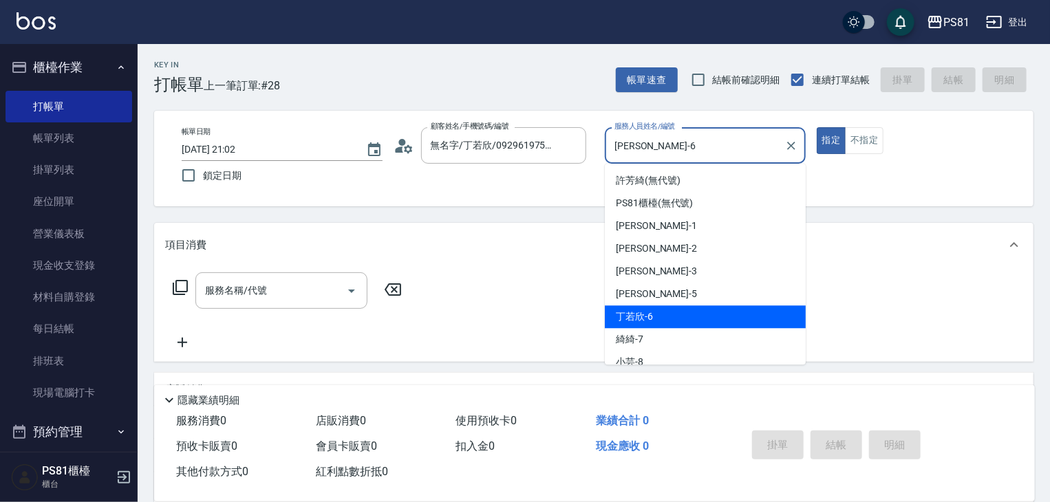
click at [685, 147] on input "[PERSON_NAME]-6" at bounding box center [695, 146] width 168 height 24
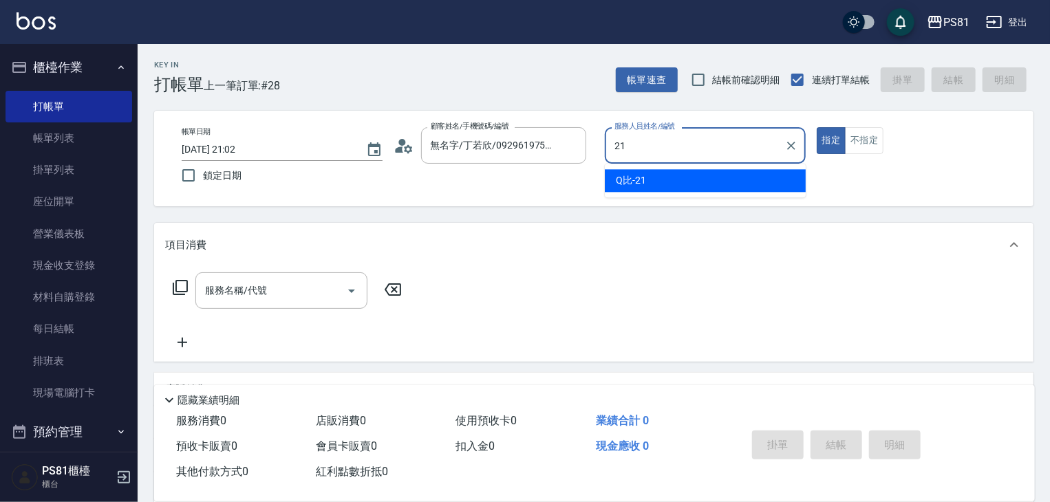
type input "Q比-21"
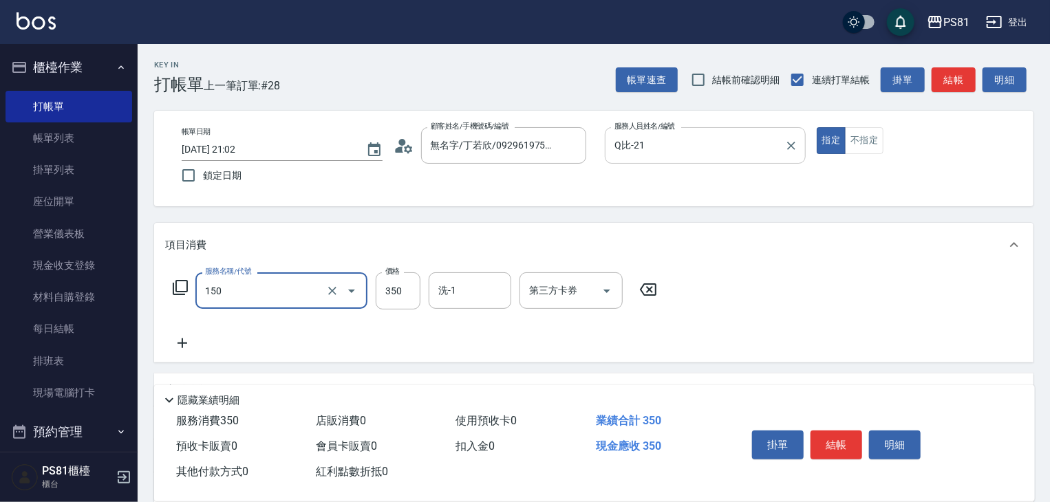
type input "精油按摩(150)"
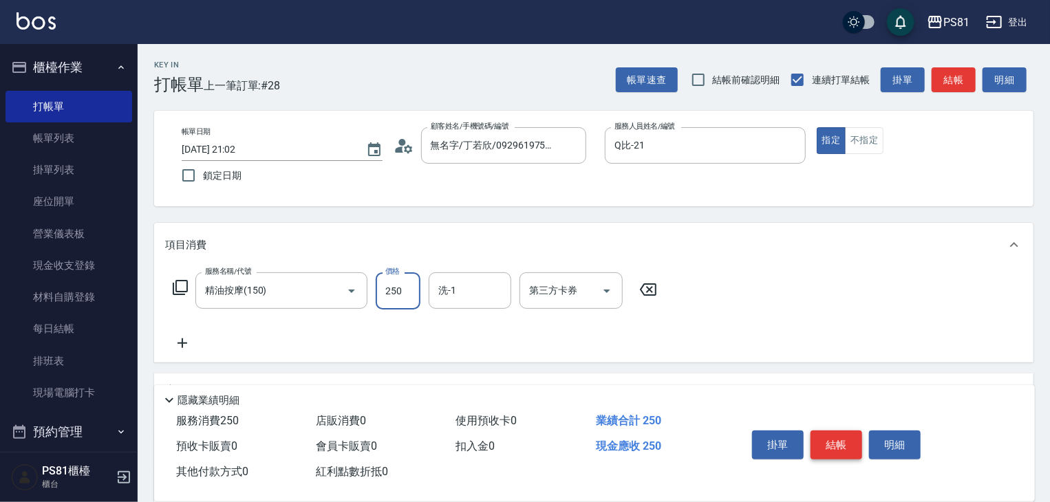
type input "250"
click at [831, 442] on button "結帳" at bounding box center [837, 445] width 52 height 29
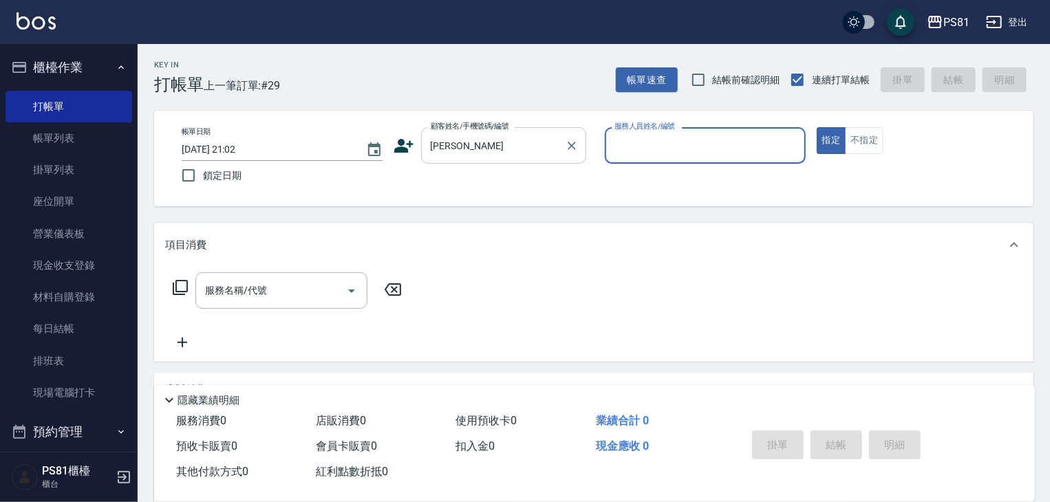
click at [460, 132] on div "[PERSON_NAME] 顧客姓名/手機號碼/編號" at bounding box center [503, 145] width 165 height 36
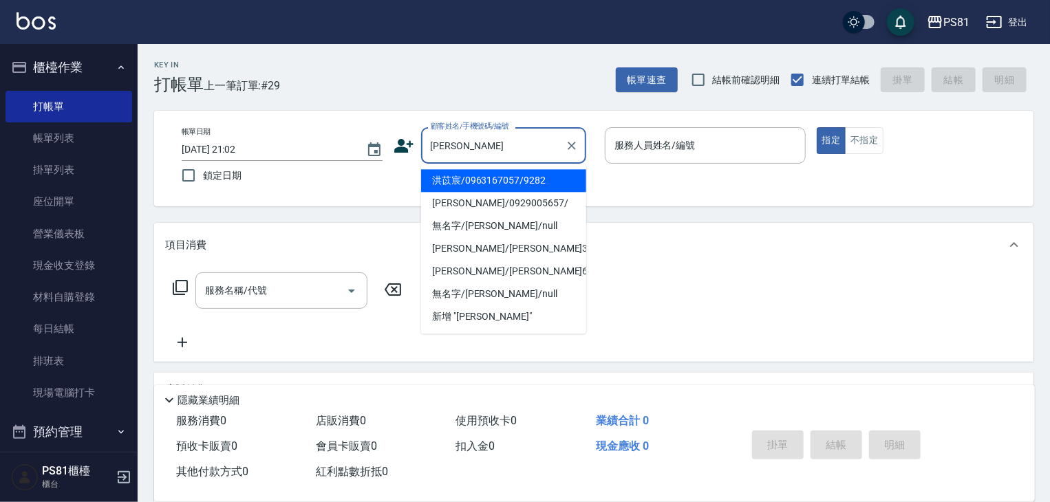
click at [475, 184] on li "洪苡宸/0963167057/9282" at bounding box center [503, 180] width 165 height 23
type input "洪苡宸/0963167057/9282"
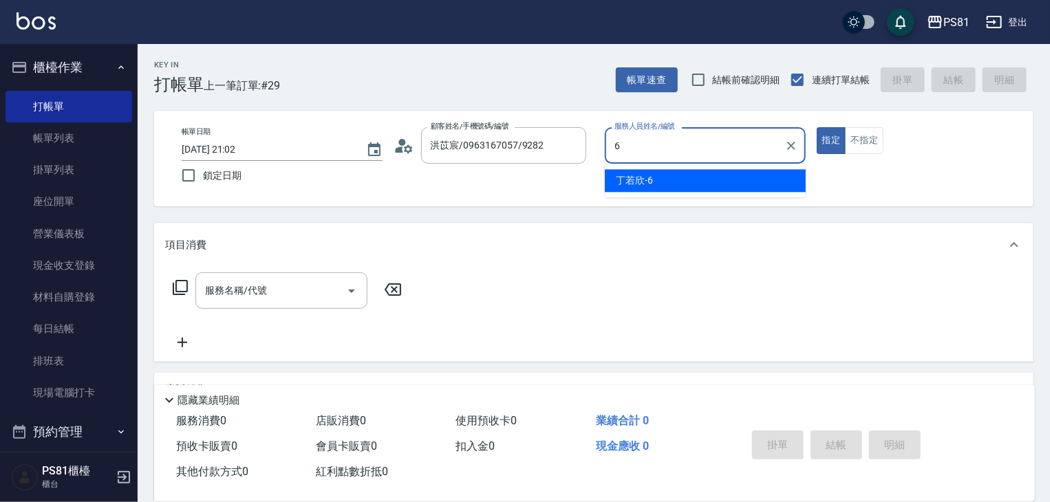
type input "[PERSON_NAME]-6"
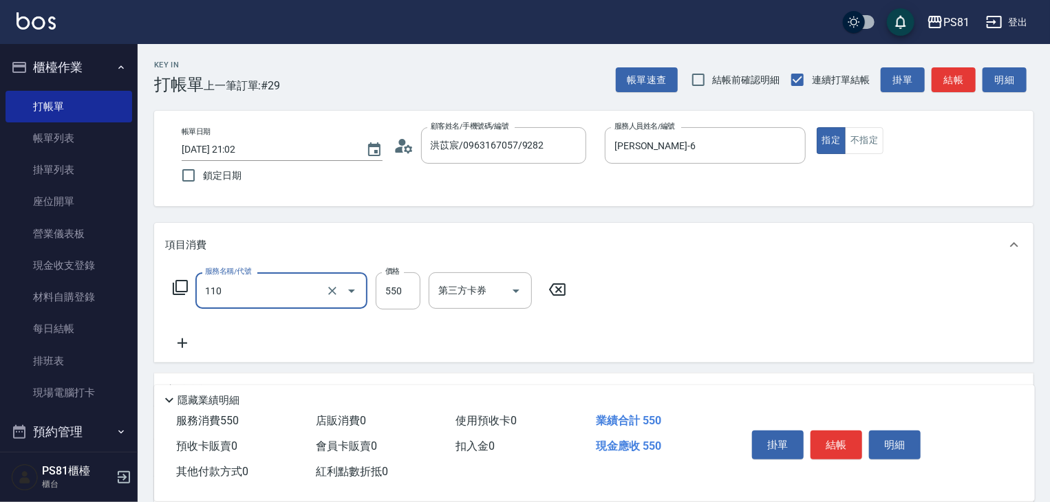
type input "去角質(抗油)(110)"
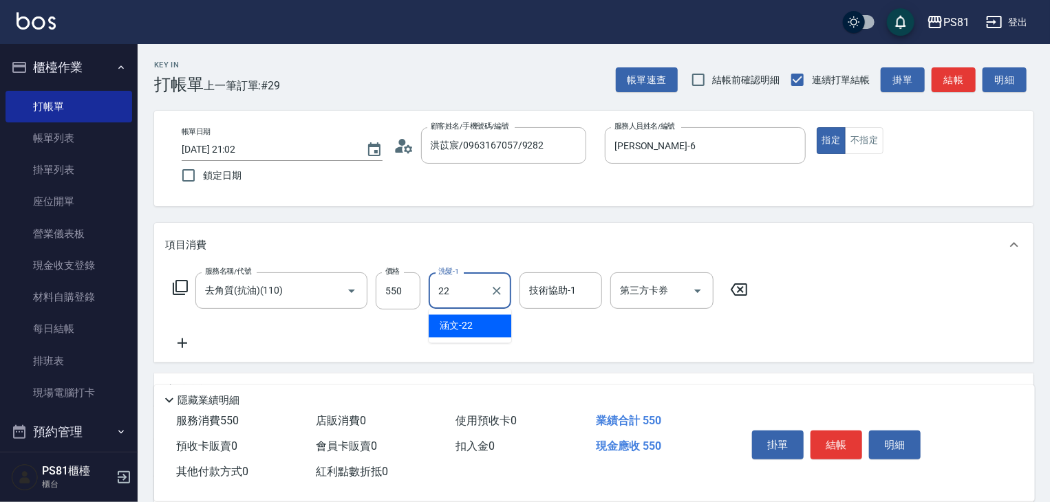
type input "涵文-22"
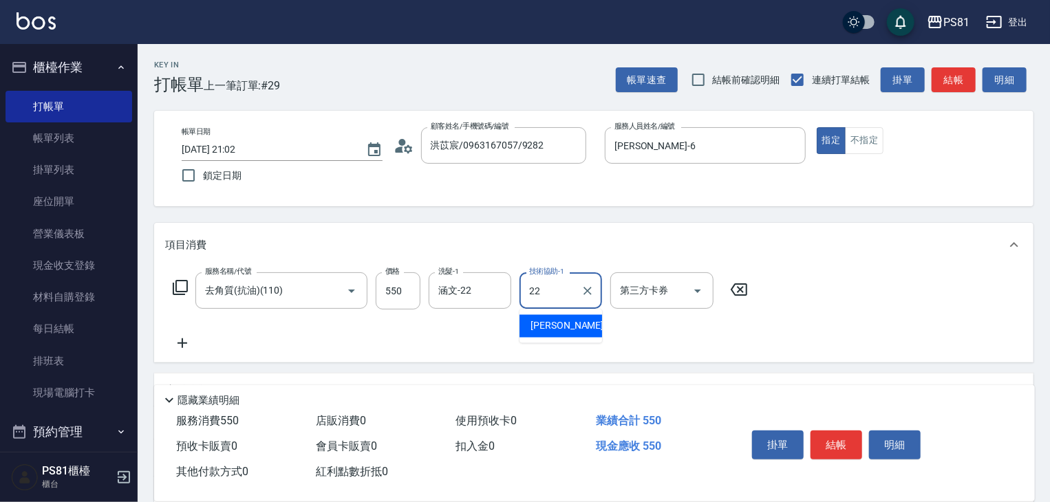
type input "涵文-22"
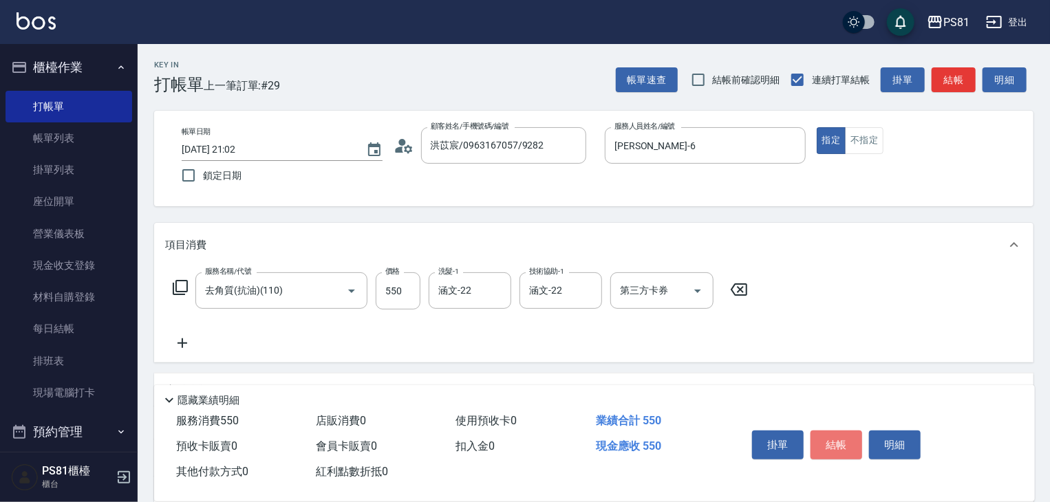
click at [831, 441] on button "結帳" at bounding box center [837, 445] width 52 height 29
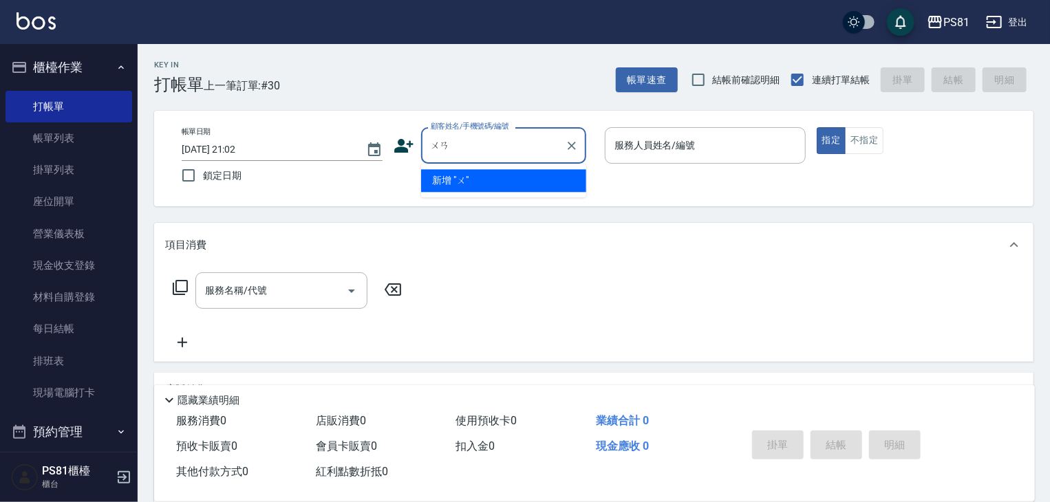
type input "萬"
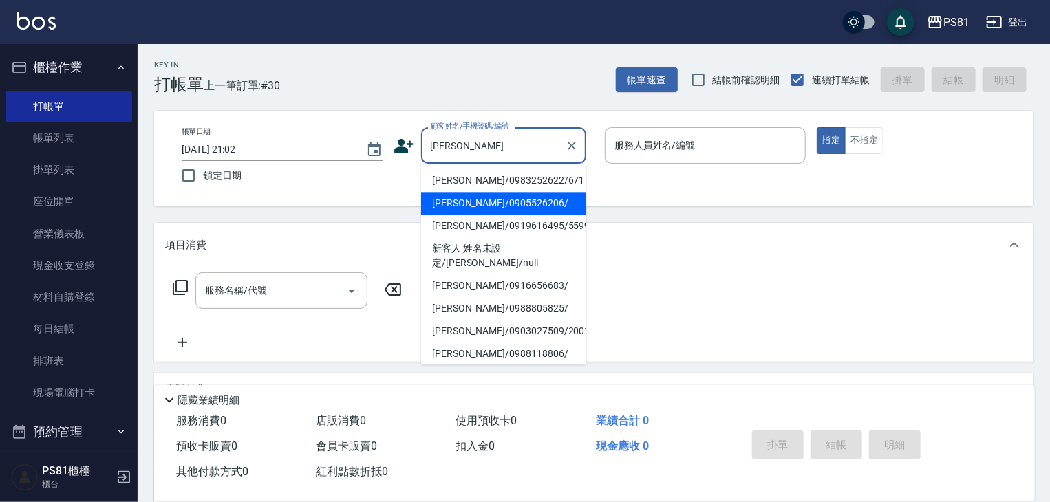
drag, startPoint x: 533, startPoint y: 209, endPoint x: 523, endPoint y: 207, distance: 9.7
click at [526, 208] on li "[PERSON_NAME]/0905526206/" at bounding box center [503, 203] width 165 height 23
type input "[PERSON_NAME]/0905526206/"
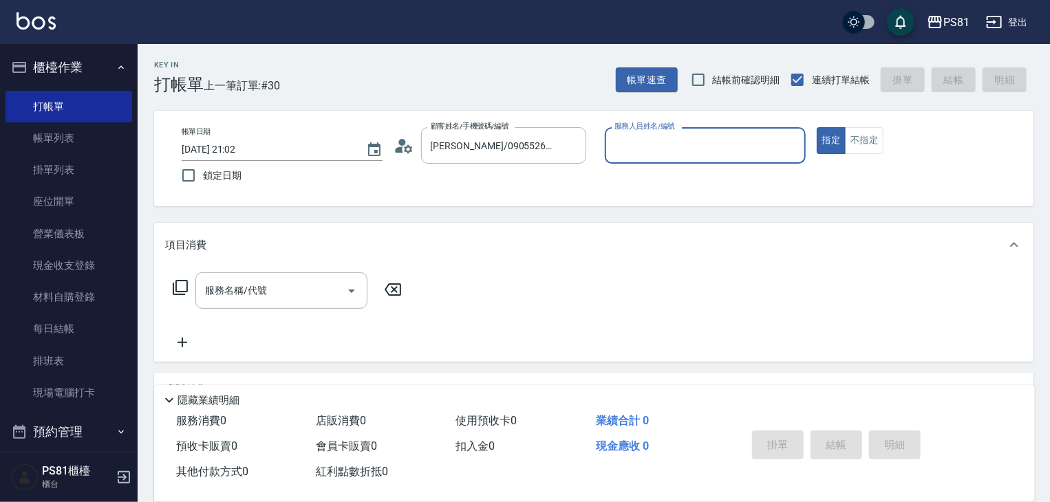
type input "[PERSON_NAME]-6"
click at [817, 127] on button "指定" at bounding box center [832, 140] width 30 height 27
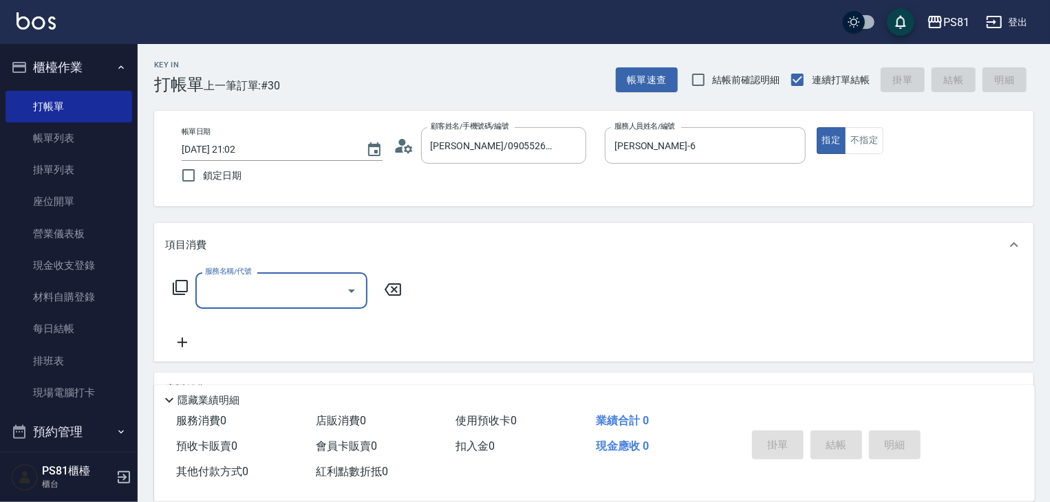
scroll to position [69, 0]
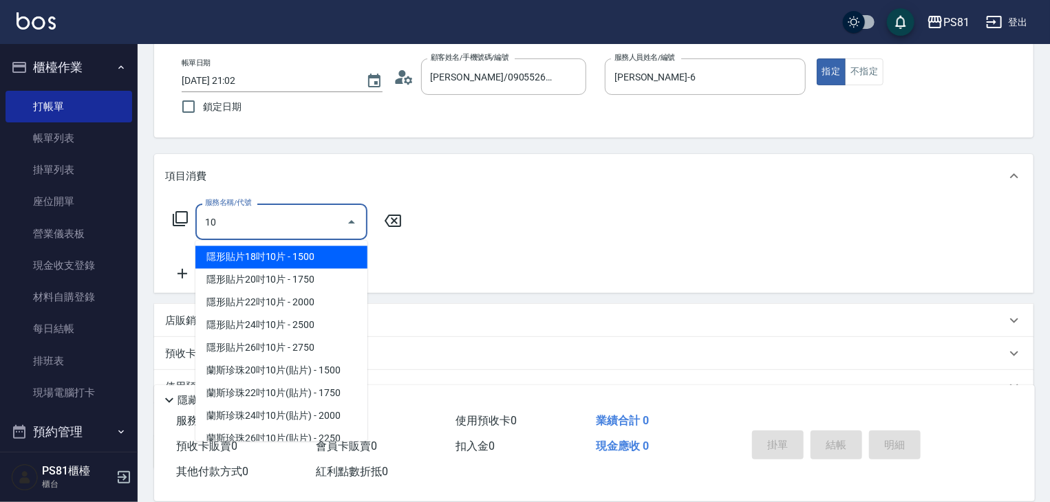
type input "1"
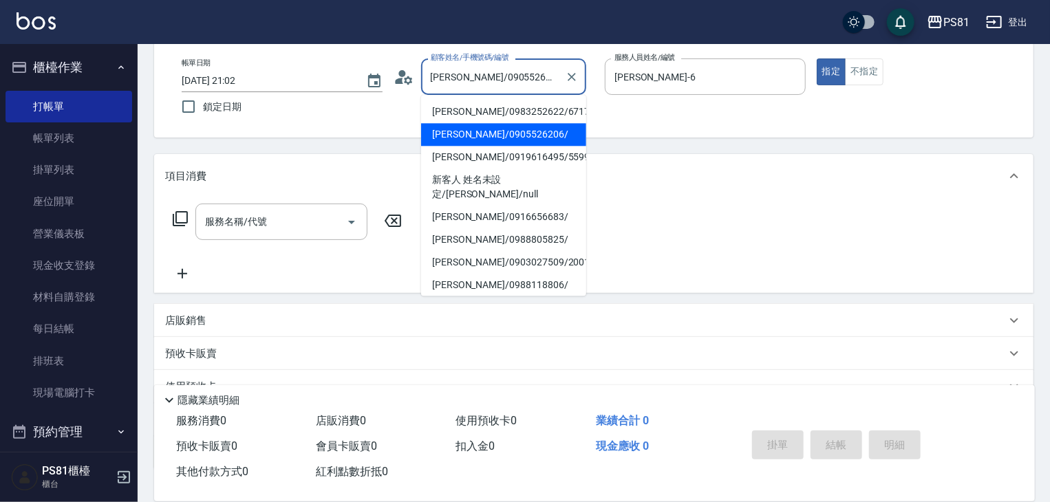
drag, startPoint x: 458, startPoint y: 75, endPoint x: 424, endPoint y: 82, distance: 34.4
click at [424, 82] on div "[PERSON_NAME]/0905526206/ 顧客姓名/手機號碼/編號" at bounding box center [503, 76] width 165 height 36
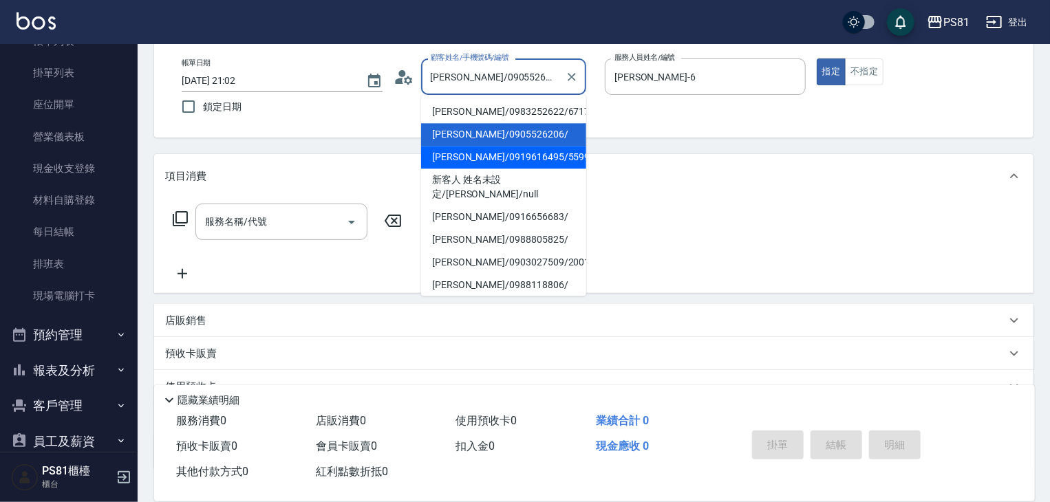
scroll to position [191, 0]
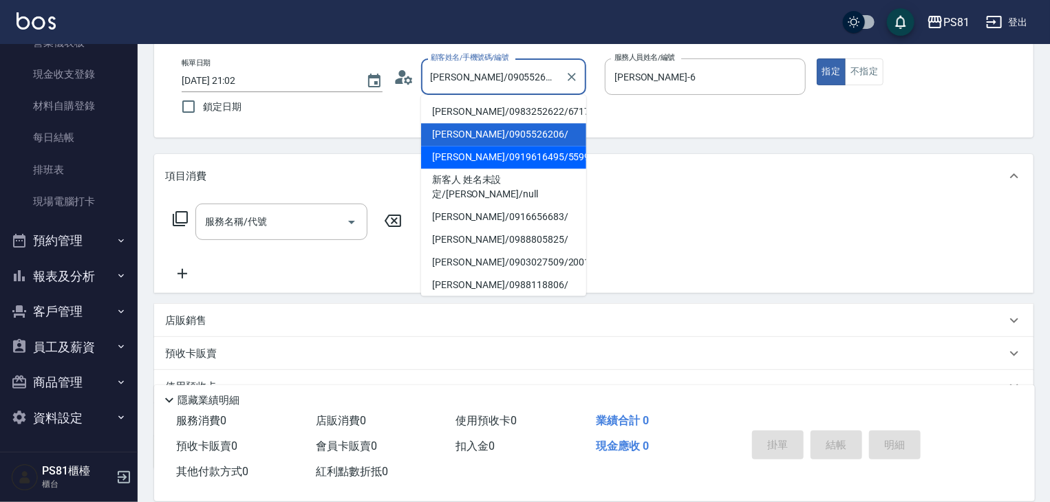
click at [77, 312] on button "客戶管理" at bounding box center [69, 312] width 127 height 36
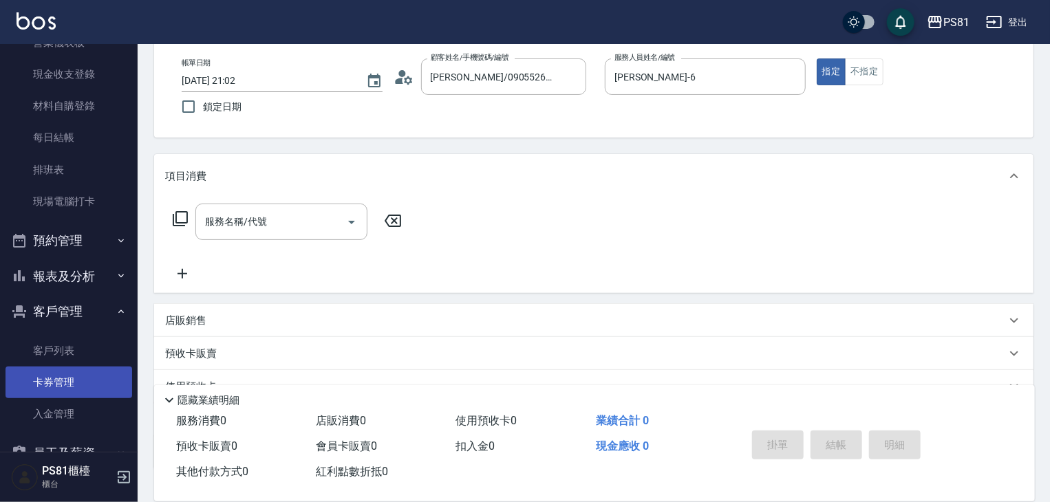
click at [88, 373] on link "卡券管理" at bounding box center [69, 383] width 127 height 32
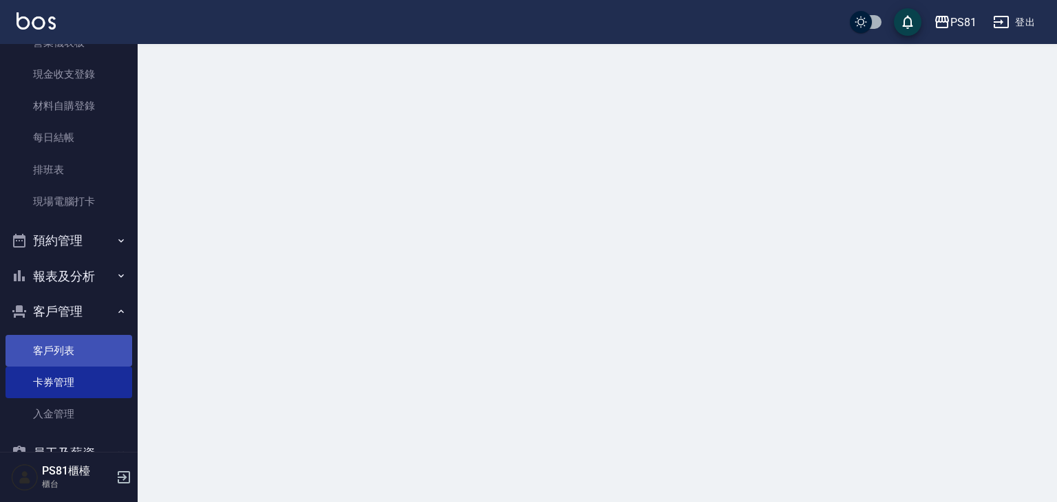
click at [83, 347] on link "客戶列表" at bounding box center [69, 351] width 127 height 32
